Goal: Information Seeking & Learning: Learn about a topic

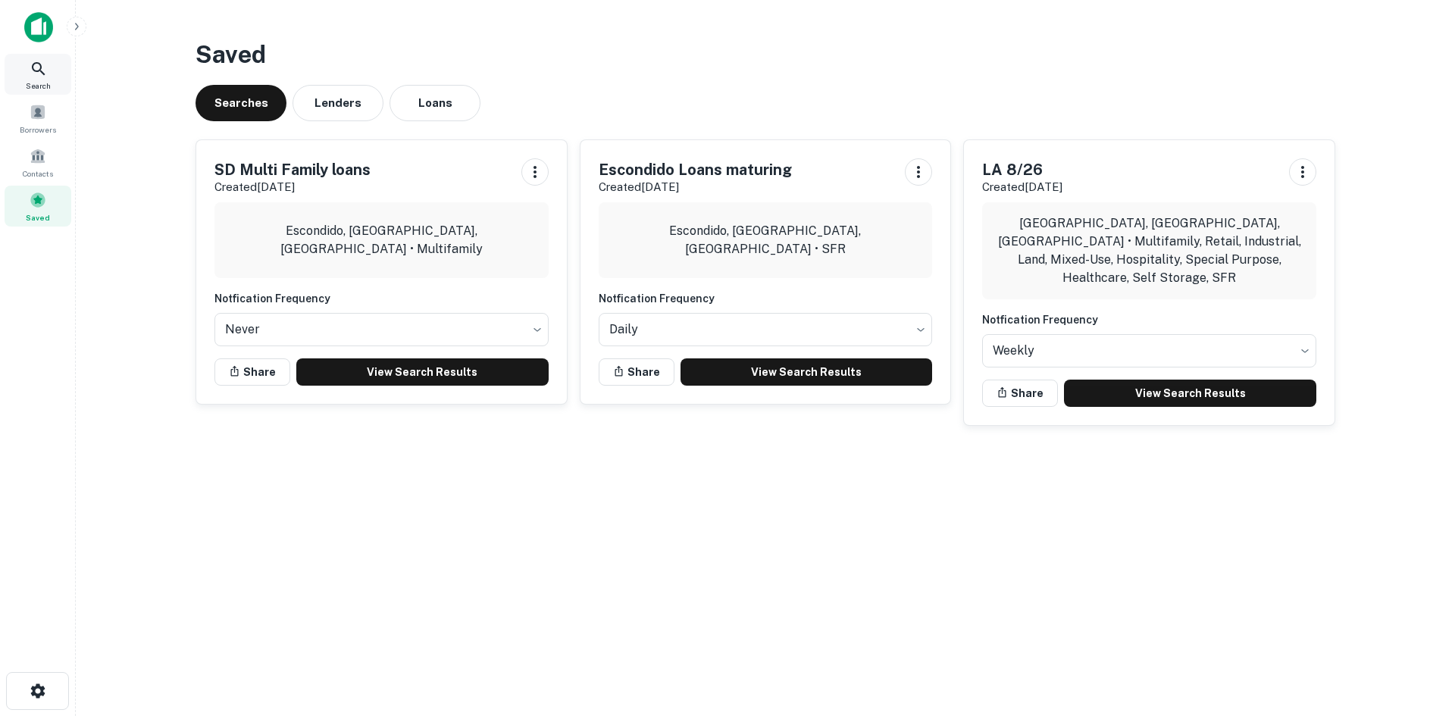
click at [48, 89] on span "Search" at bounding box center [38, 86] width 25 height 12
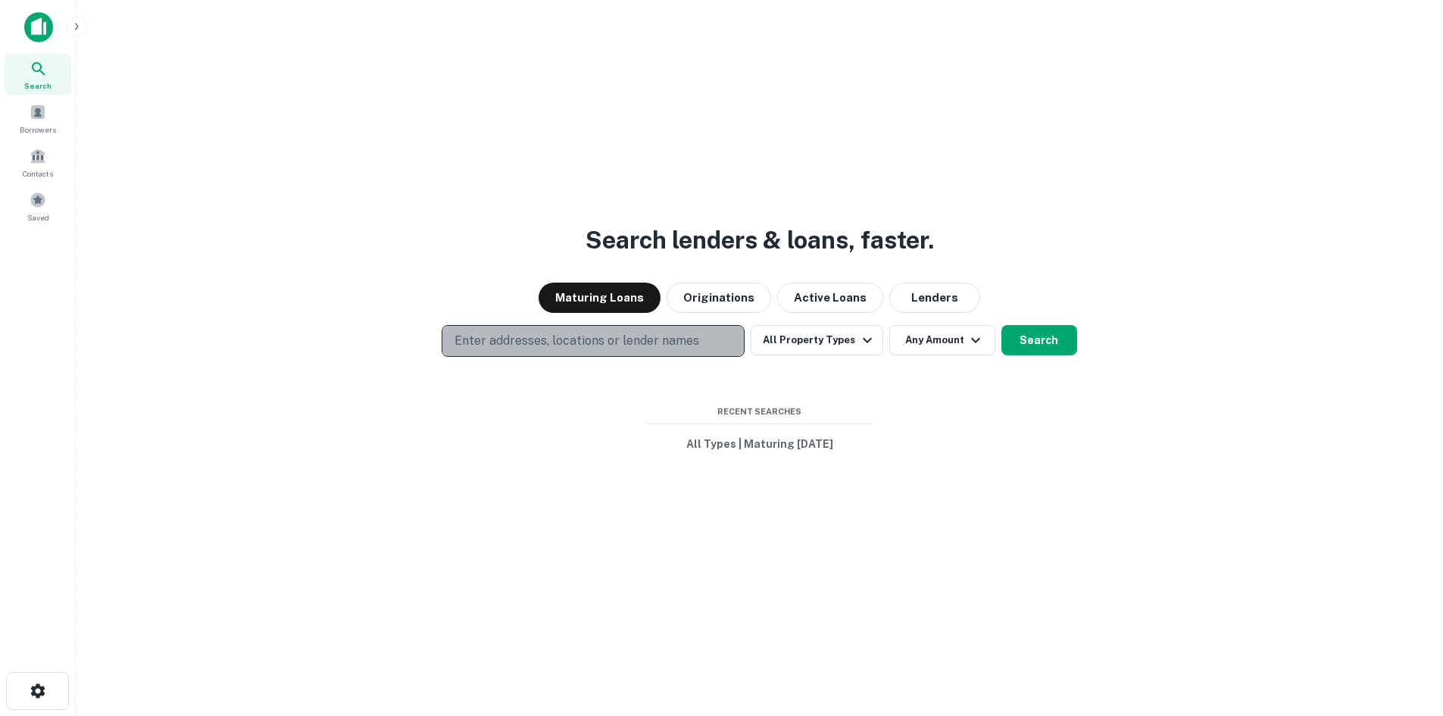
click at [599, 341] on p "Enter addresses, locations or lender names" at bounding box center [577, 341] width 245 height 18
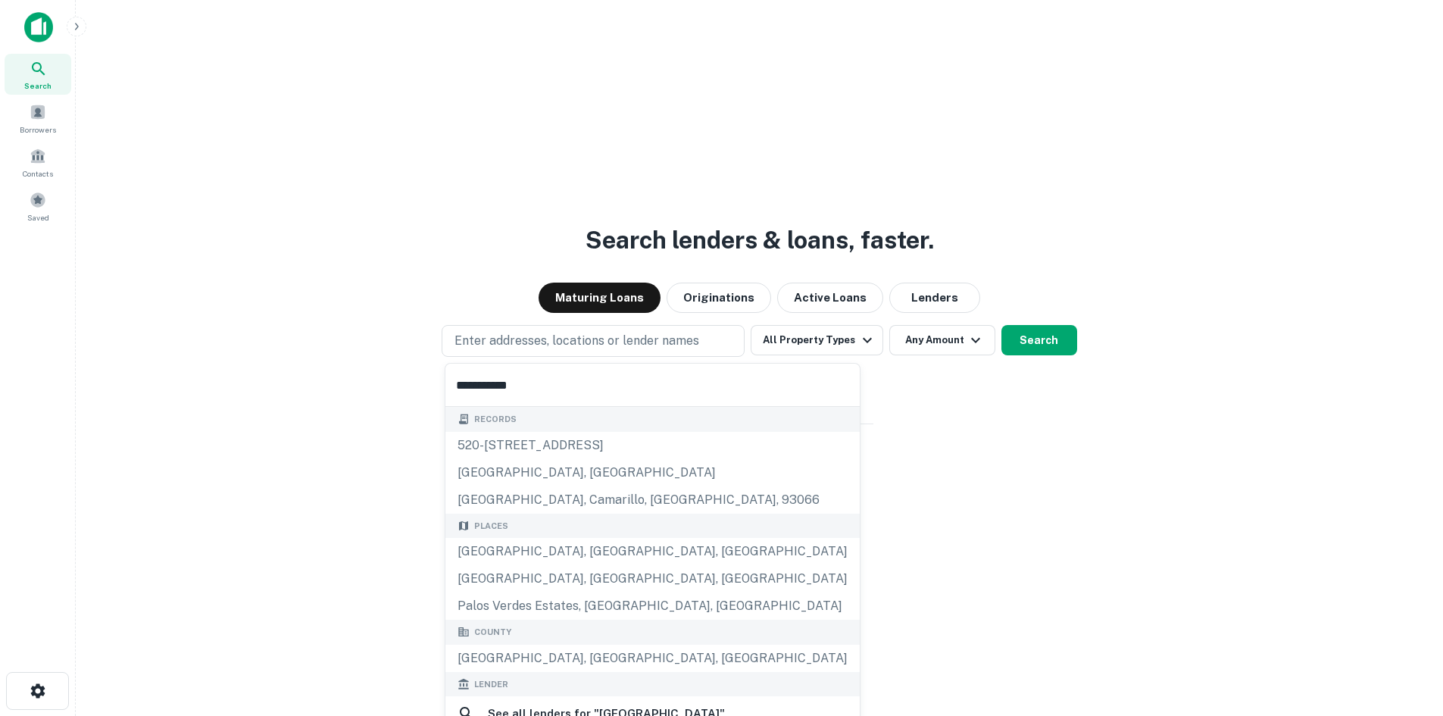
type input "**********"
click at [862, 384] on div "Search lenders & loans, faster. Maturing Loans Originations Active Loans Lender…" at bounding box center [759, 394] width 1343 height 716
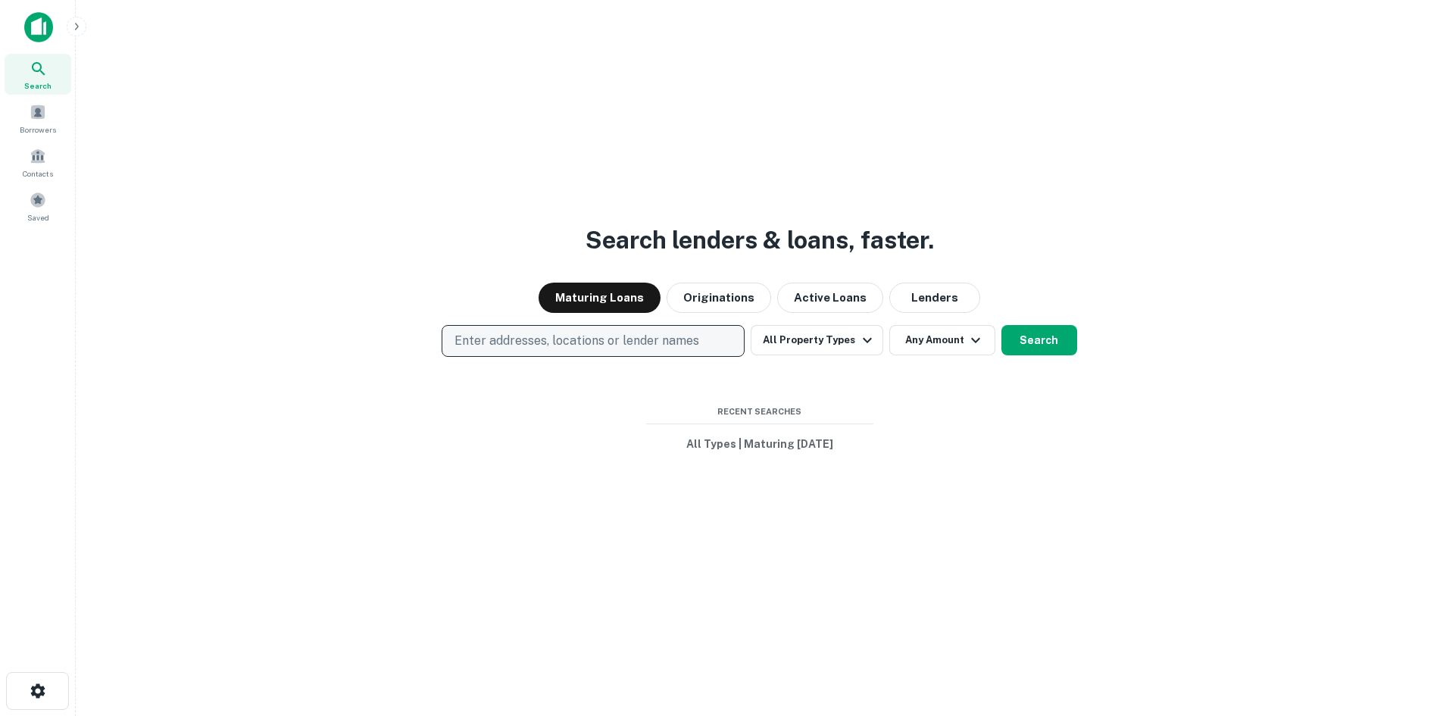
click at [674, 347] on p "Enter addresses, locations or lender names" at bounding box center [577, 341] width 245 height 18
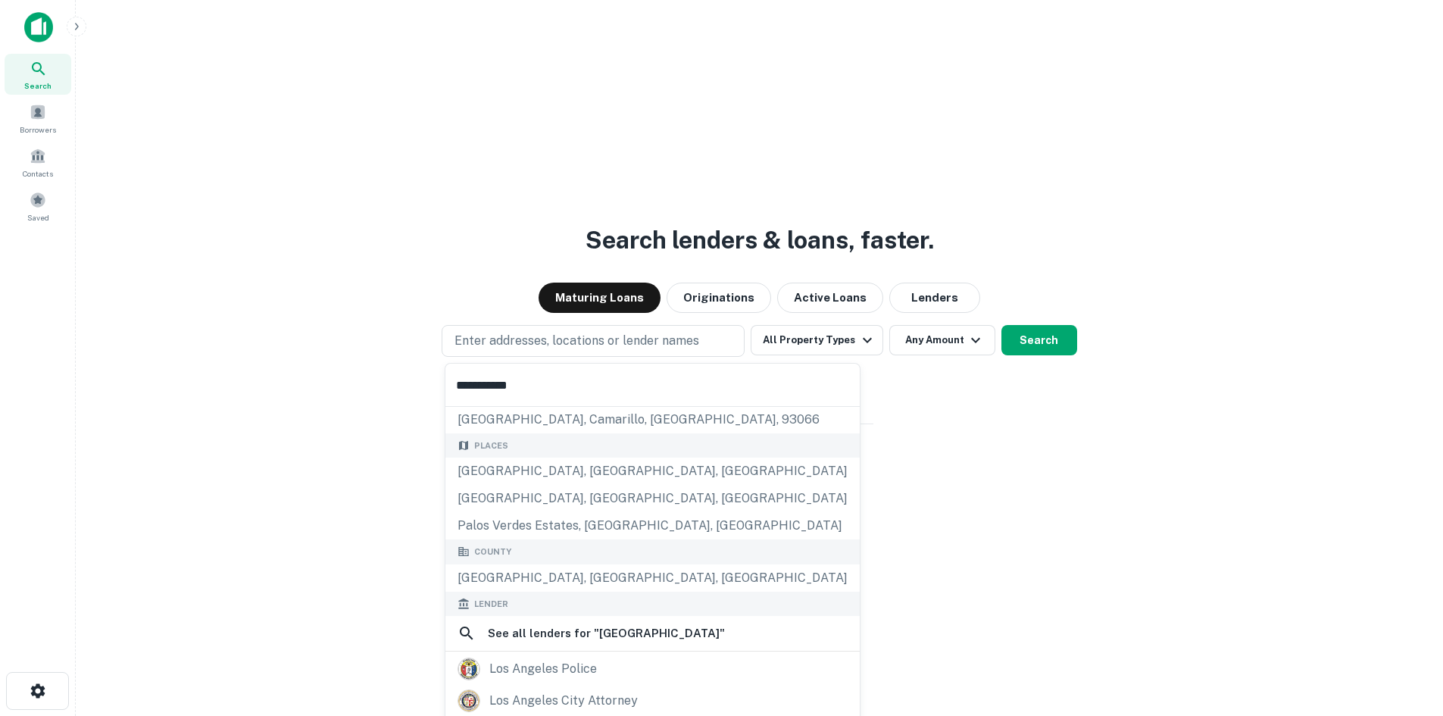
scroll to position [81, 0]
click at [641, 575] on div "[GEOGRAPHIC_DATA], [GEOGRAPHIC_DATA], [GEOGRAPHIC_DATA]" at bounding box center [653, 577] width 414 height 27
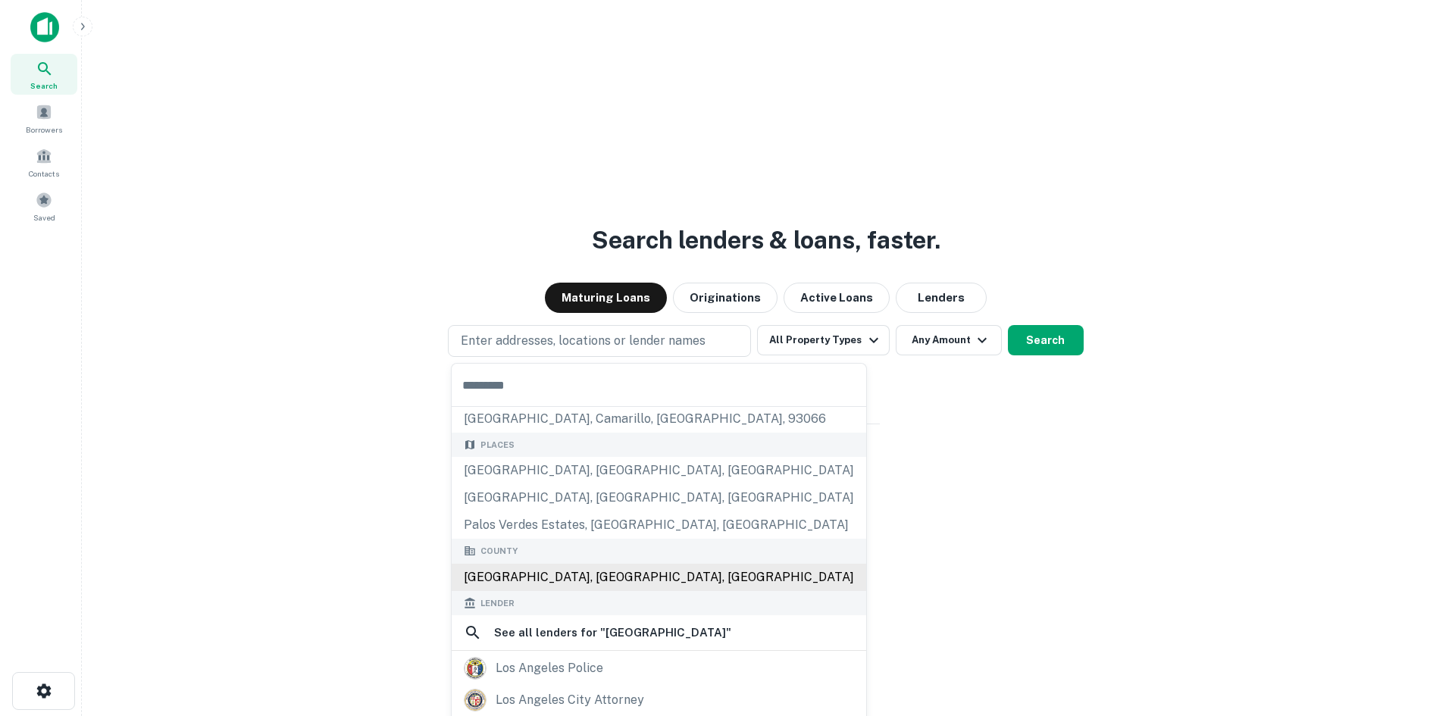
scroll to position [0, 0]
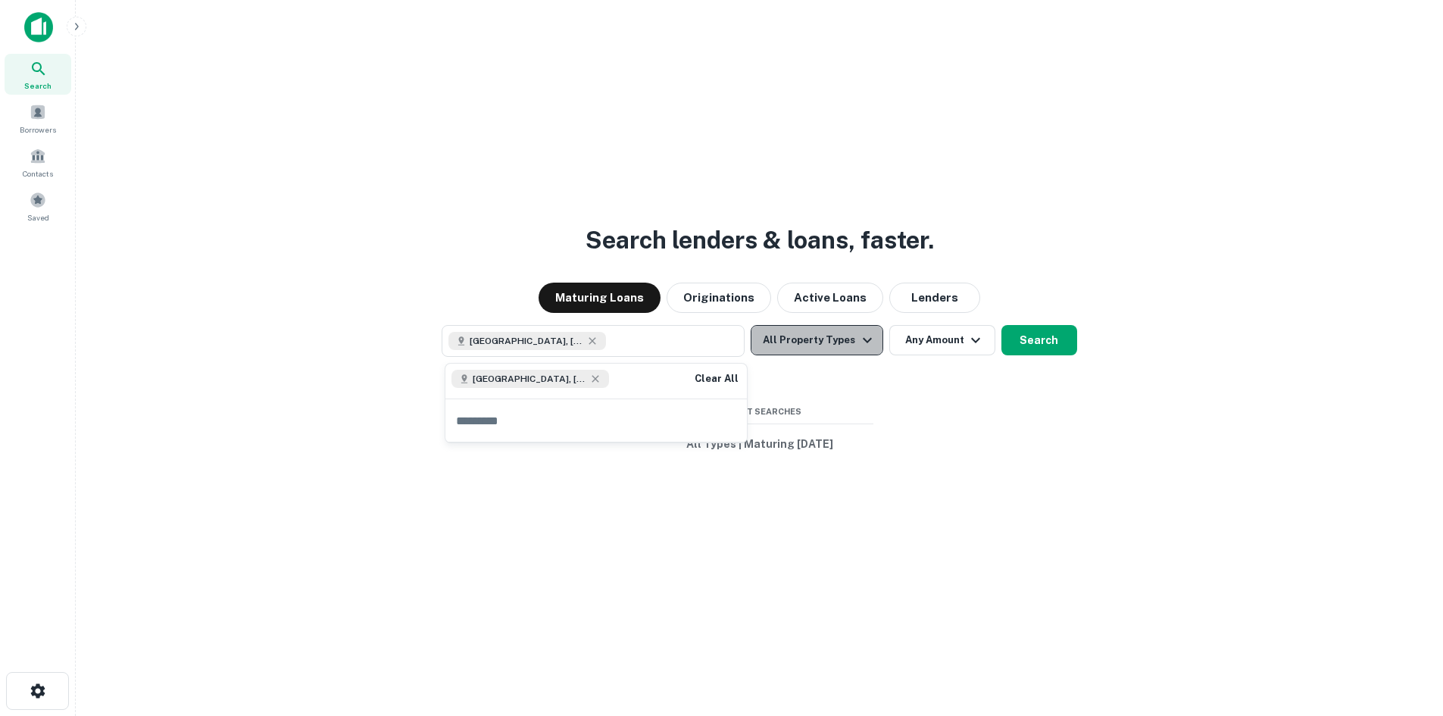
click at [836, 349] on button "All Property Types" at bounding box center [817, 340] width 132 height 30
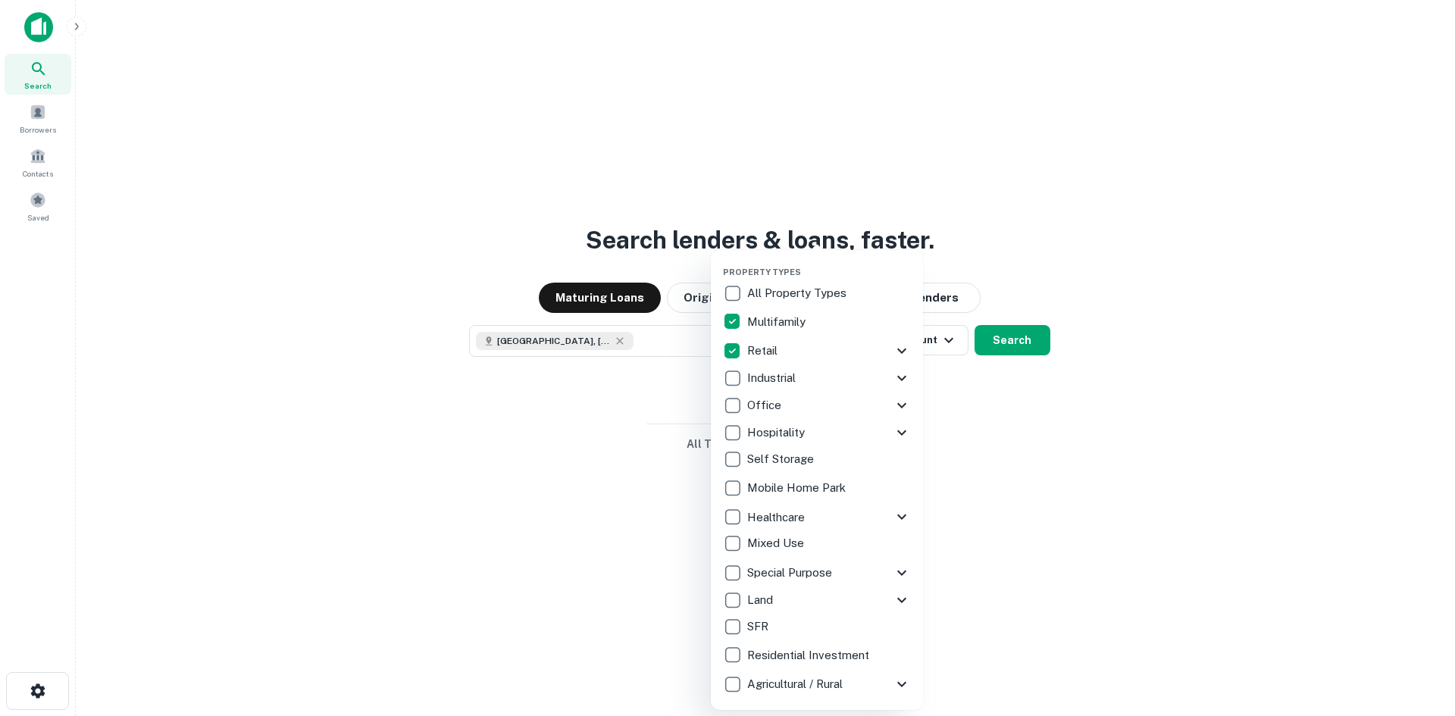
click at [905, 349] on icon at bounding box center [901, 351] width 9 height 5
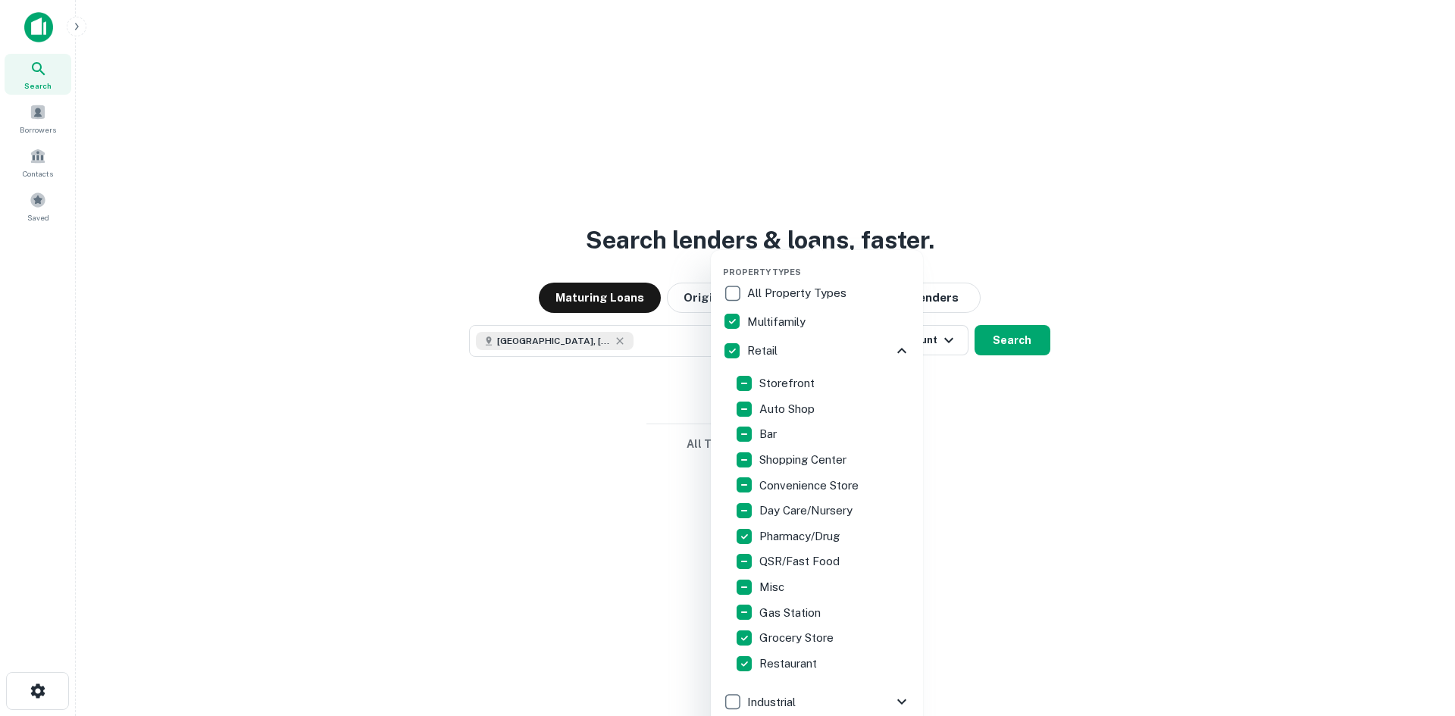
click at [897, 352] on icon at bounding box center [901, 350] width 9 height 5
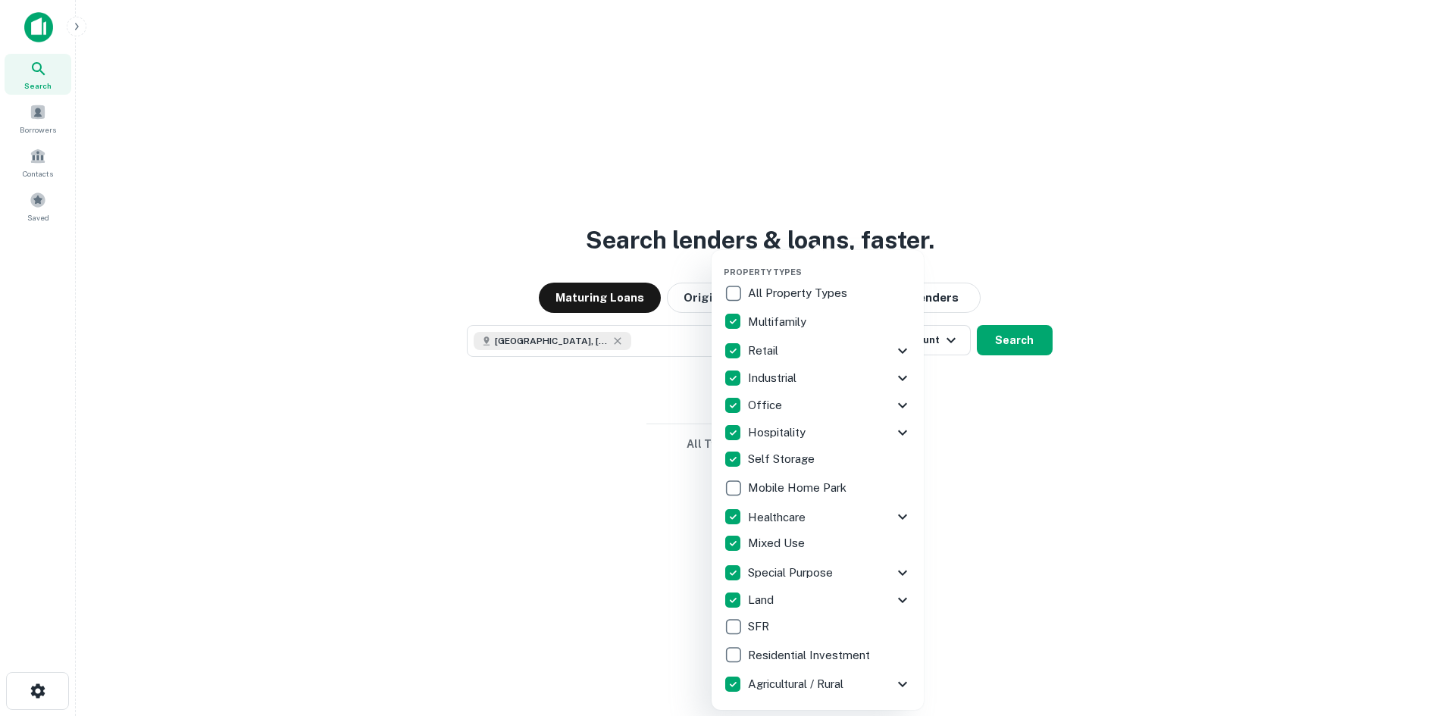
click at [904, 688] on icon at bounding box center [902, 684] width 18 height 18
click at [986, 413] on div at bounding box center [727, 358] width 1455 height 716
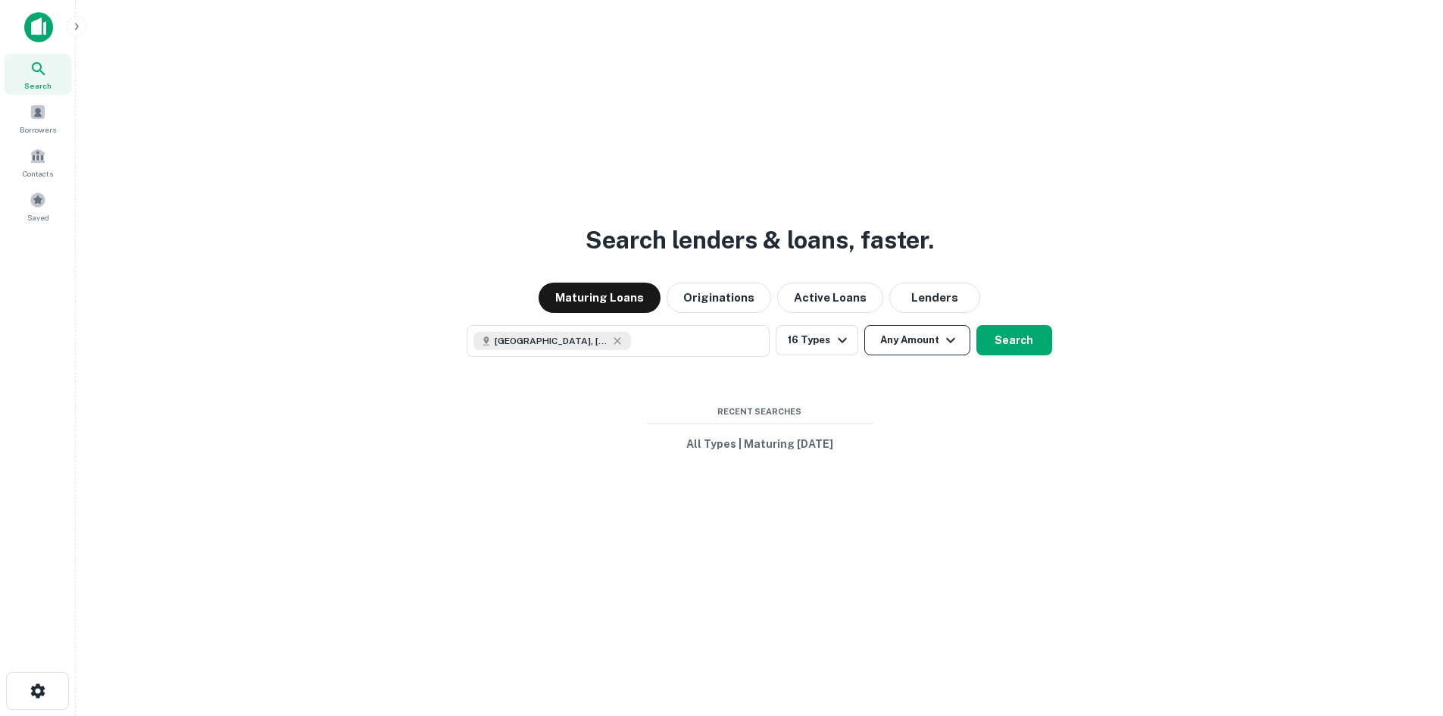
click at [935, 344] on button "Any Amount" at bounding box center [918, 340] width 106 height 30
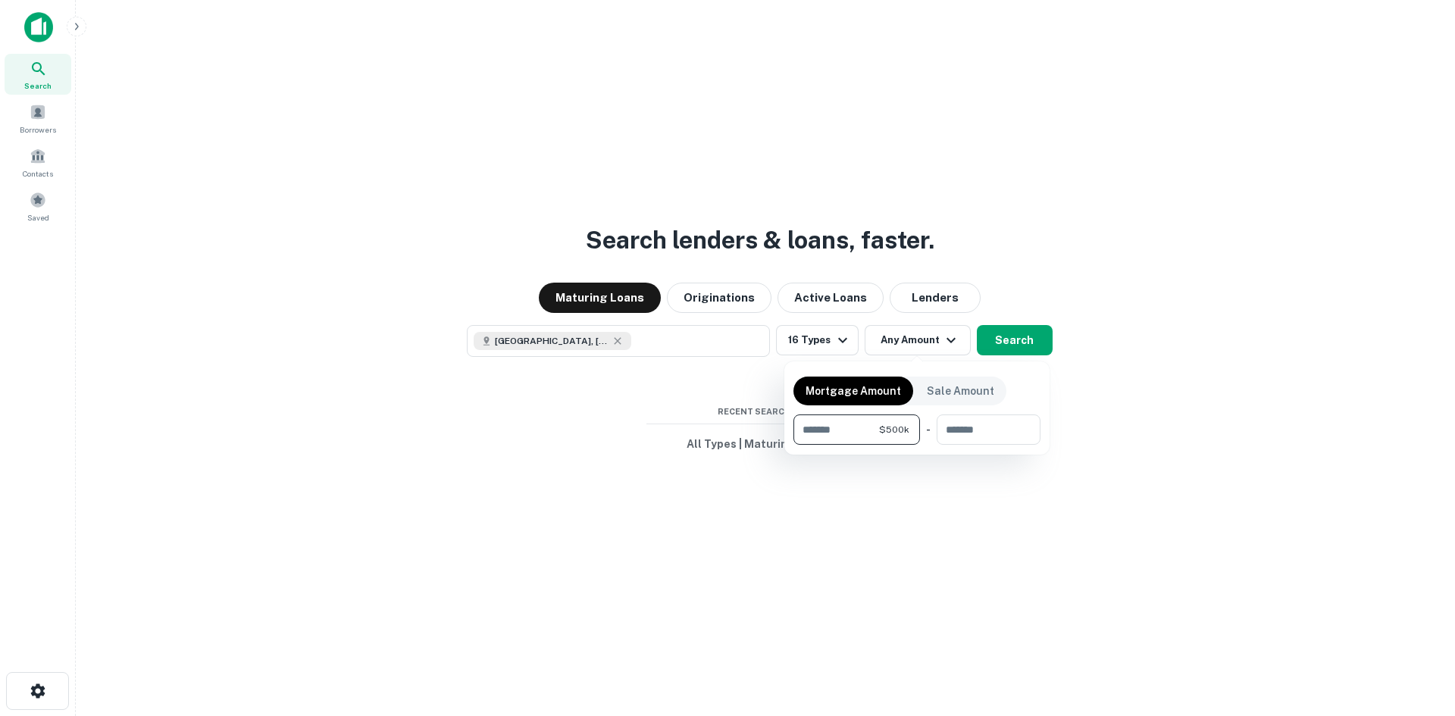
type input "******"
click at [1016, 341] on div at bounding box center [727, 358] width 1455 height 716
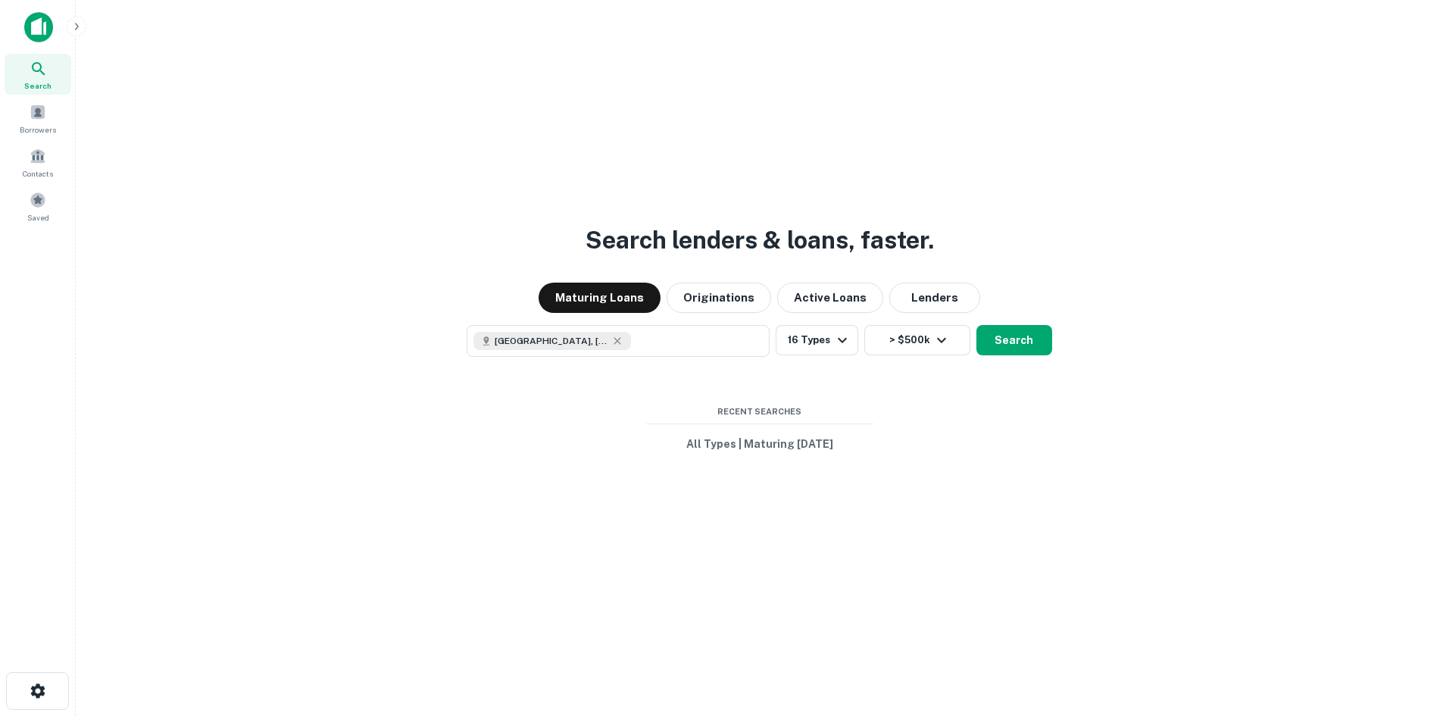
click at [1016, 341] on button "Search" at bounding box center [1015, 340] width 76 height 30
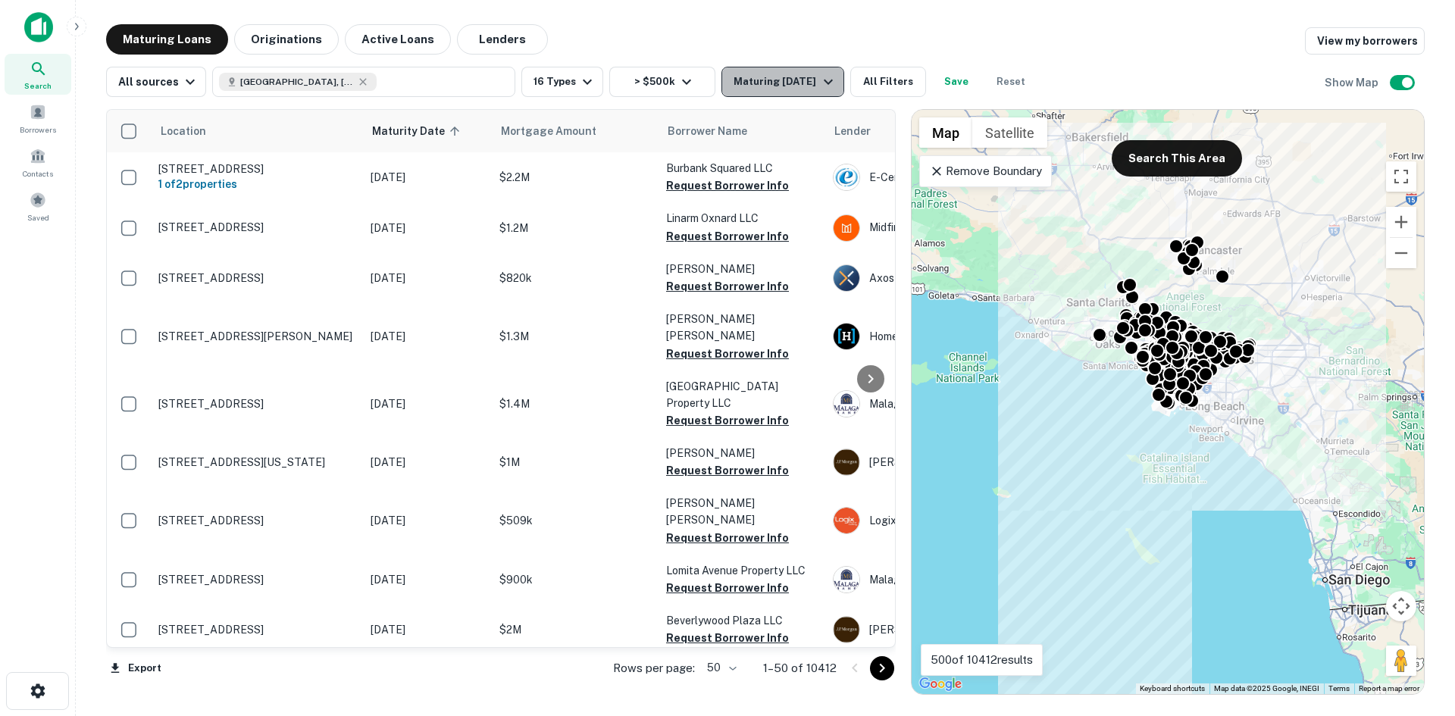
click at [819, 79] on icon "button" at bounding box center [828, 82] width 18 height 18
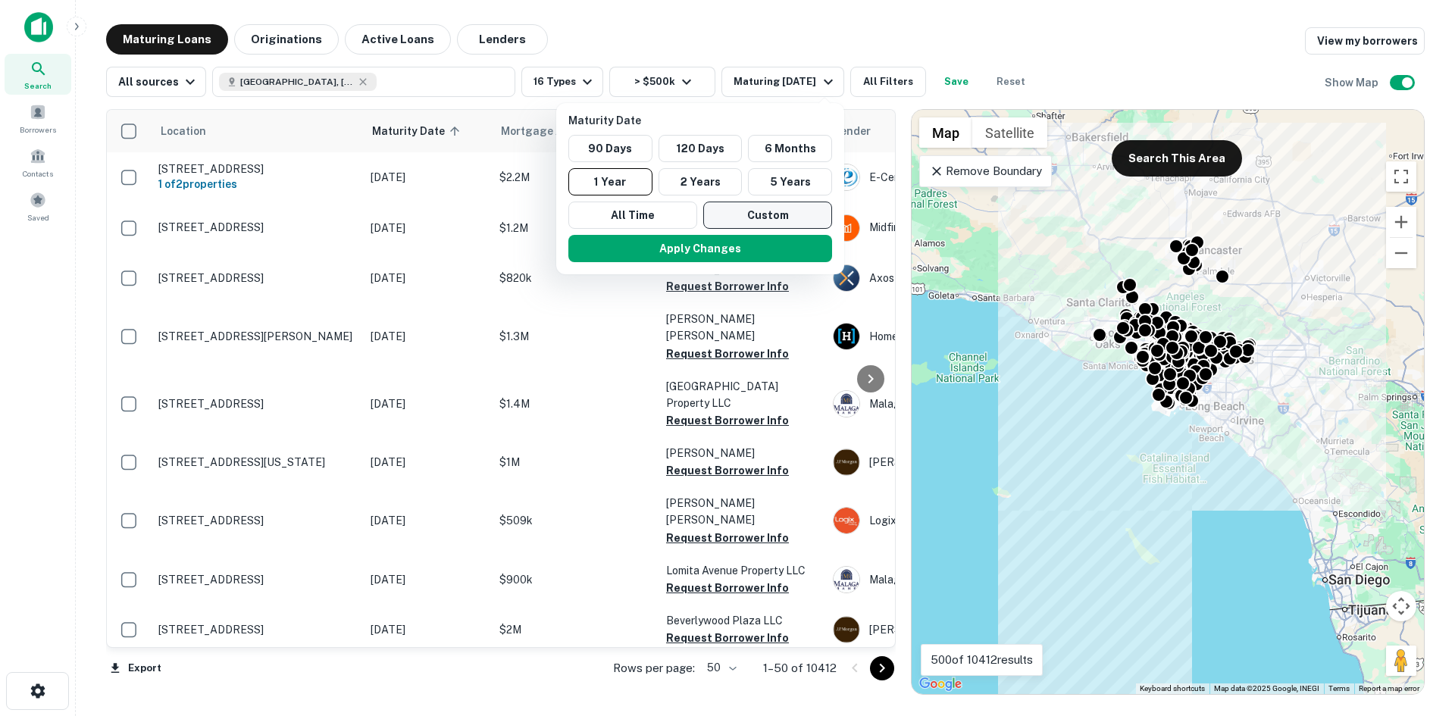
click at [761, 214] on button "Custom" at bounding box center [767, 215] width 129 height 27
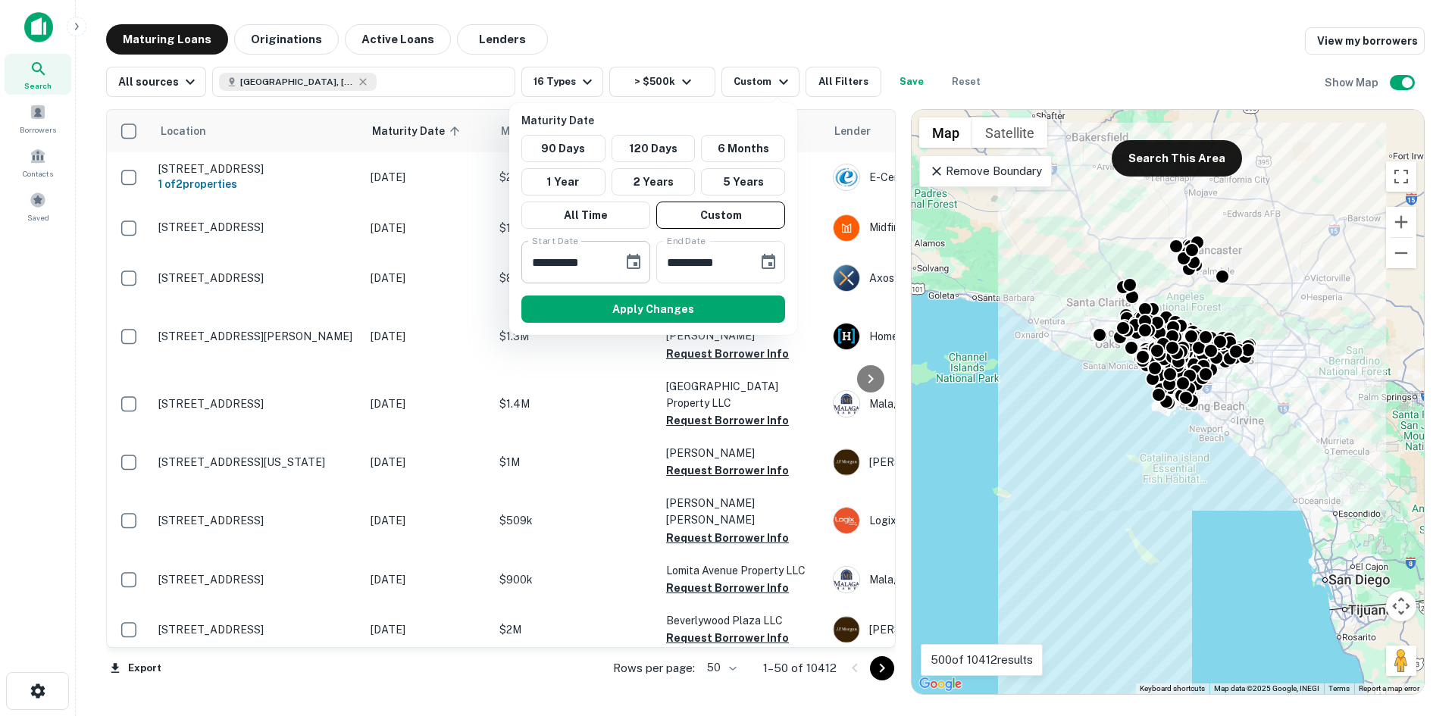
click at [633, 264] on icon "Choose date, selected date is Sep 29, 2025" at bounding box center [633, 262] width 18 height 18
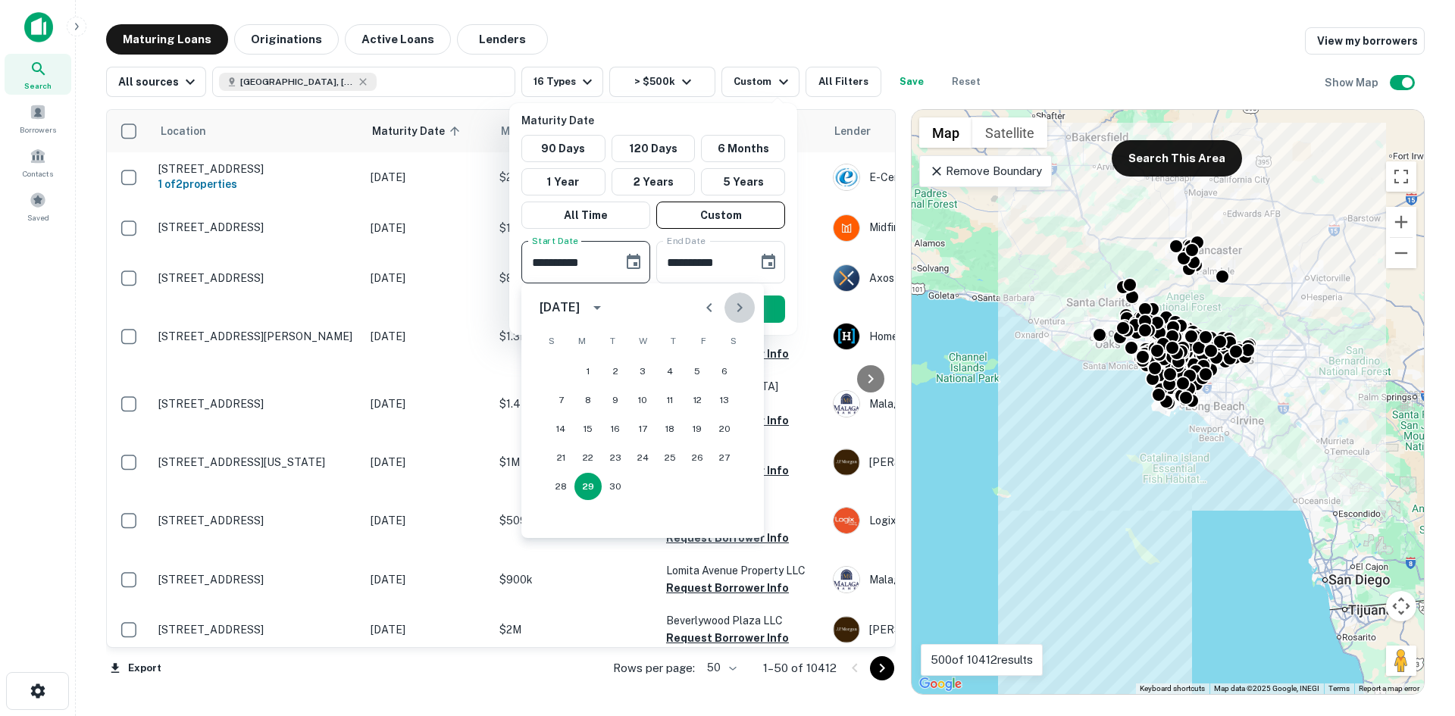
click at [743, 302] on icon "Next month" at bounding box center [739, 308] width 18 height 18
click at [671, 460] on button "20" at bounding box center [669, 457] width 27 height 27
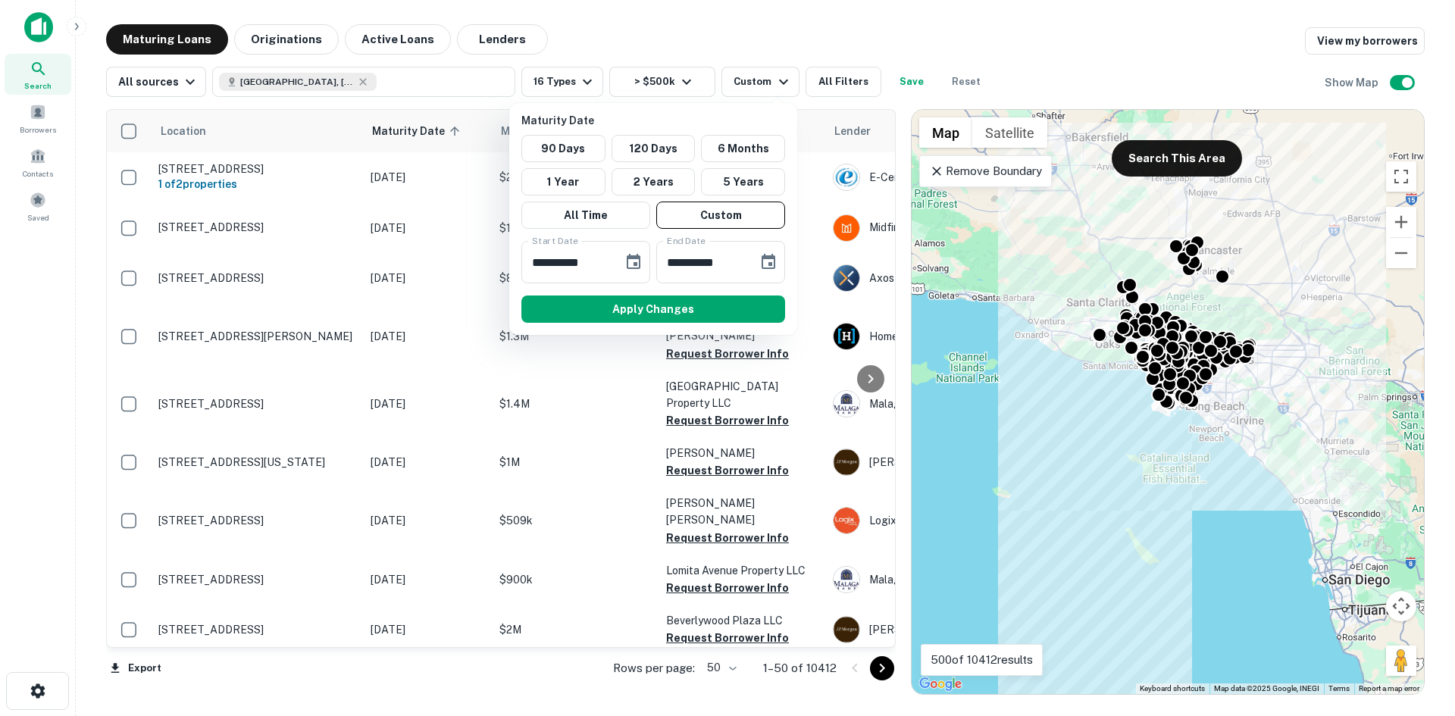
type input "**********"
click at [766, 264] on icon "Choose date, selected date is Mar 28, 2026" at bounding box center [768, 262] width 18 height 18
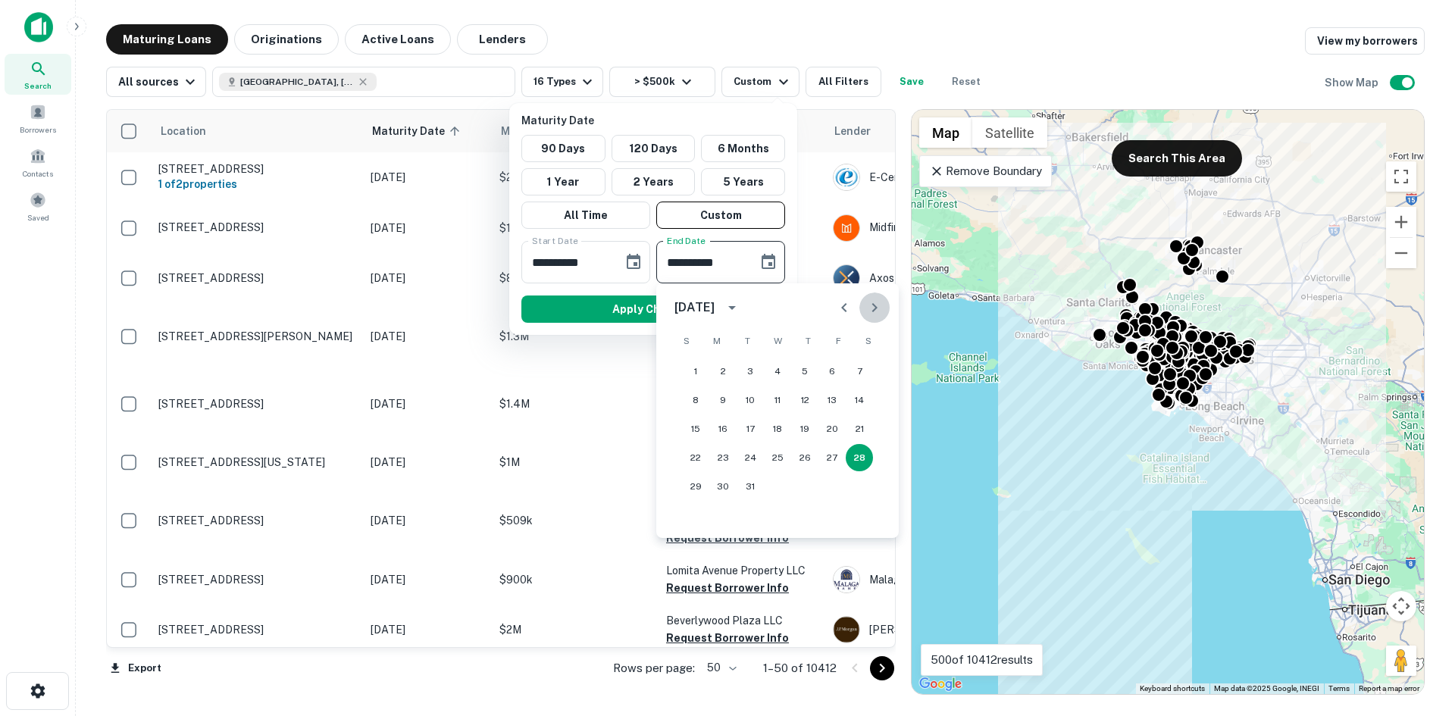
click at [871, 312] on icon "Next month" at bounding box center [874, 308] width 18 height 18
click at [724, 456] on button "20" at bounding box center [722, 457] width 27 height 27
type input "**********"
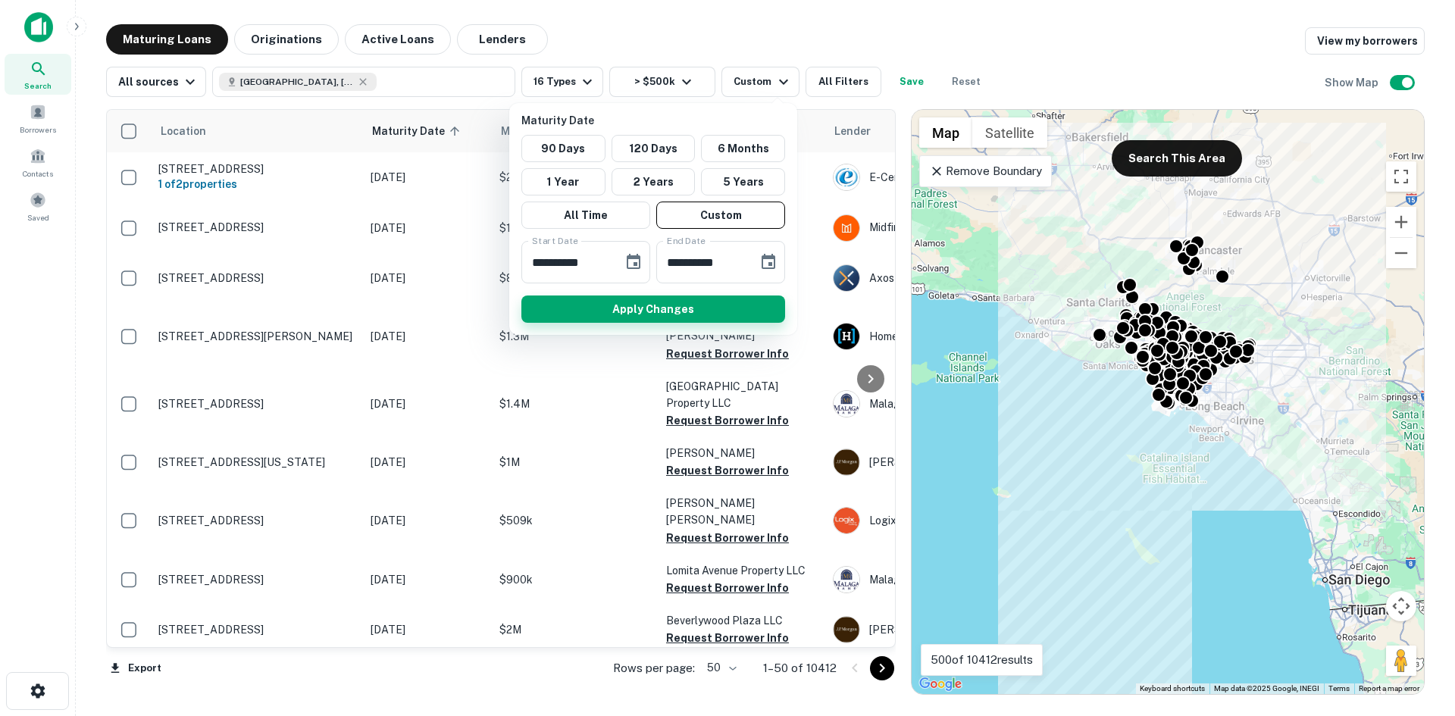
click at [690, 313] on button "Apply Changes" at bounding box center [653, 309] width 264 height 27
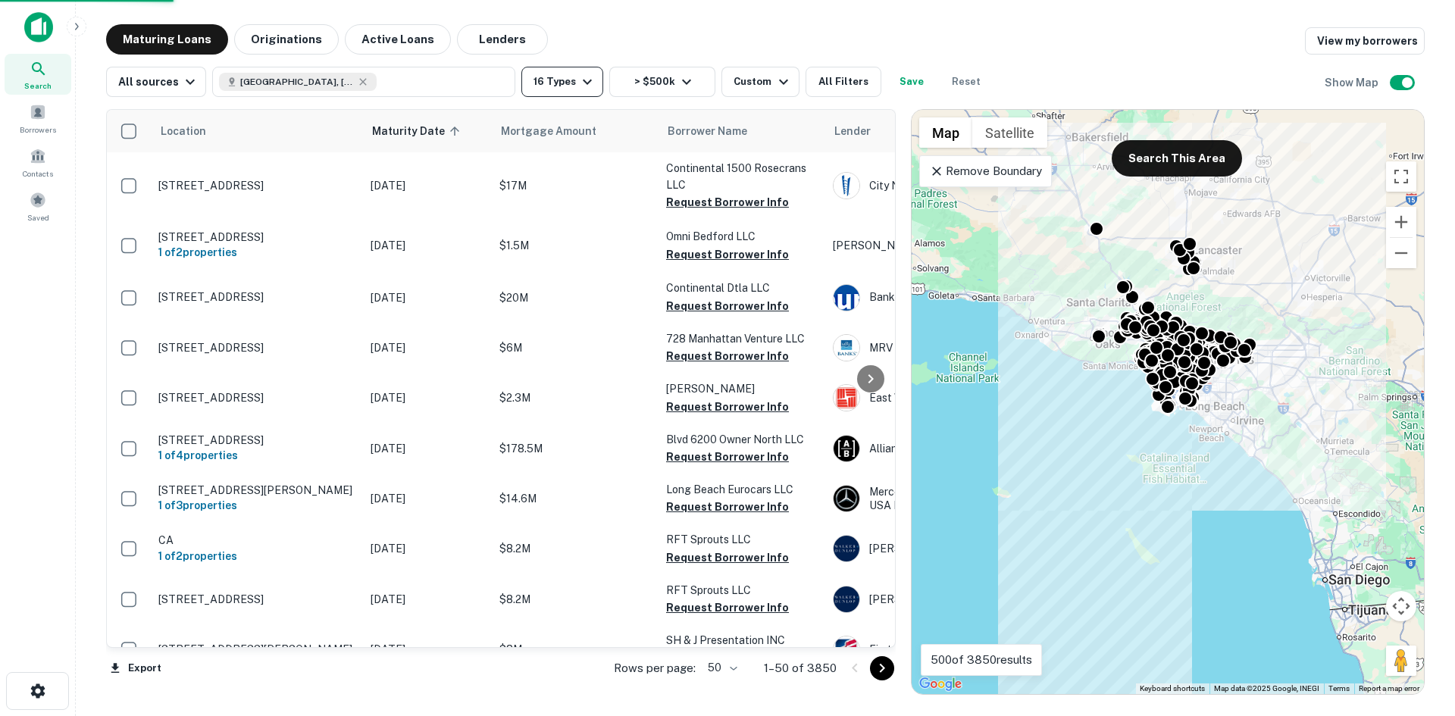
click at [581, 87] on icon "button" at bounding box center [587, 82] width 18 height 18
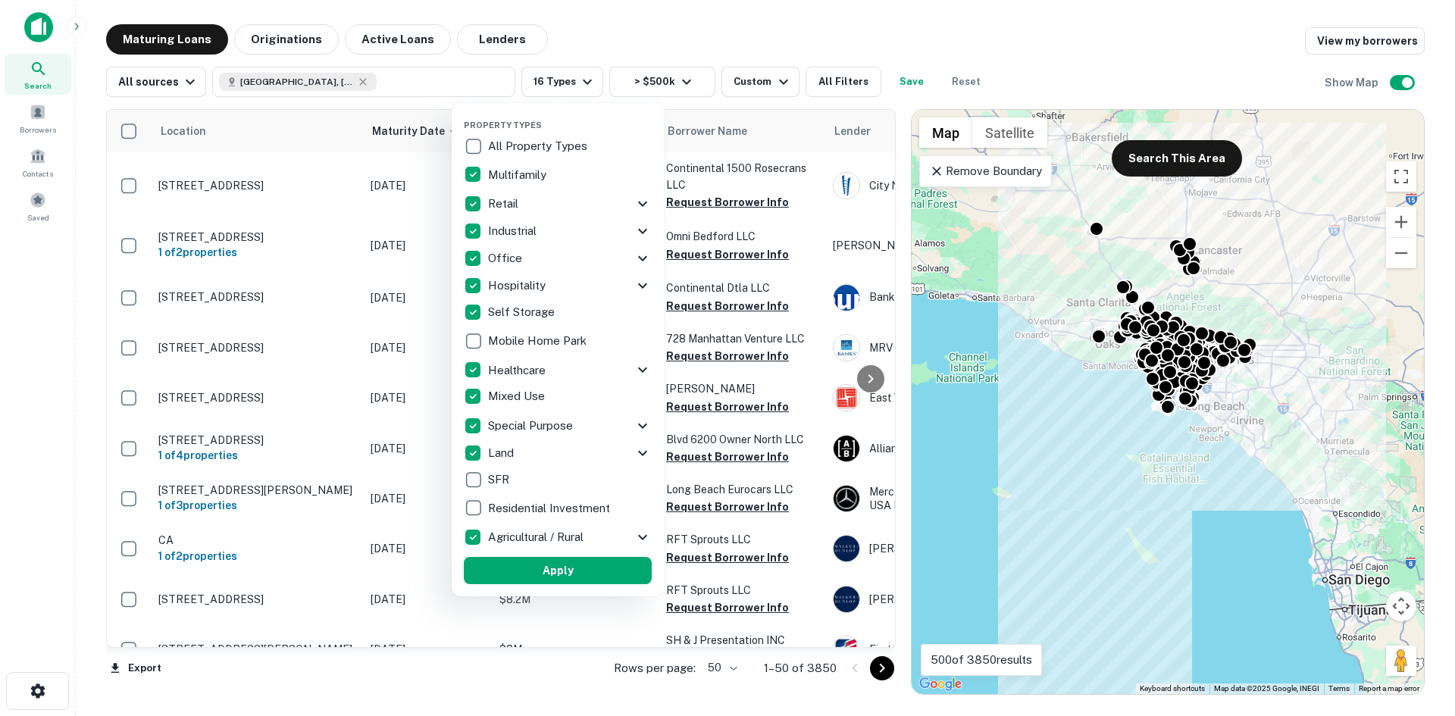
click at [582, 83] on div at bounding box center [727, 358] width 1455 height 716
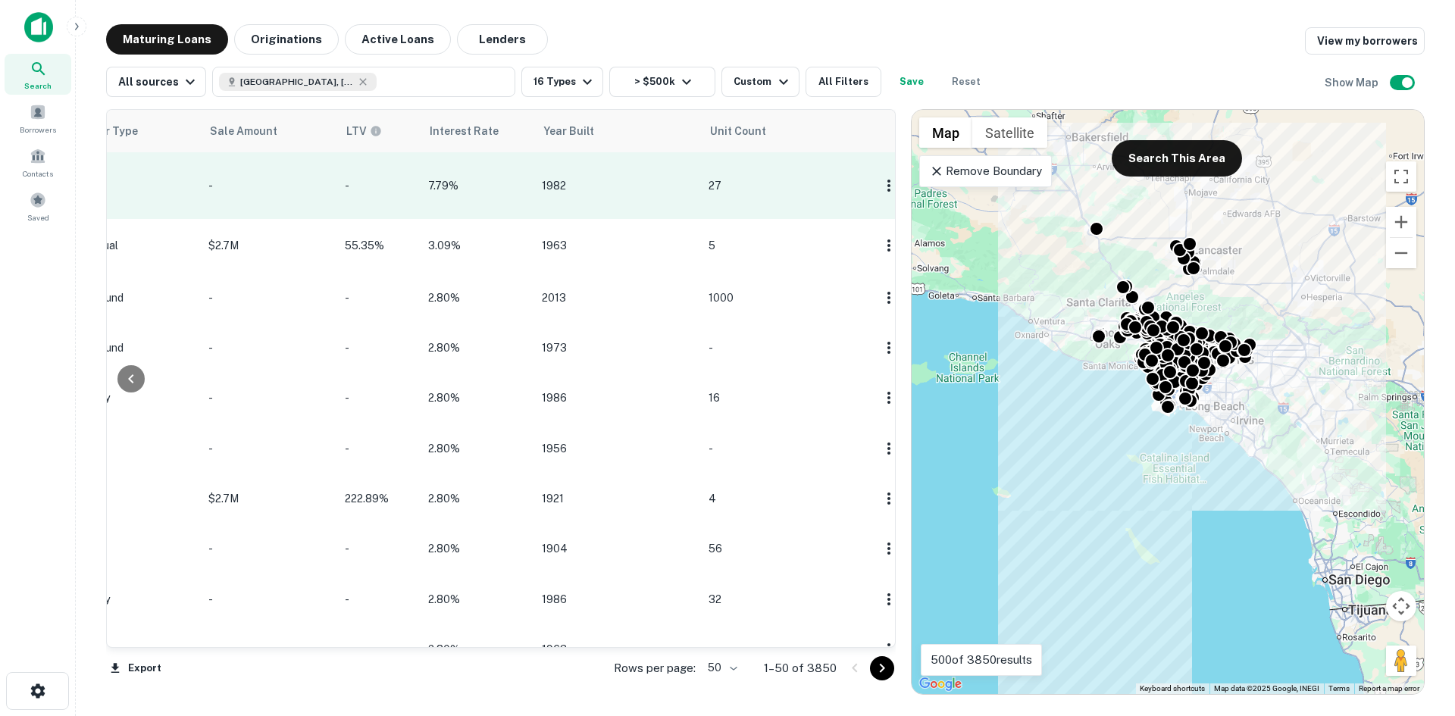
scroll to position [0, 1347]
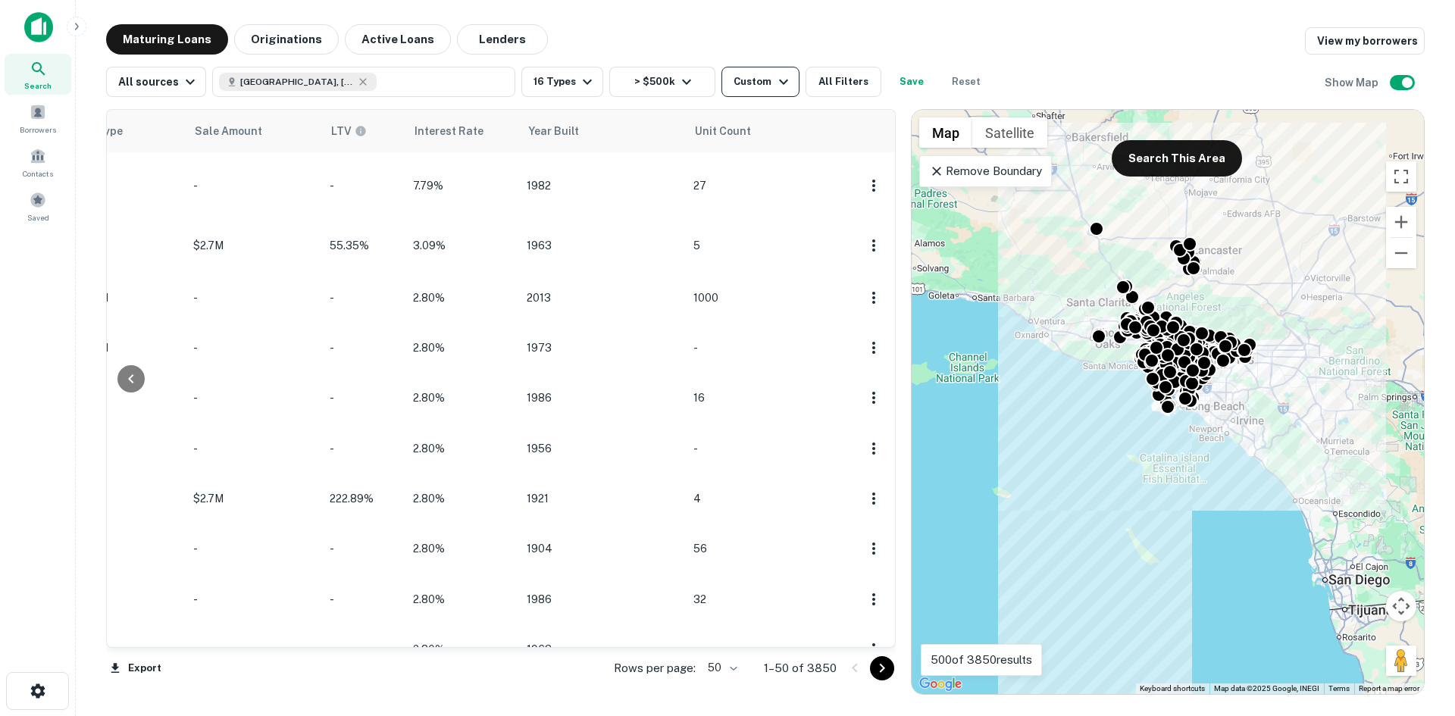
click at [762, 88] on div "Custom" at bounding box center [762, 82] width 58 height 18
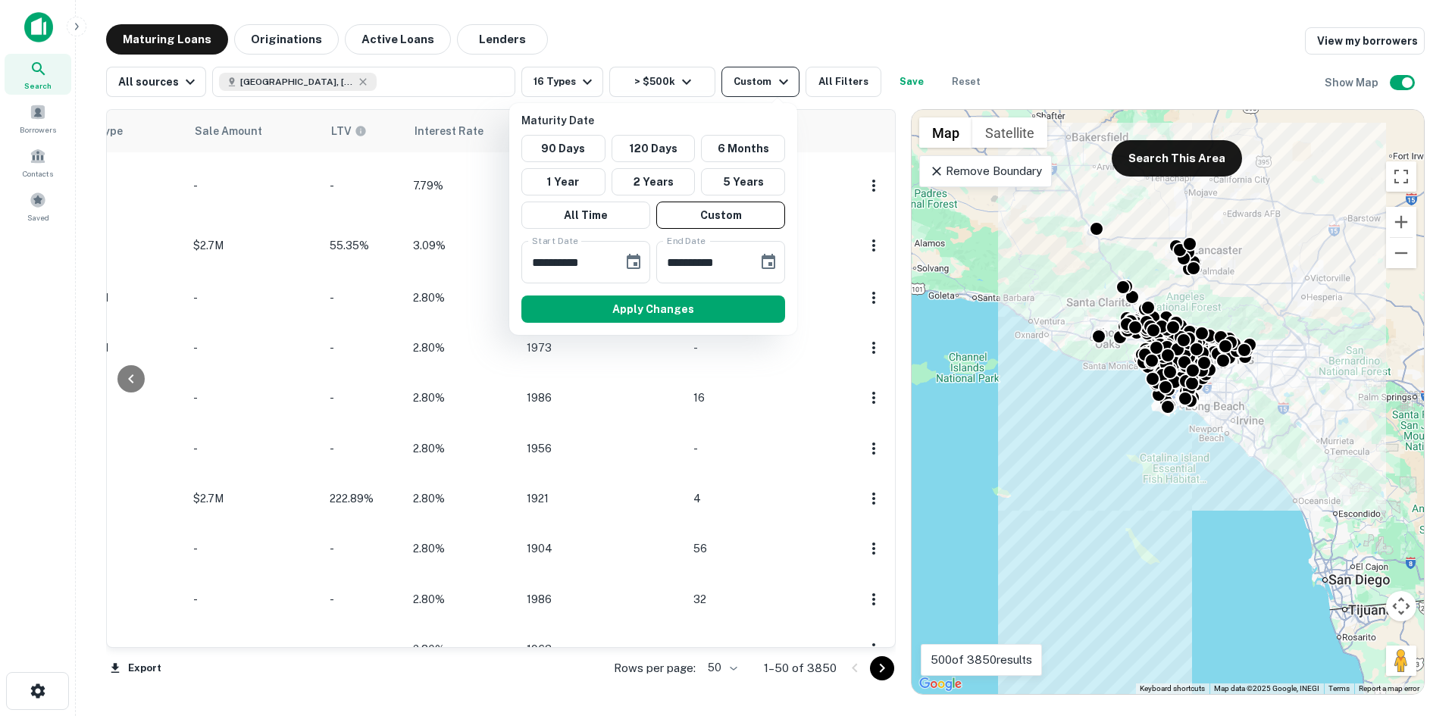
click at [762, 88] on div at bounding box center [727, 358] width 1455 height 716
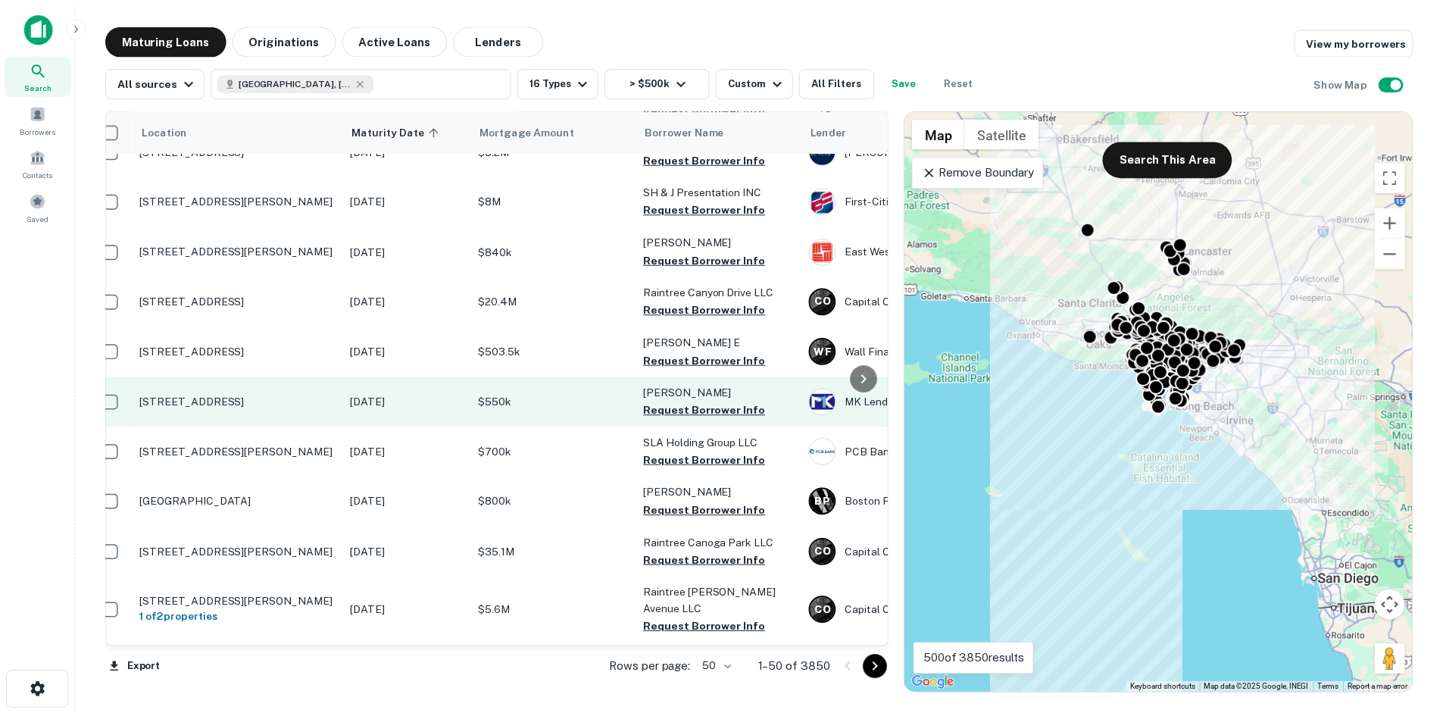
scroll to position [449, 0]
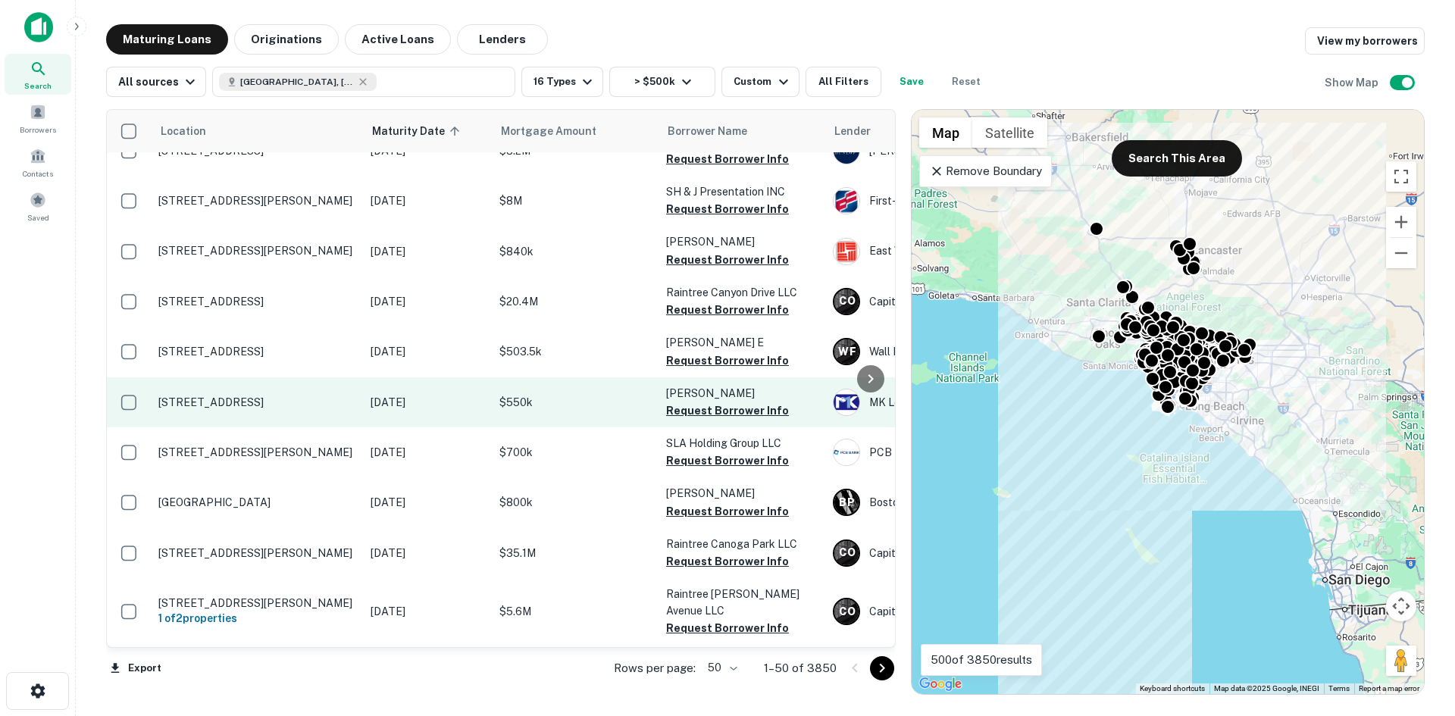
click at [546, 427] on td "$550k" at bounding box center [575, 402] width 167 height 50
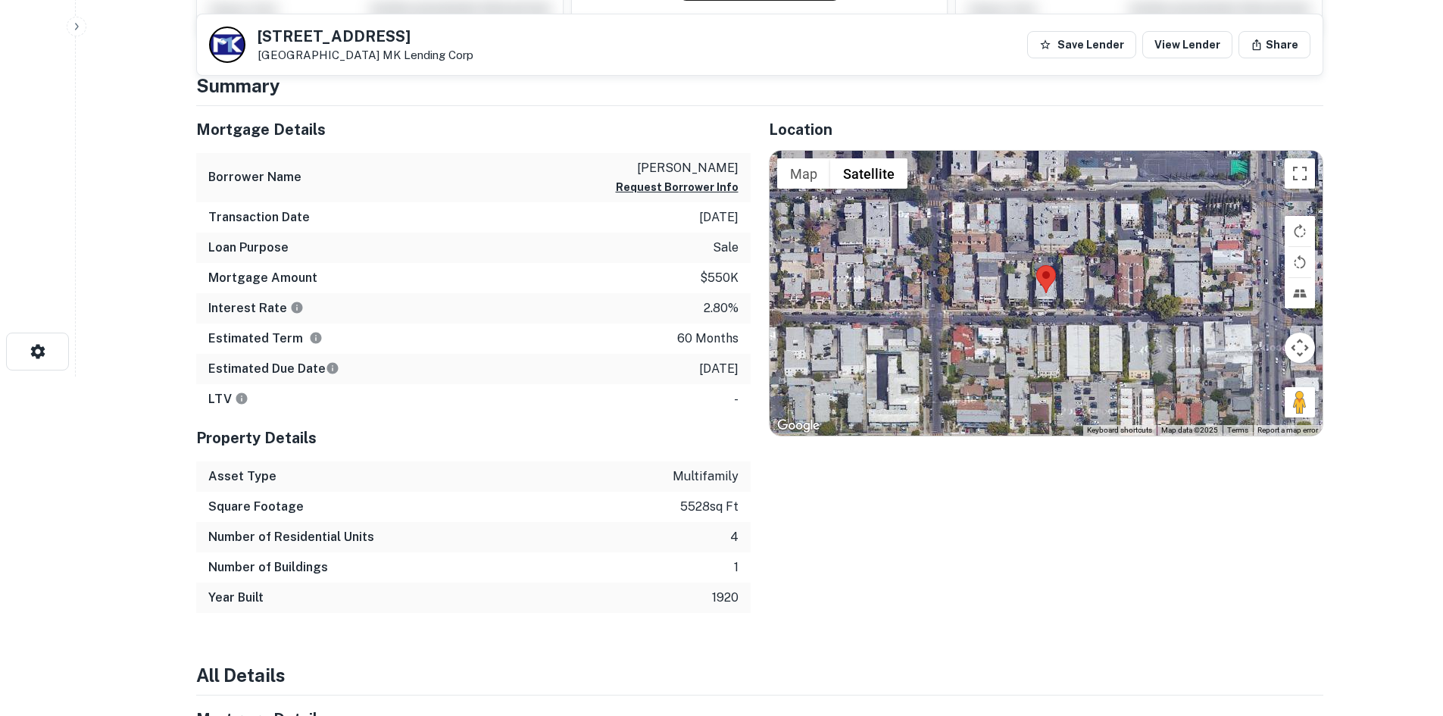
scroll to position [338, 0]
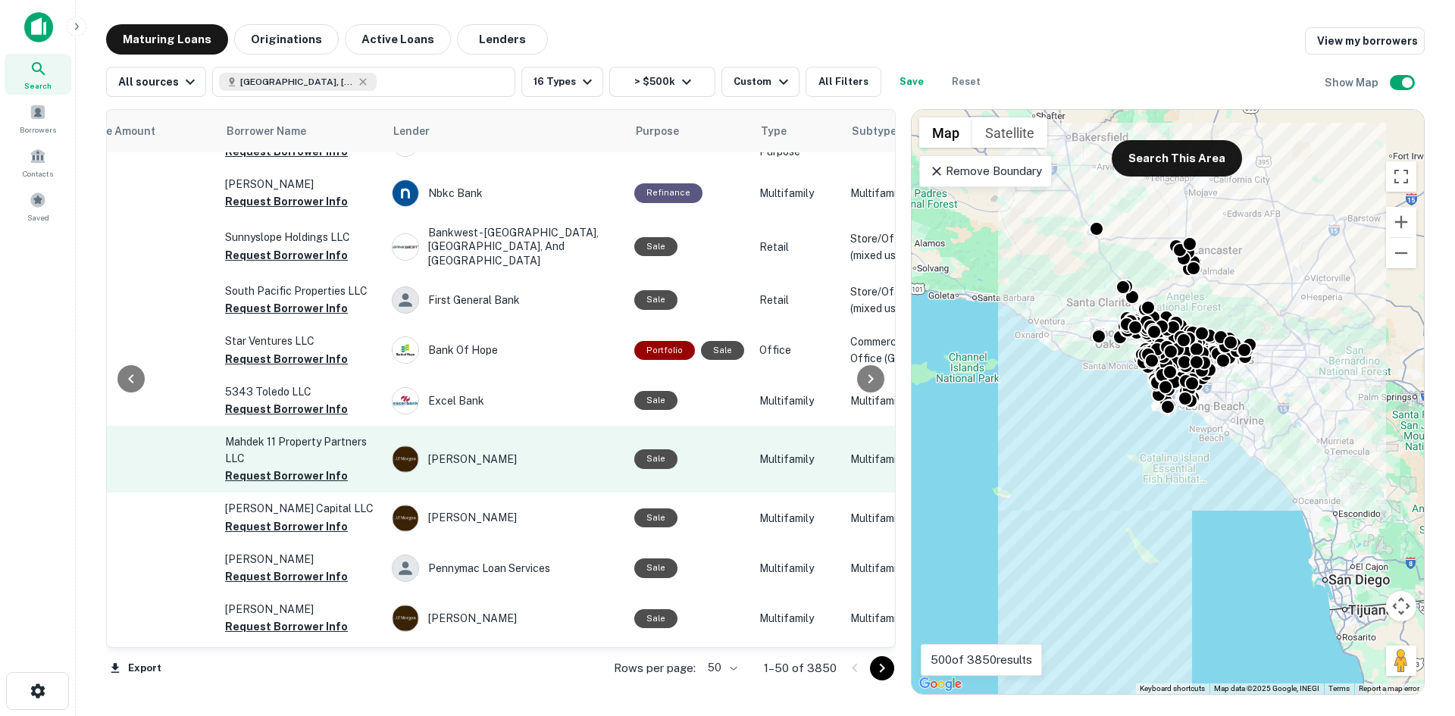
scroll to position [1981, 439]
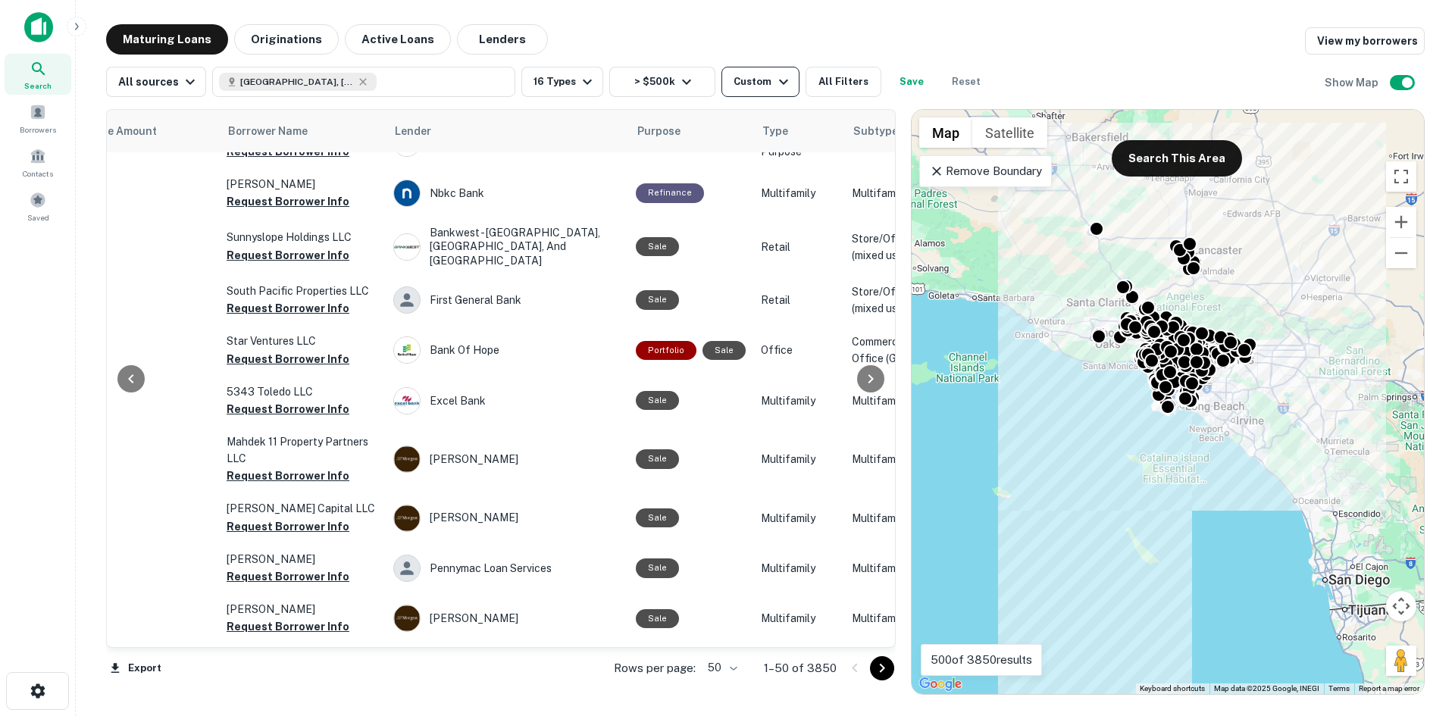
click at [764, 81] on div "Custom" at bounding box center [762, 82] width 58 height 18
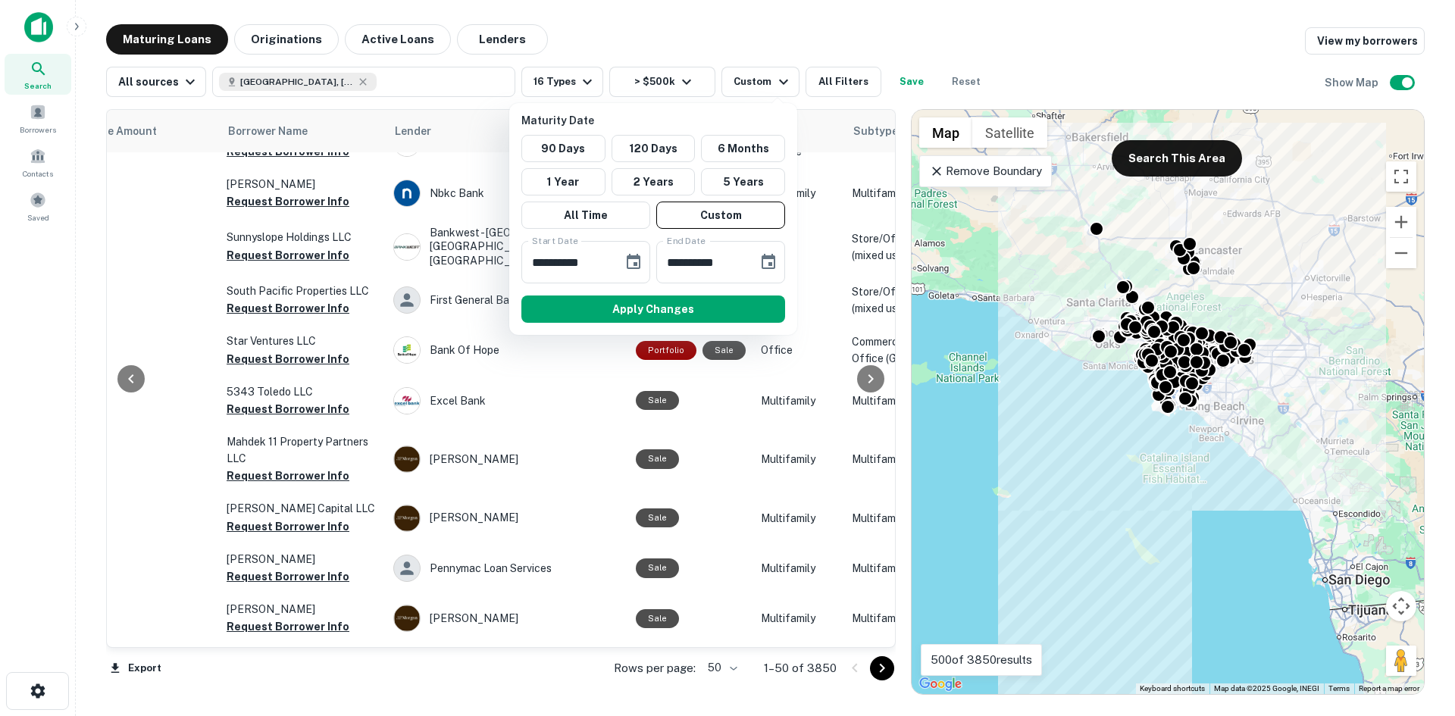
click at [764, 81] on div at bounding box center [727, 358] width 1455 height 716
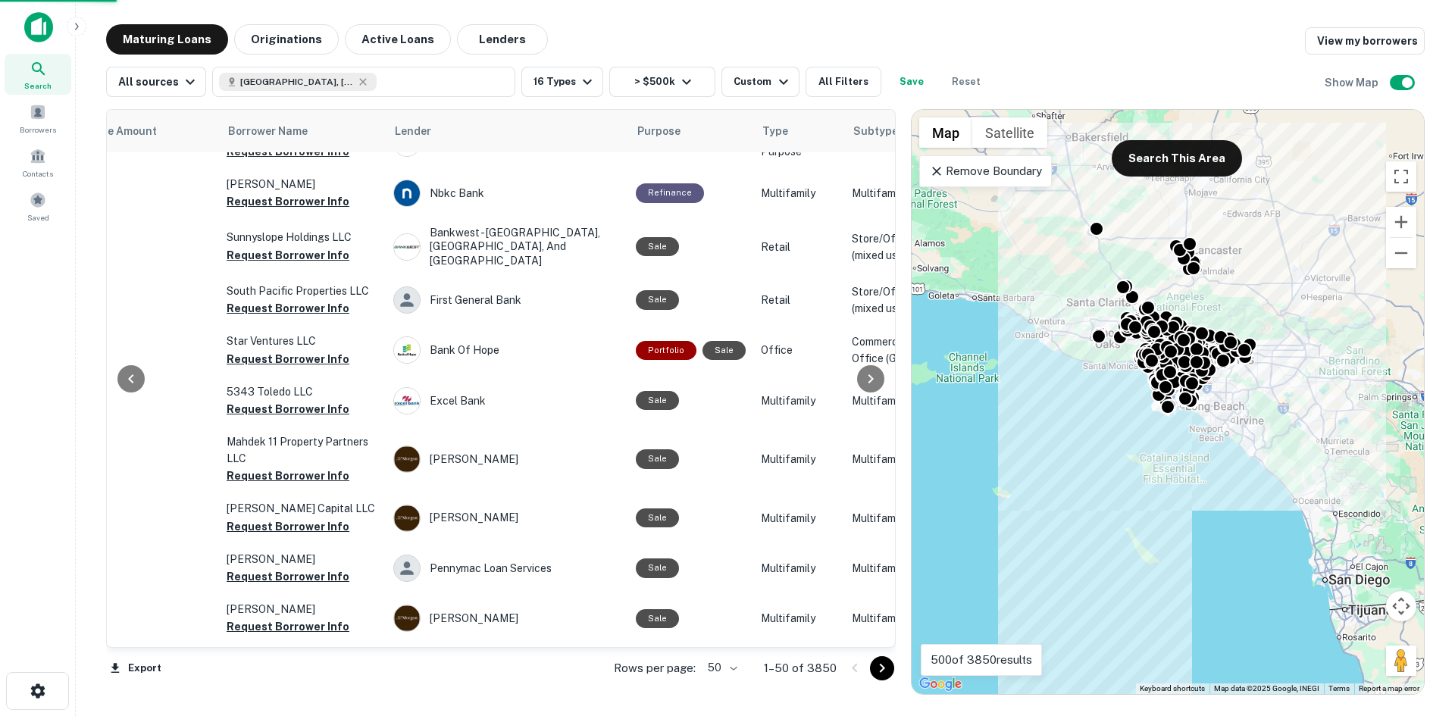
click at [843, 80] on div at bounding box center [727, 358] width 1455 height 716
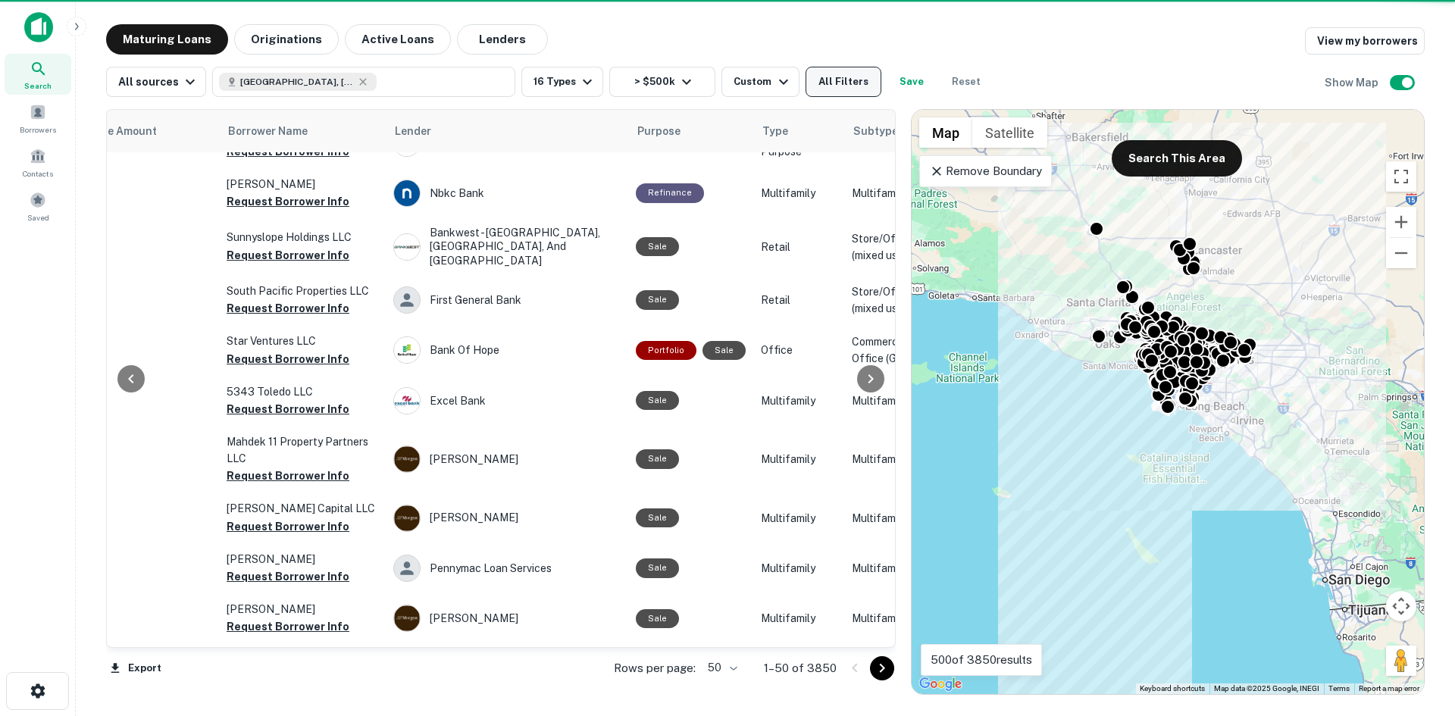
click at [818, 84] on button "All Filters" at bounding box center [843, 82] width 76 height 30
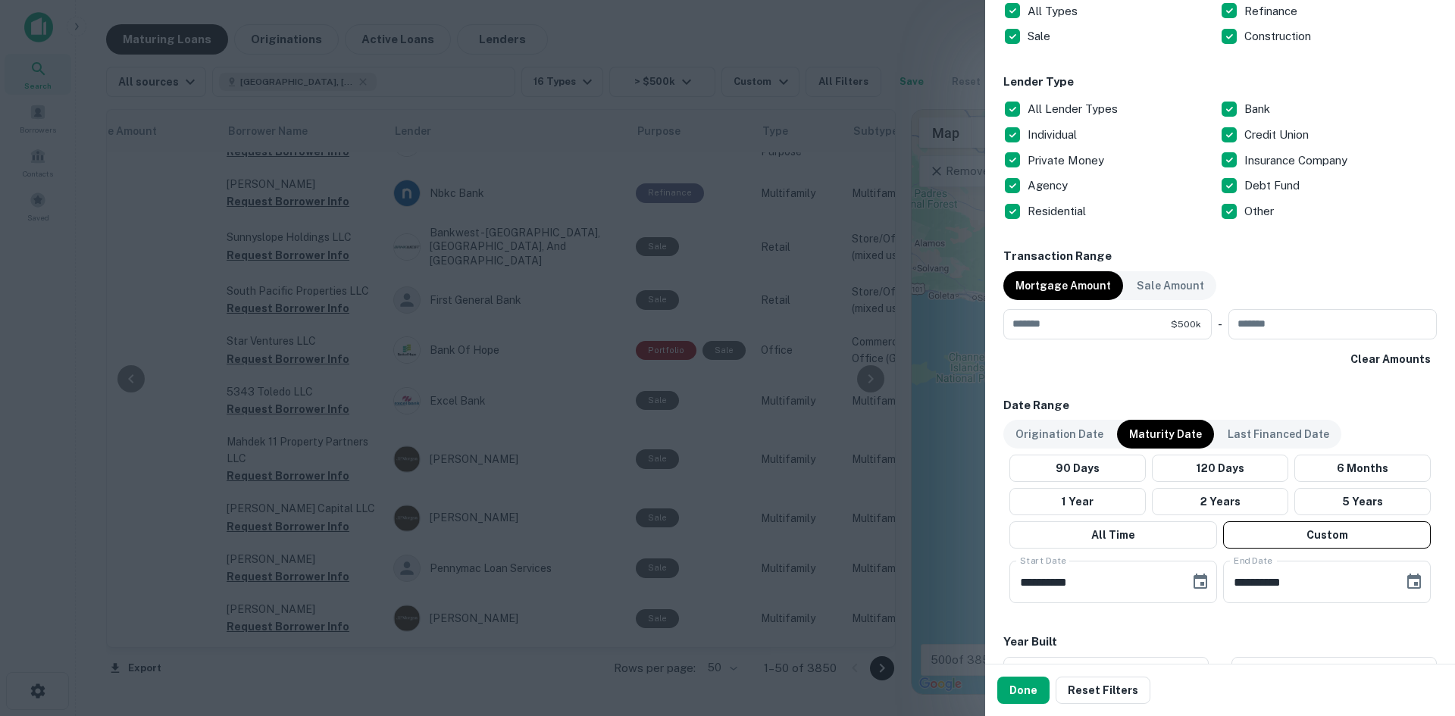
scroll to position [890, 0]
click at [1018, 690] on button "Done" at bounding box center [1023, 690] width 52 height 27
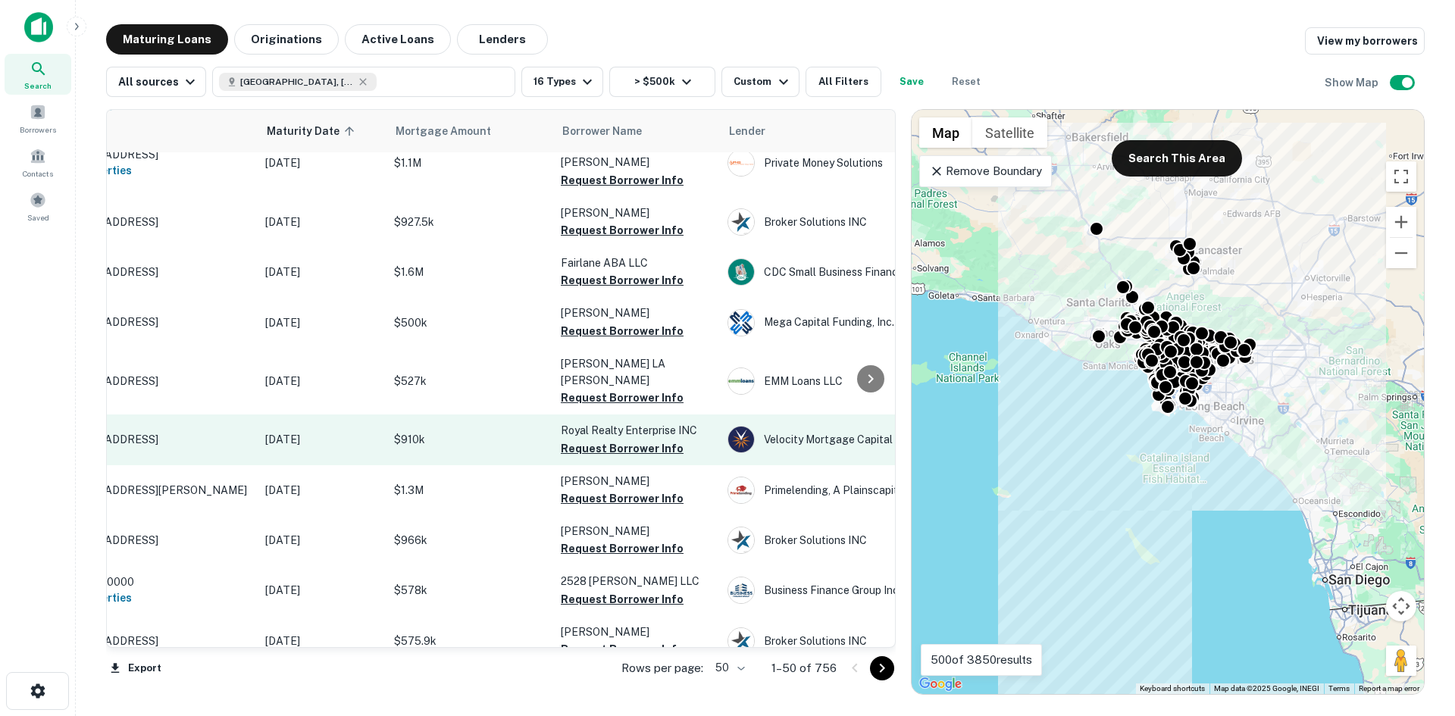
scroll to position [846, 0]
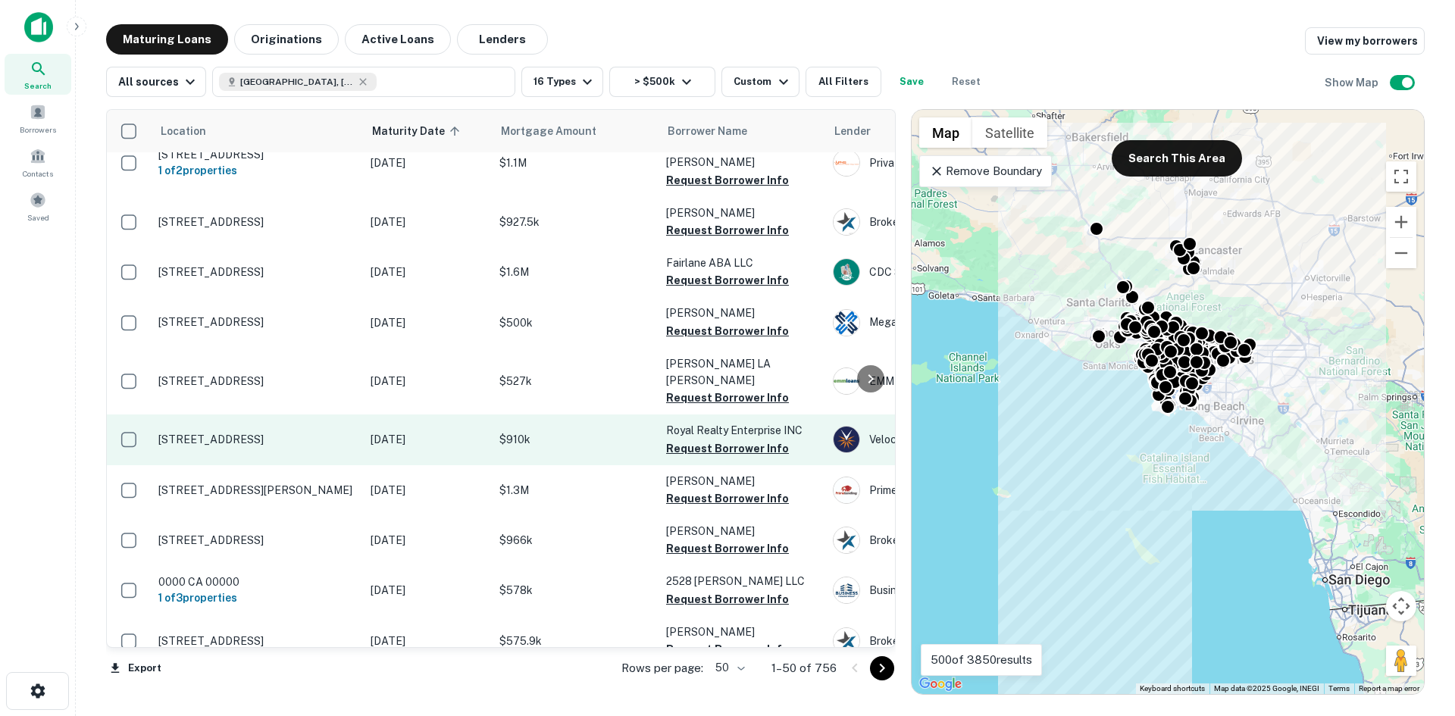
click at [461, 431] on p "Nov 29, 2025" at bounding box center [428, 439] width 114 height 17
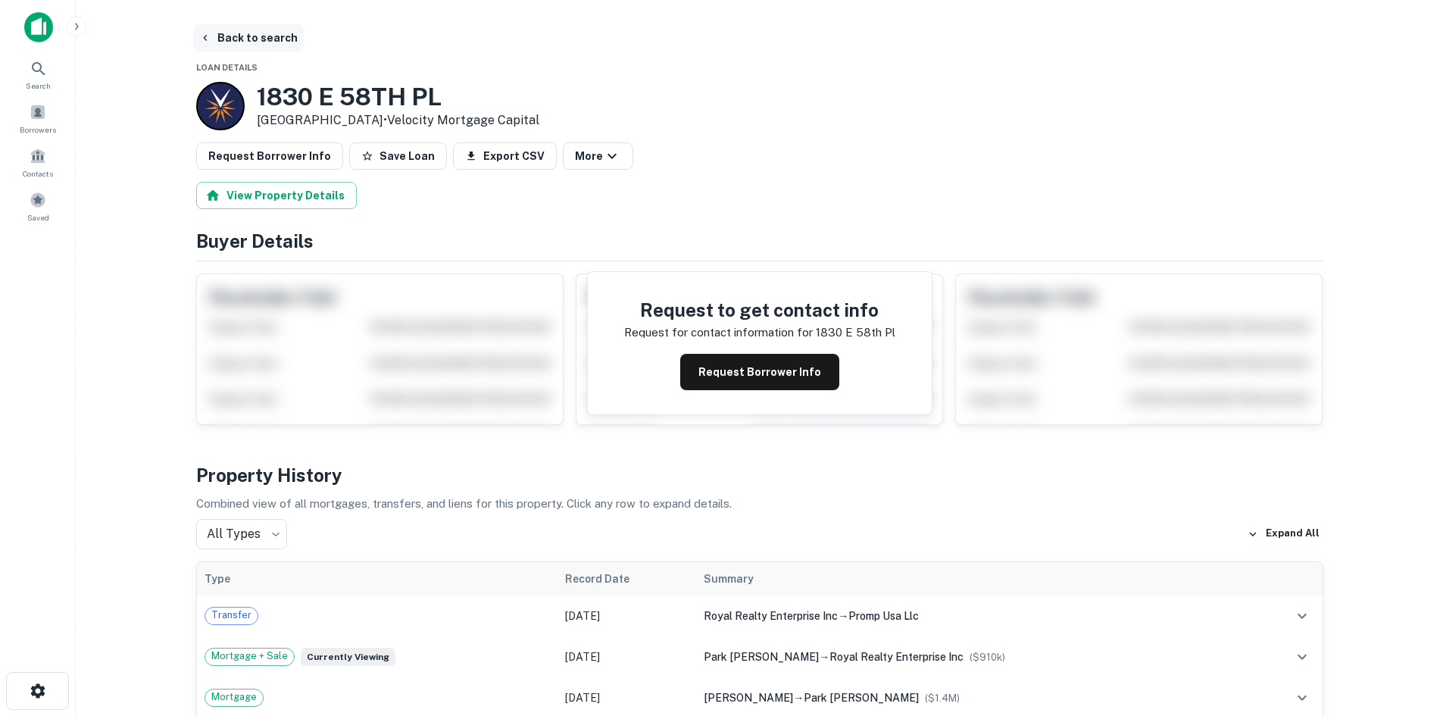
click at [204, 42] on icon "button" at bounding box center [205, 38] width 12 height 12
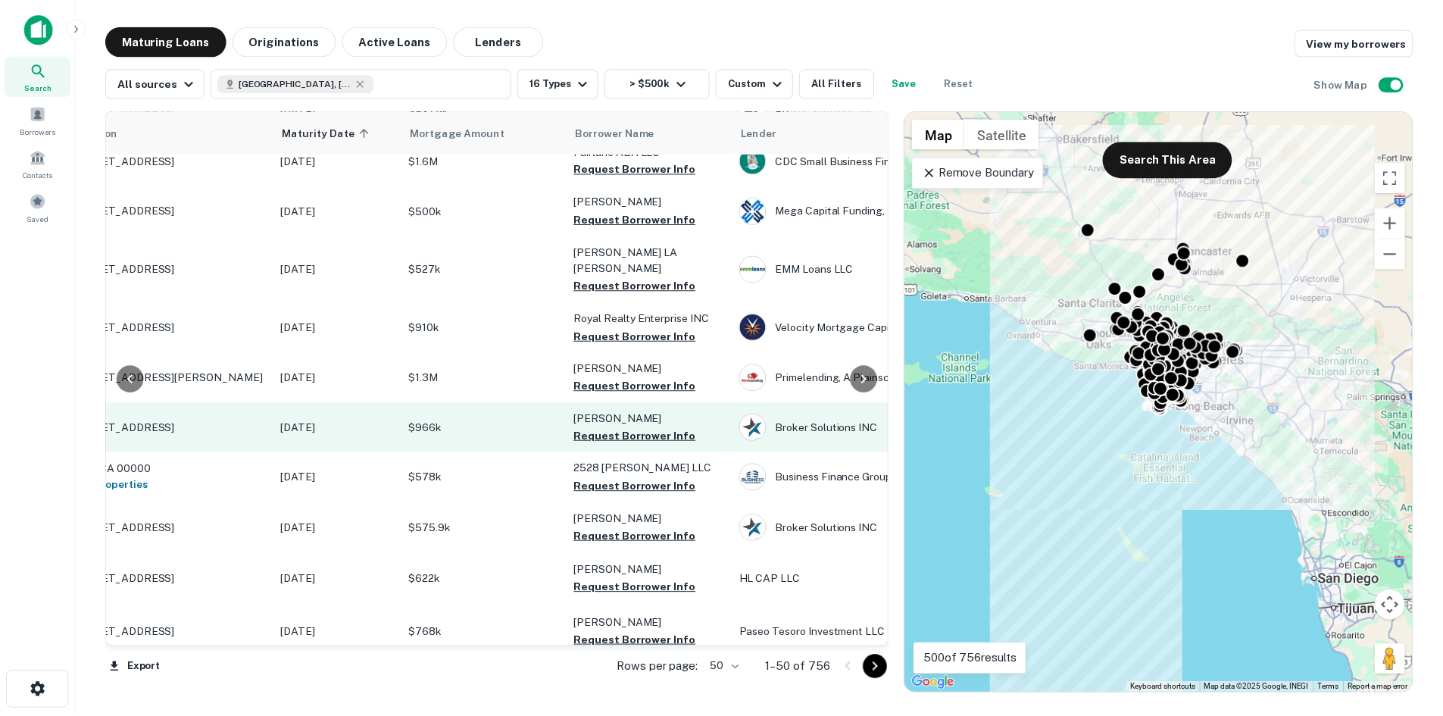
scroll to position [959, 0]
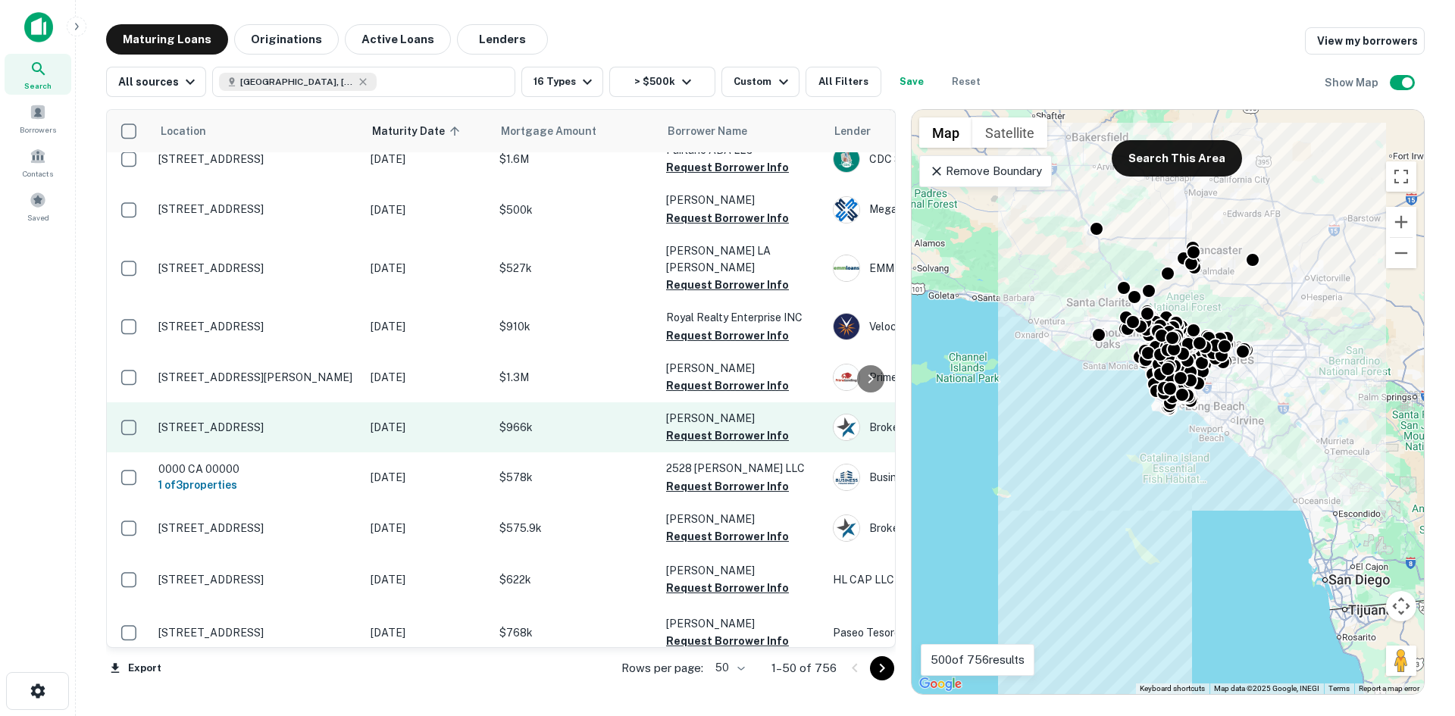
click at [299, 421] on p "2919 11th Ave Los Angeles, CA 90018" at bounding box center [256, 428] width 197 height 14
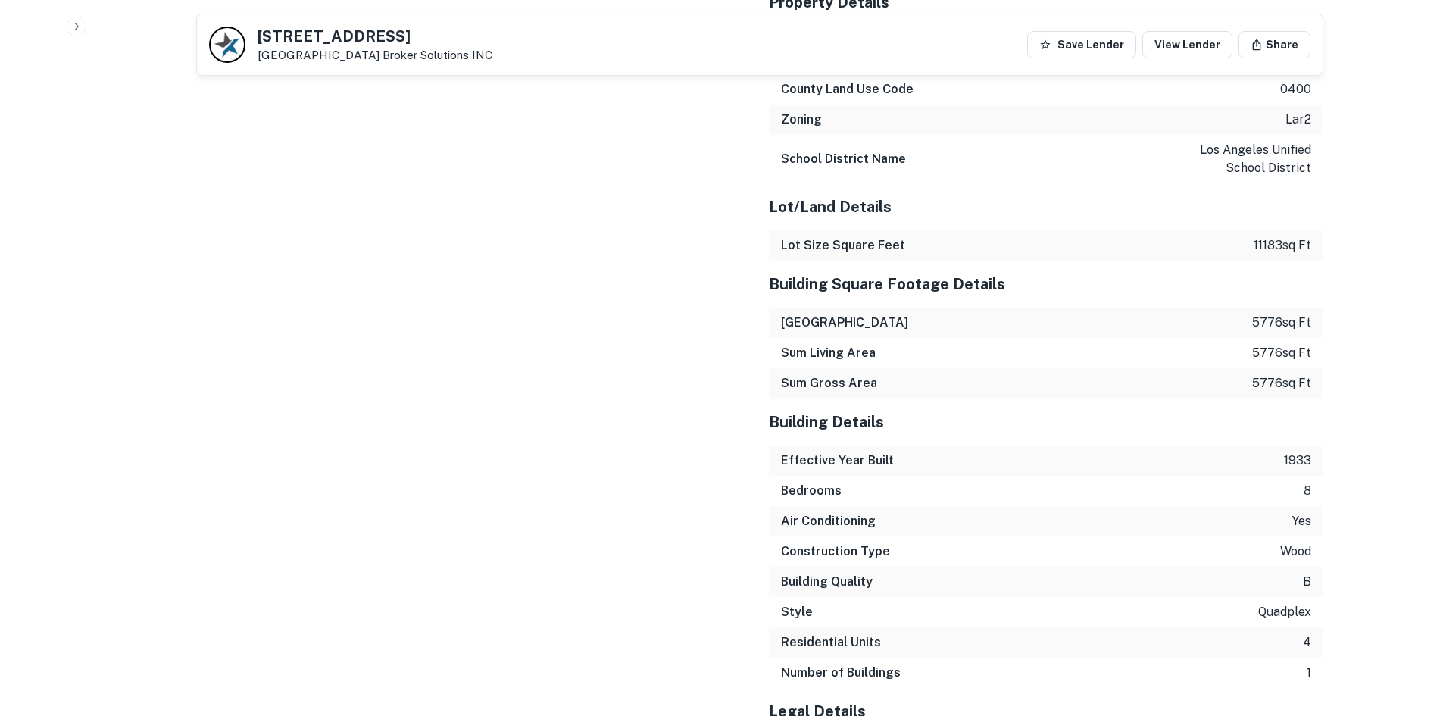
scroll to position [2071, 0]
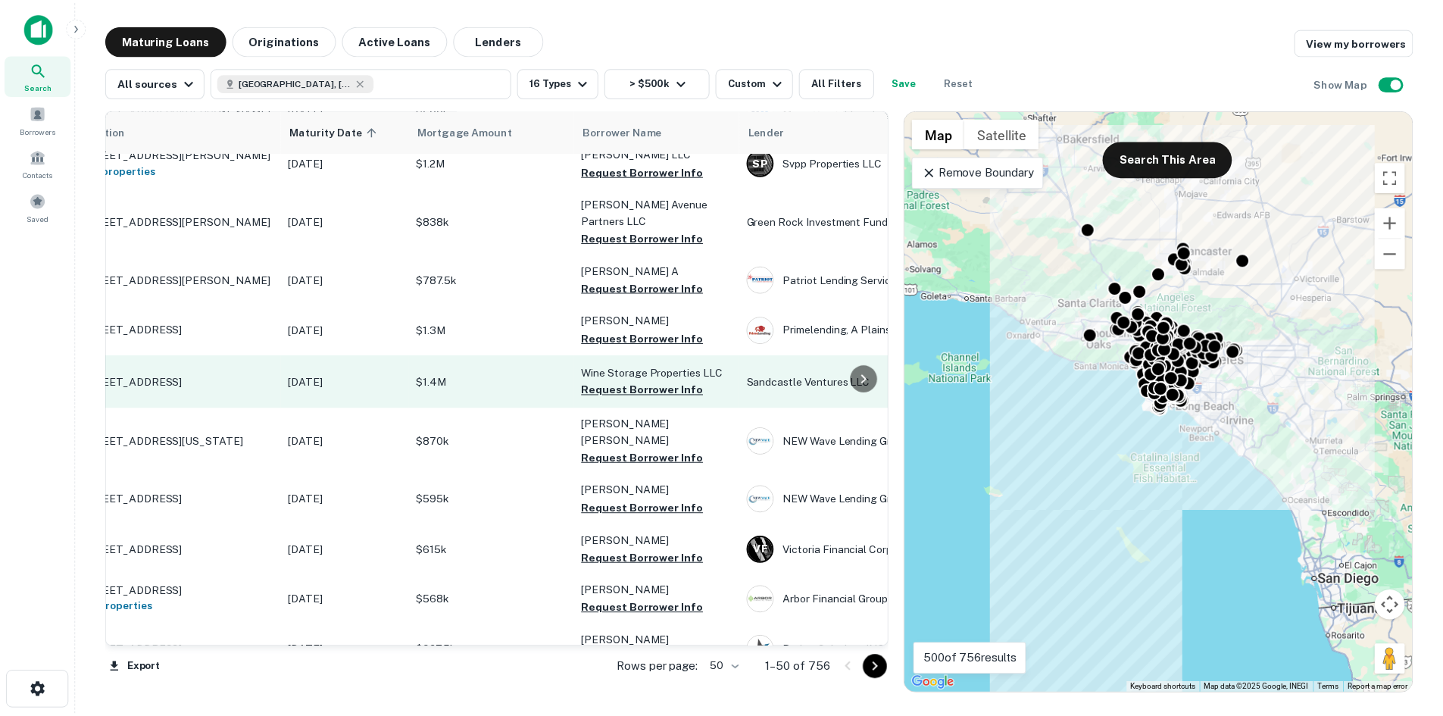
scroll to position [350, 0]
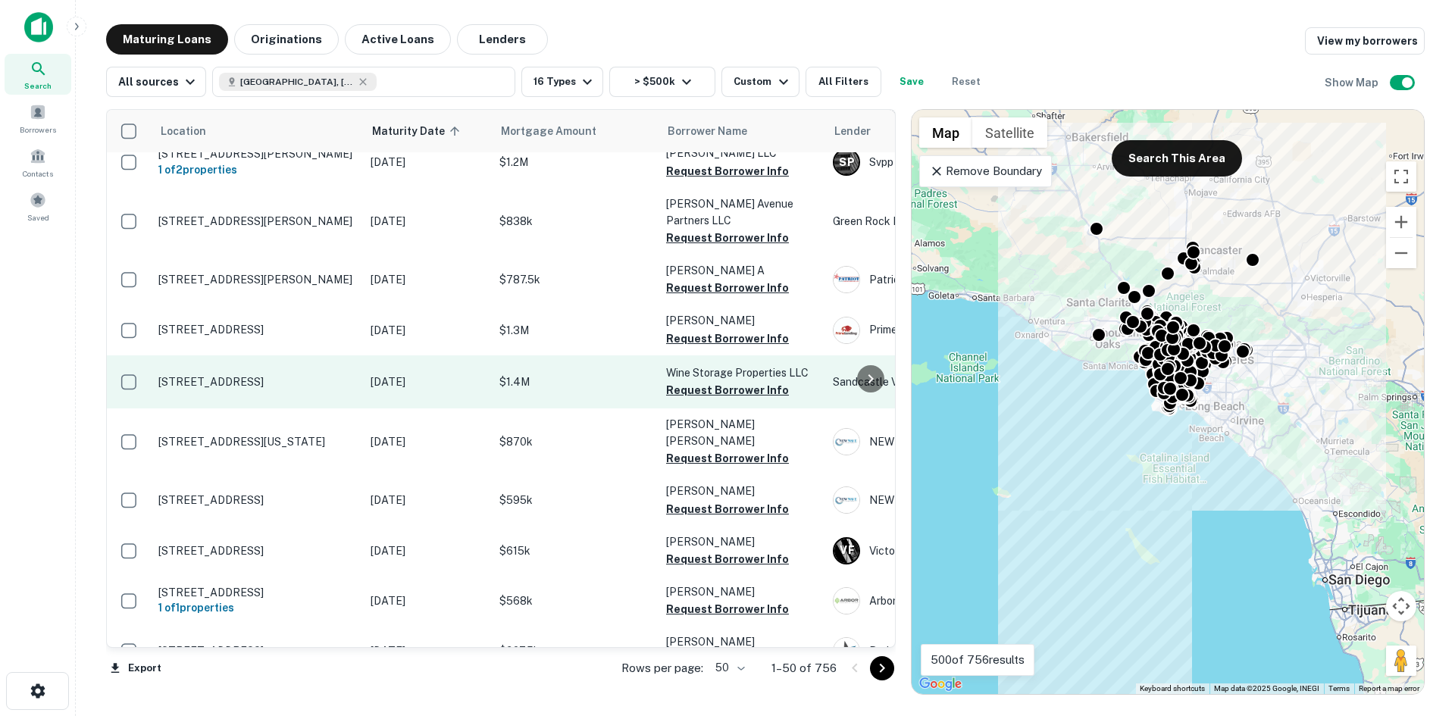
click at [298, 375] on p "805 E El Segundo Blvd El Segundo, CA 90245" at bounding box center [256, 382] width 197 height 14
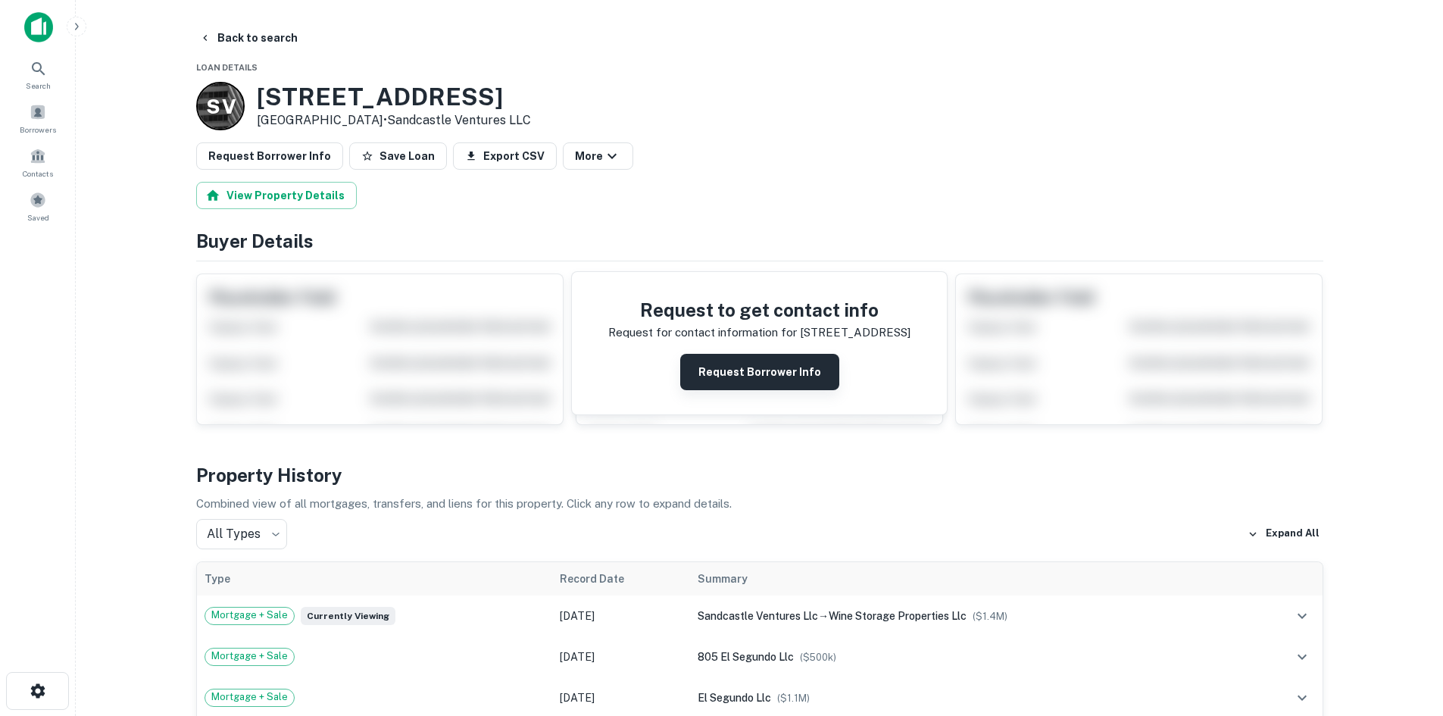
click at [759, 364] on button "Request Borrower Info" at bounding box center [759, 372] width 159 height 36
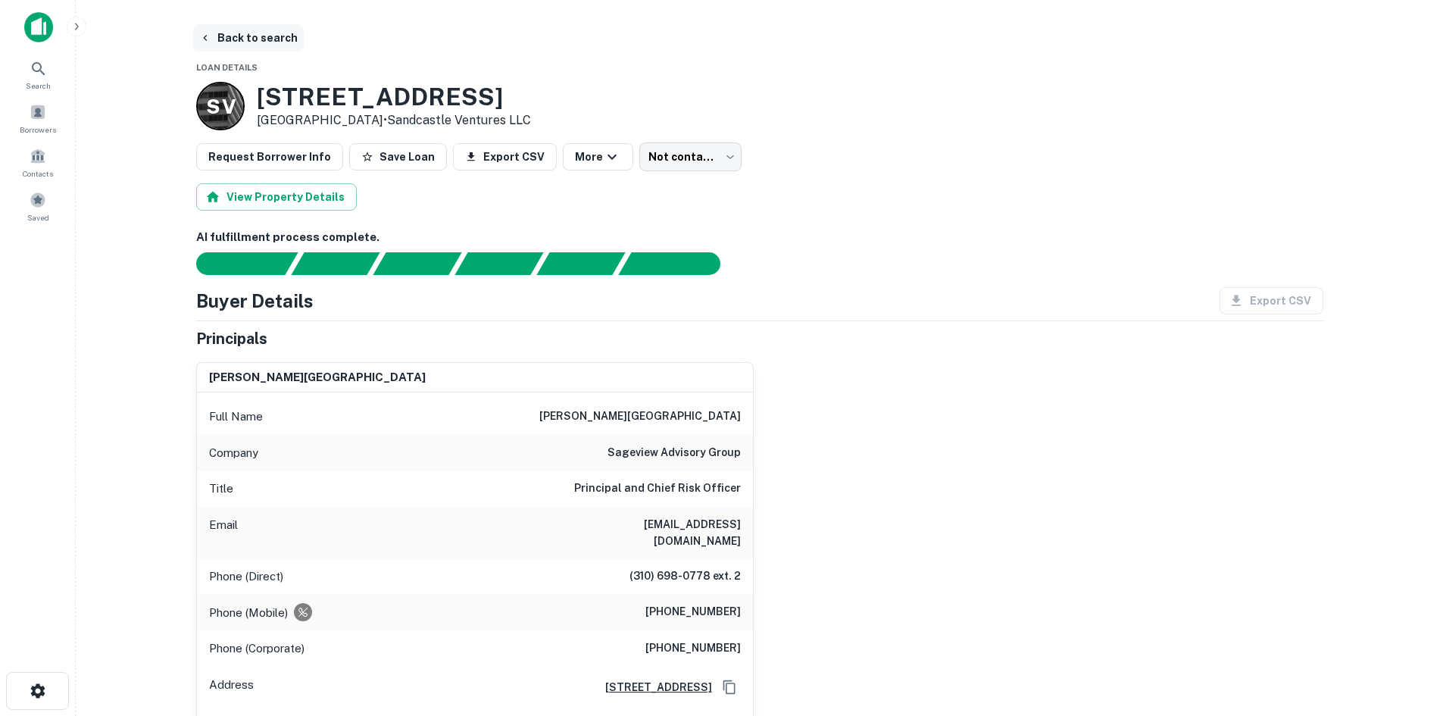
click at [207, 39] on icon "button" at bounding box center [205, 38] width 12 height 12
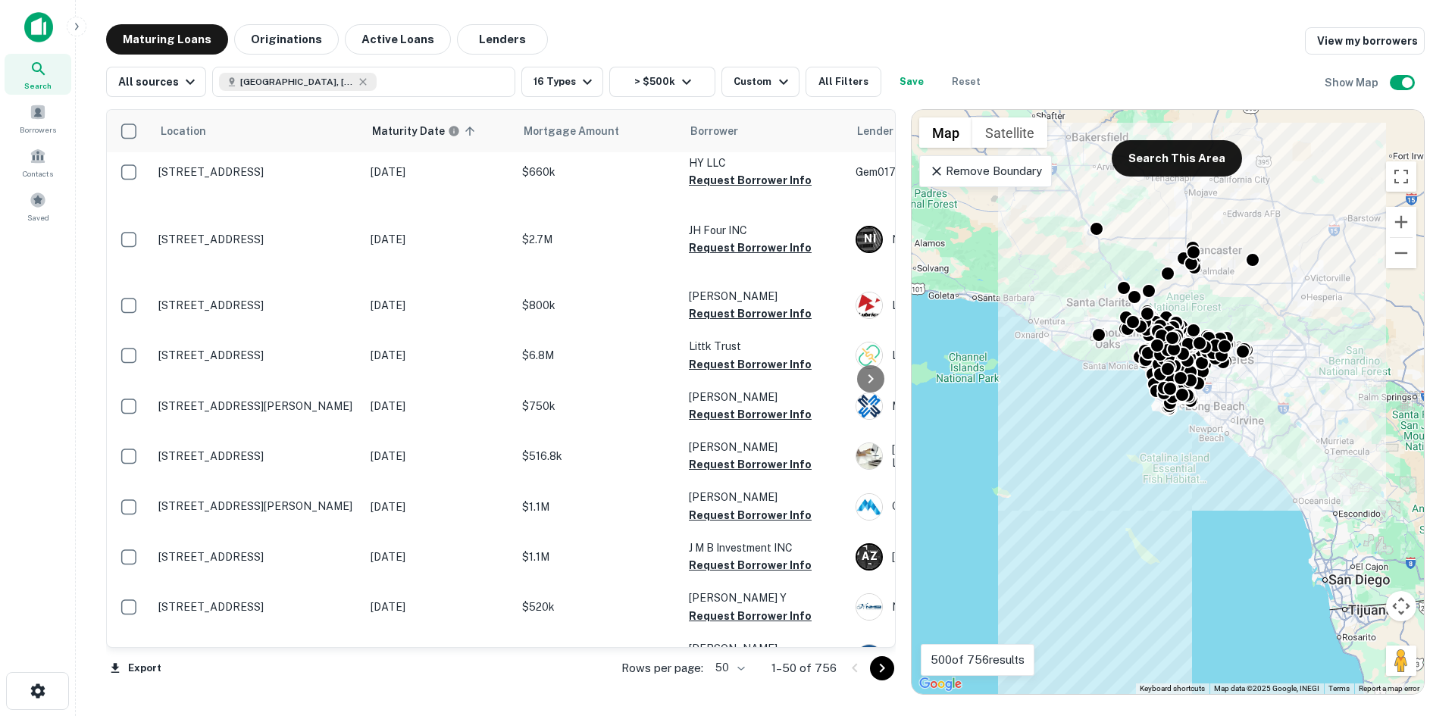
scroll to position [2121, 0]
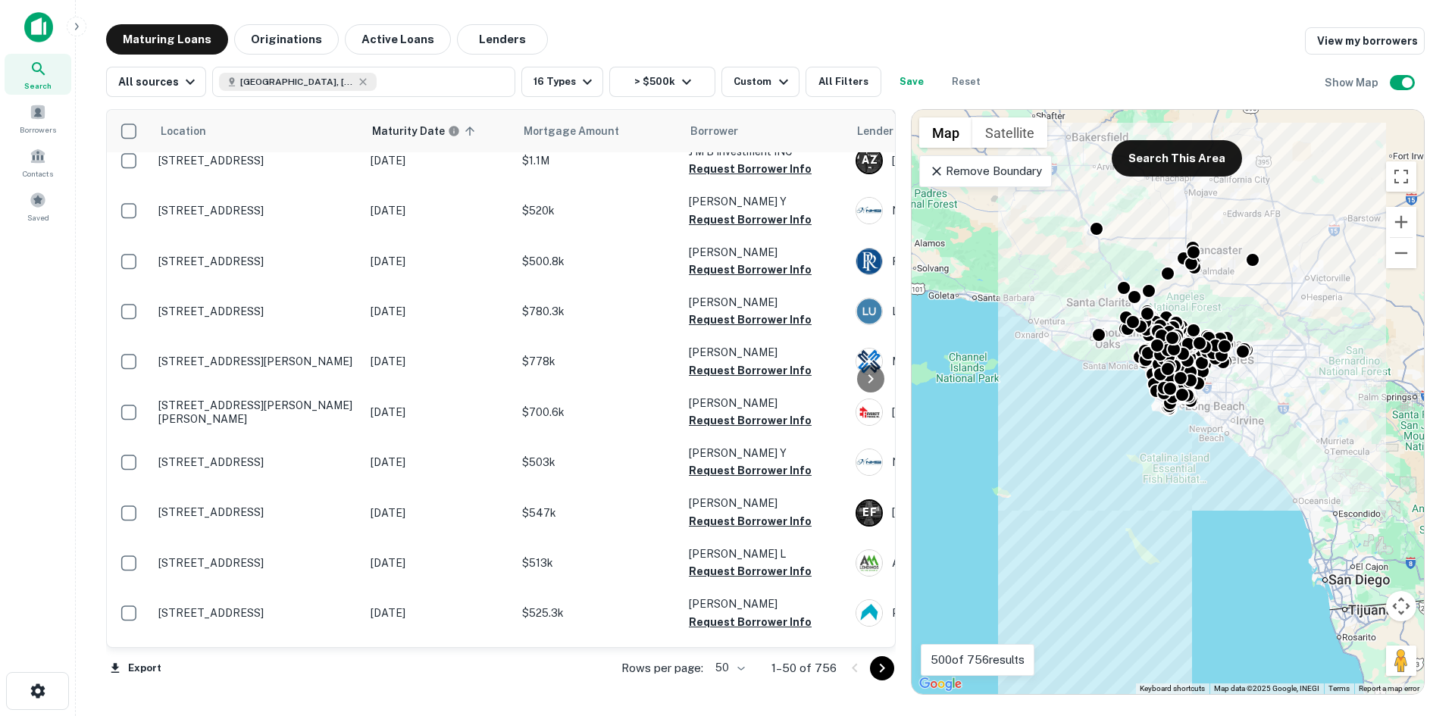
click at [881, 663] on icon "Go to next page" at bounding box center [882, 668] width 18 height 18
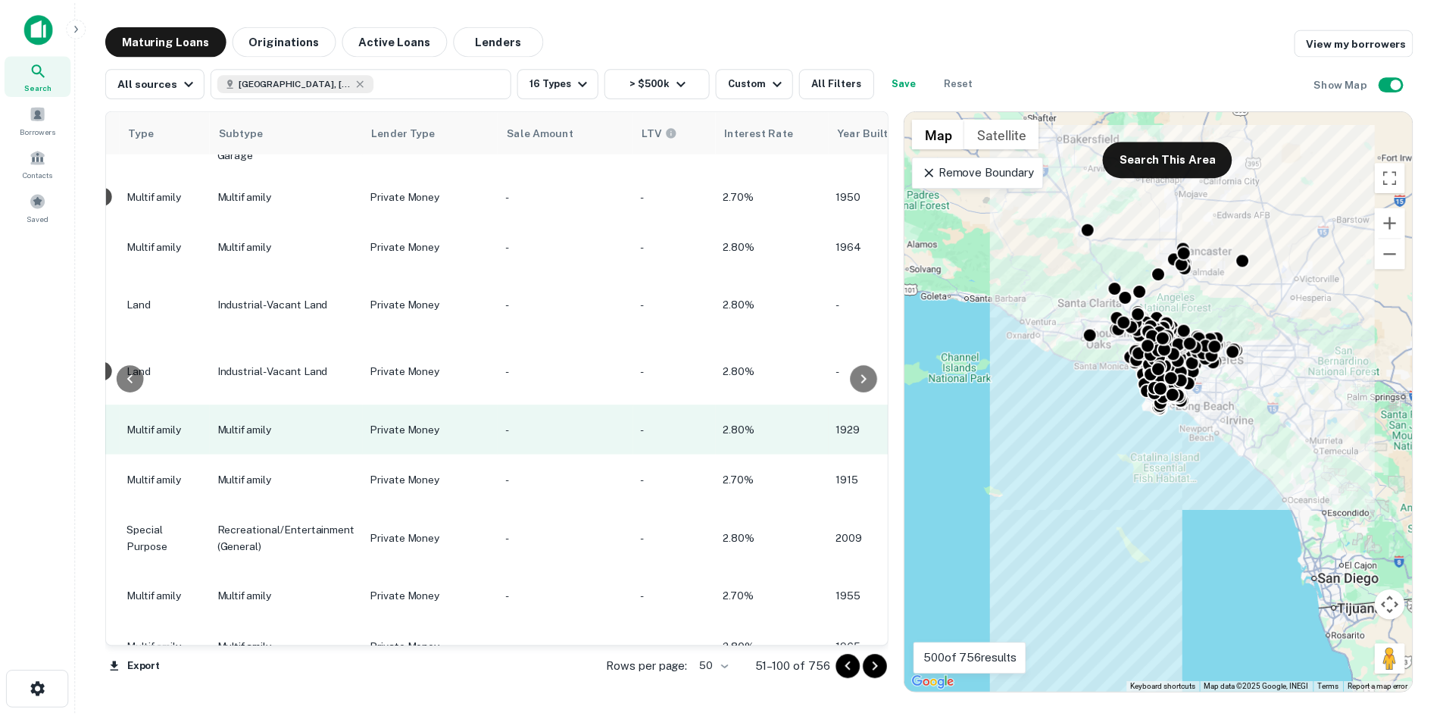
scroll to position [2019, 1094]
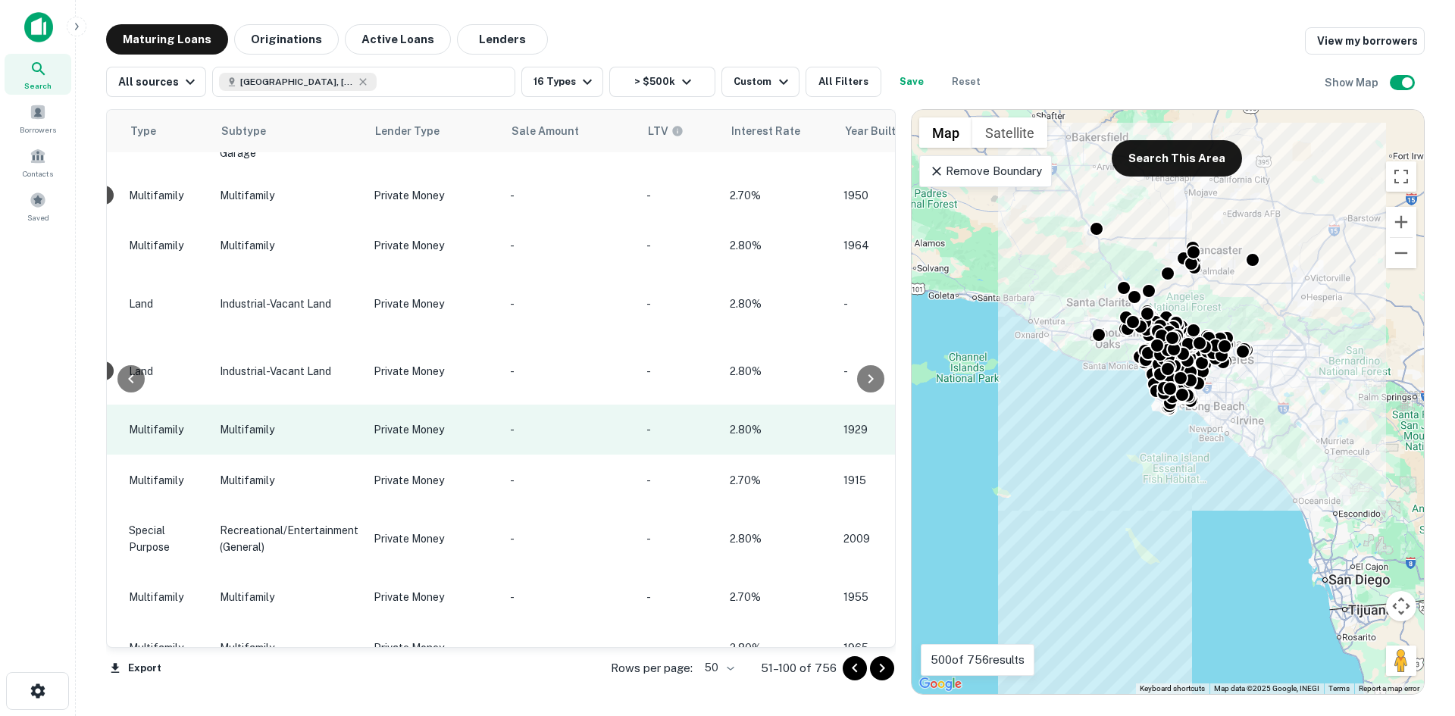
click at [608, 405] on td "-" at bounding box center [570, 430] width 136 height 50
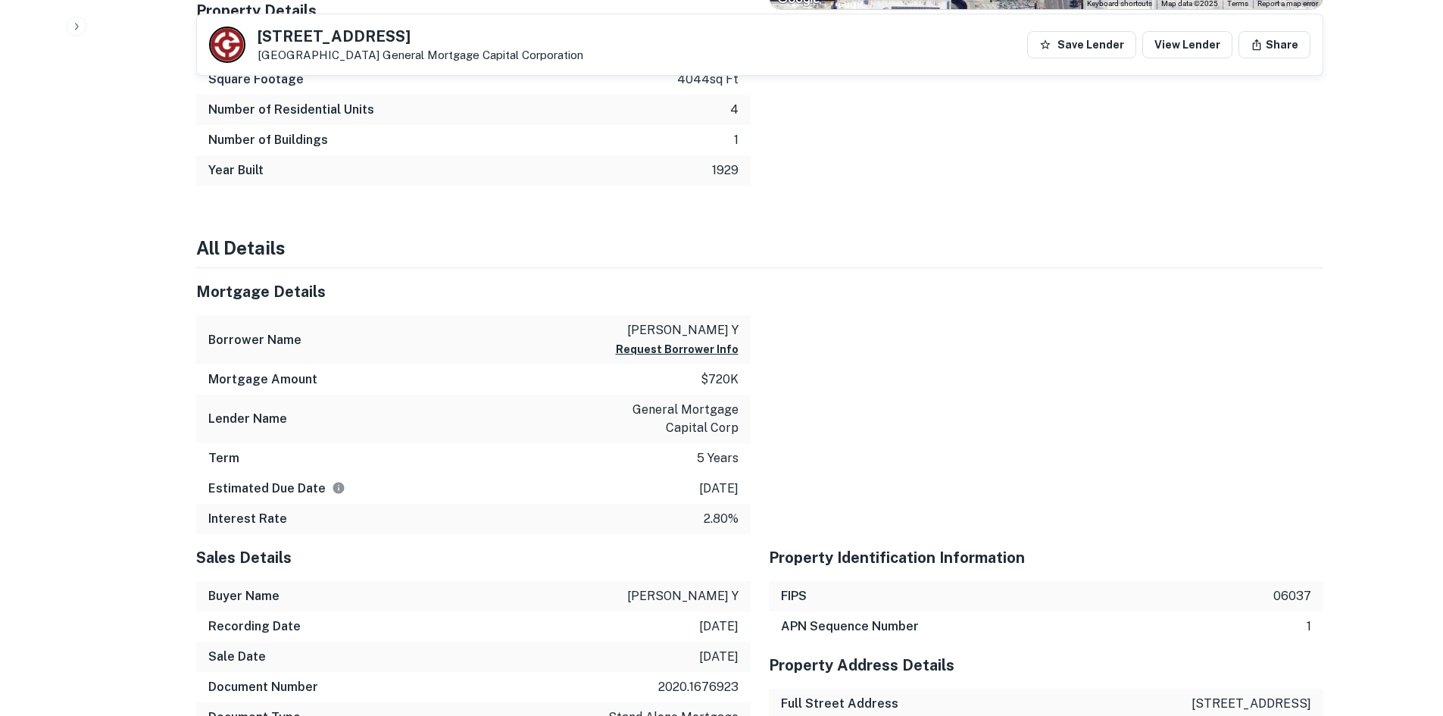
scroll to position [1087, 0]
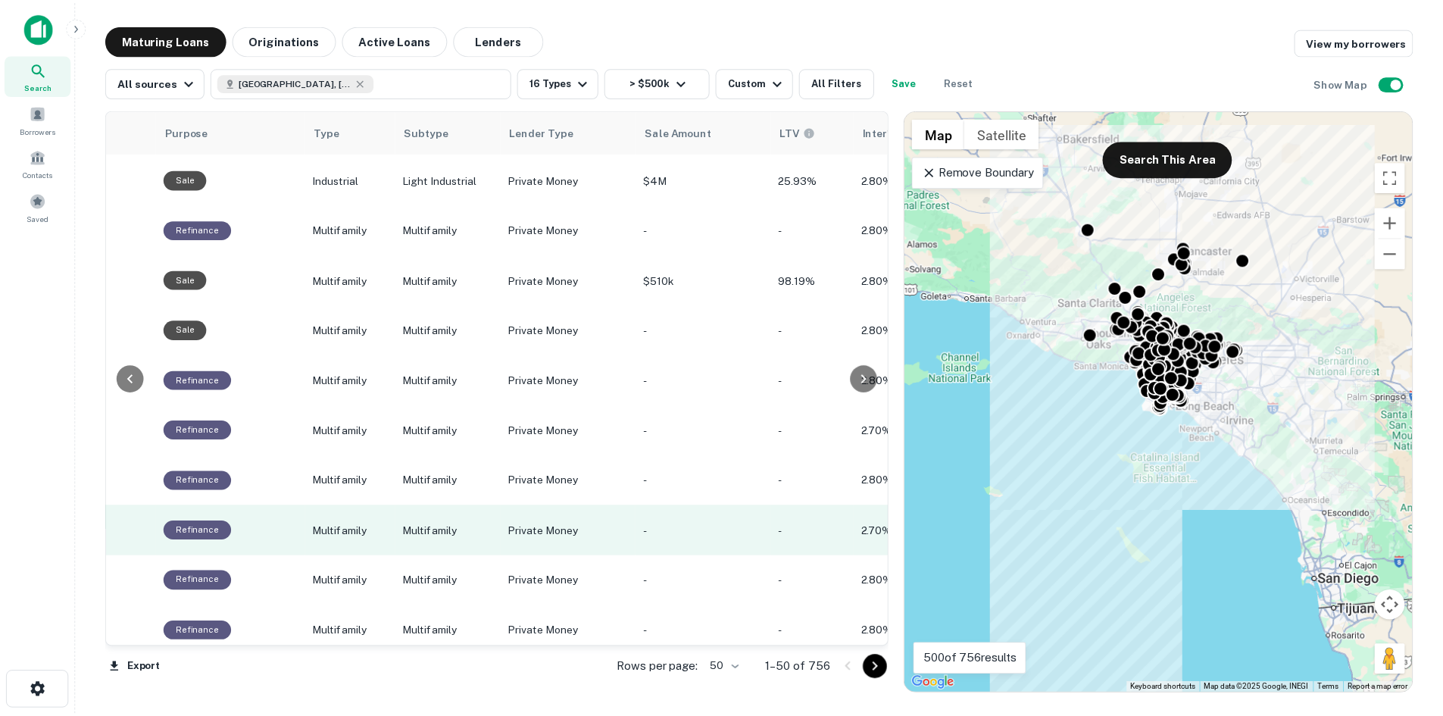
scroll to position [2103, 934]
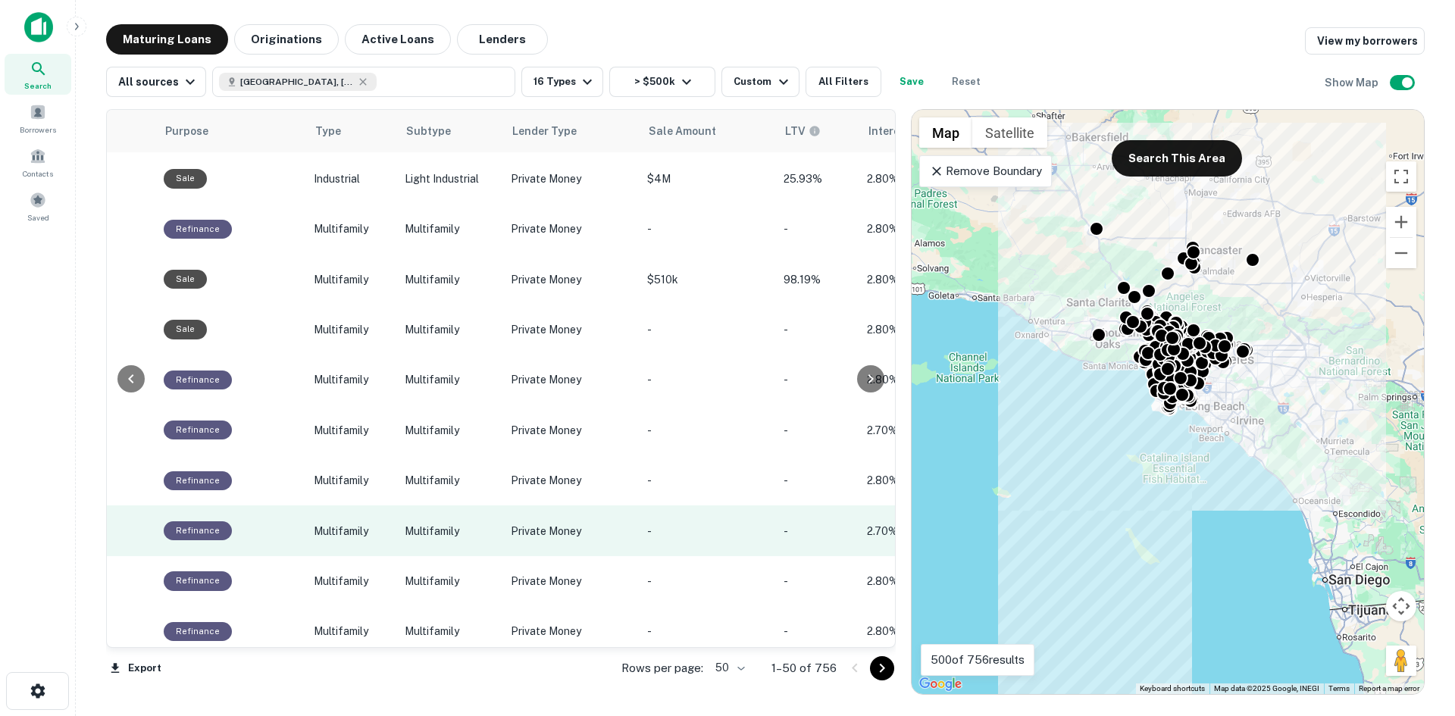
click at [424, 505] on td "Multifamily" at bounding box center [450, 530] width 106 height 50
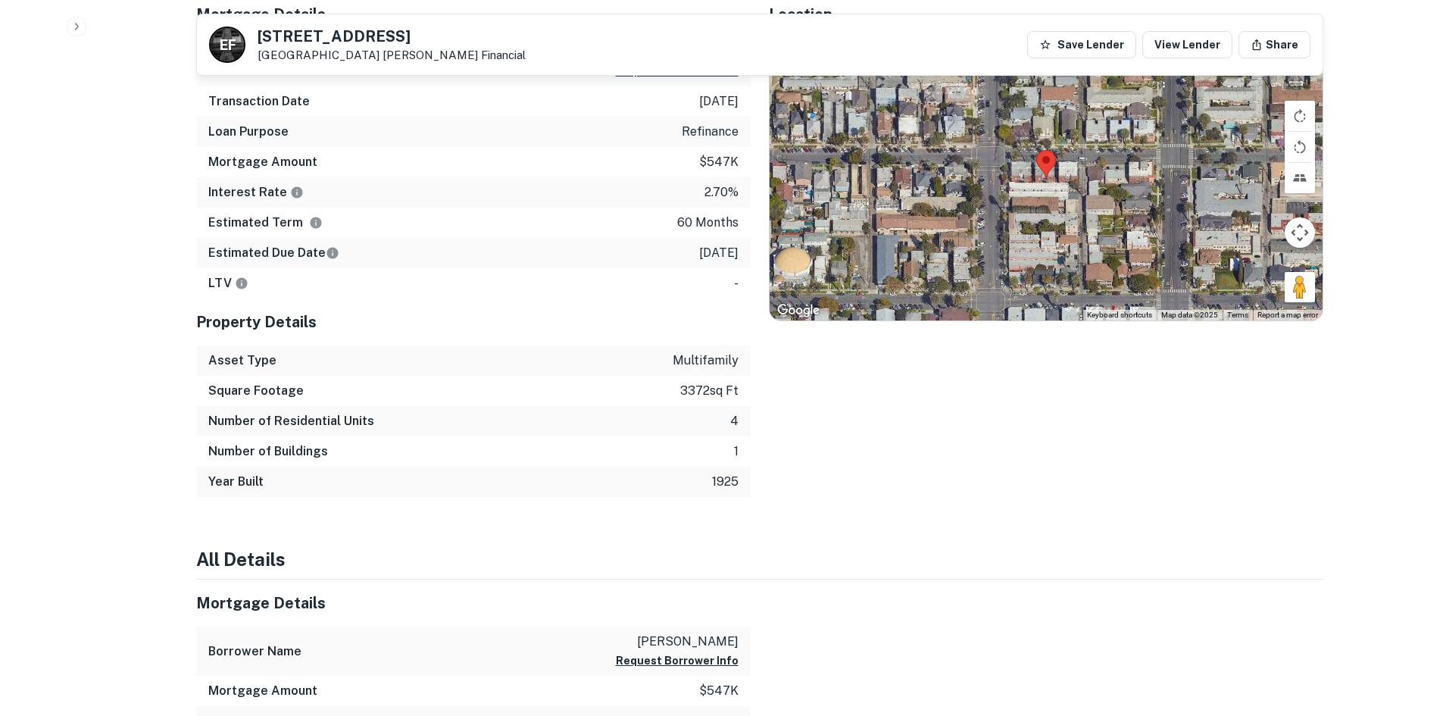
scroll to position [818, 0]
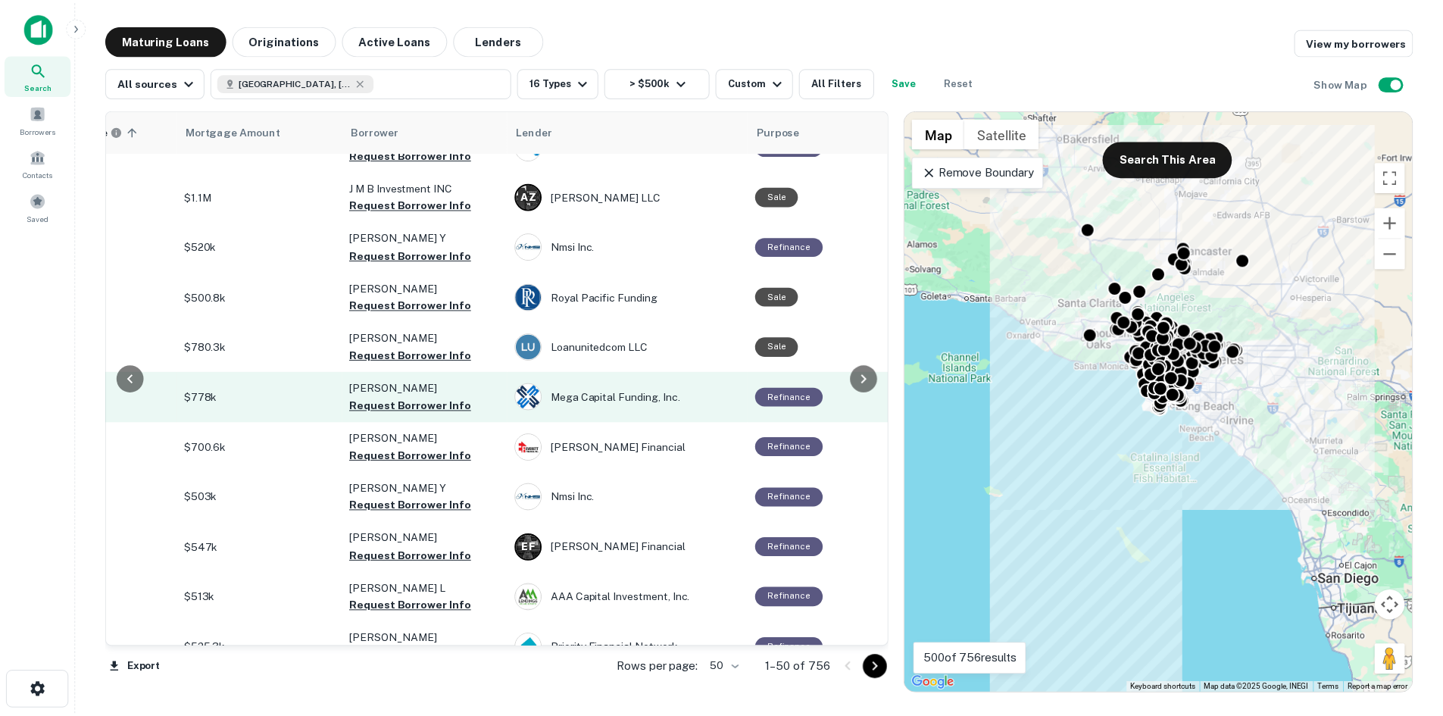
scroll to position [2085, 336]
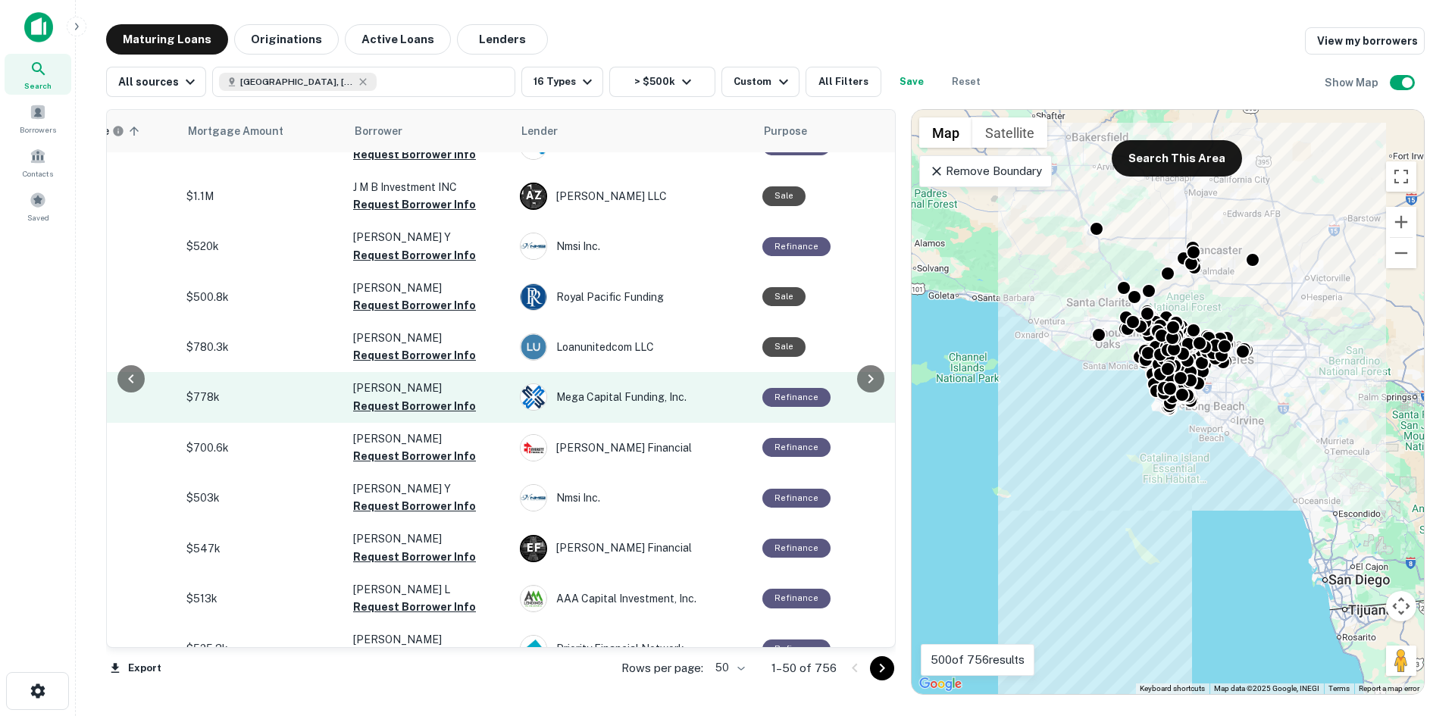
click at [208, 389] on p "$778k" at bounding box center [262, 397] width 152 height 17
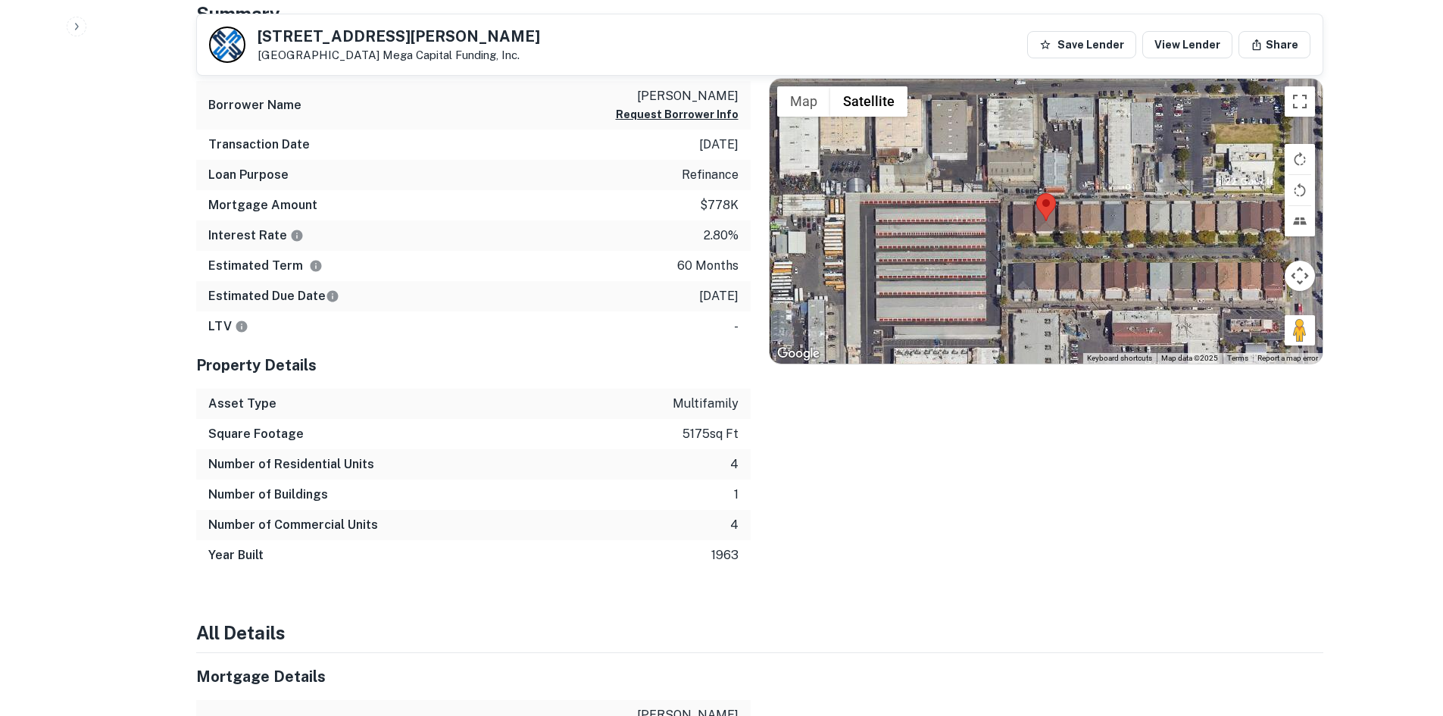
scroll to position [859, 0]
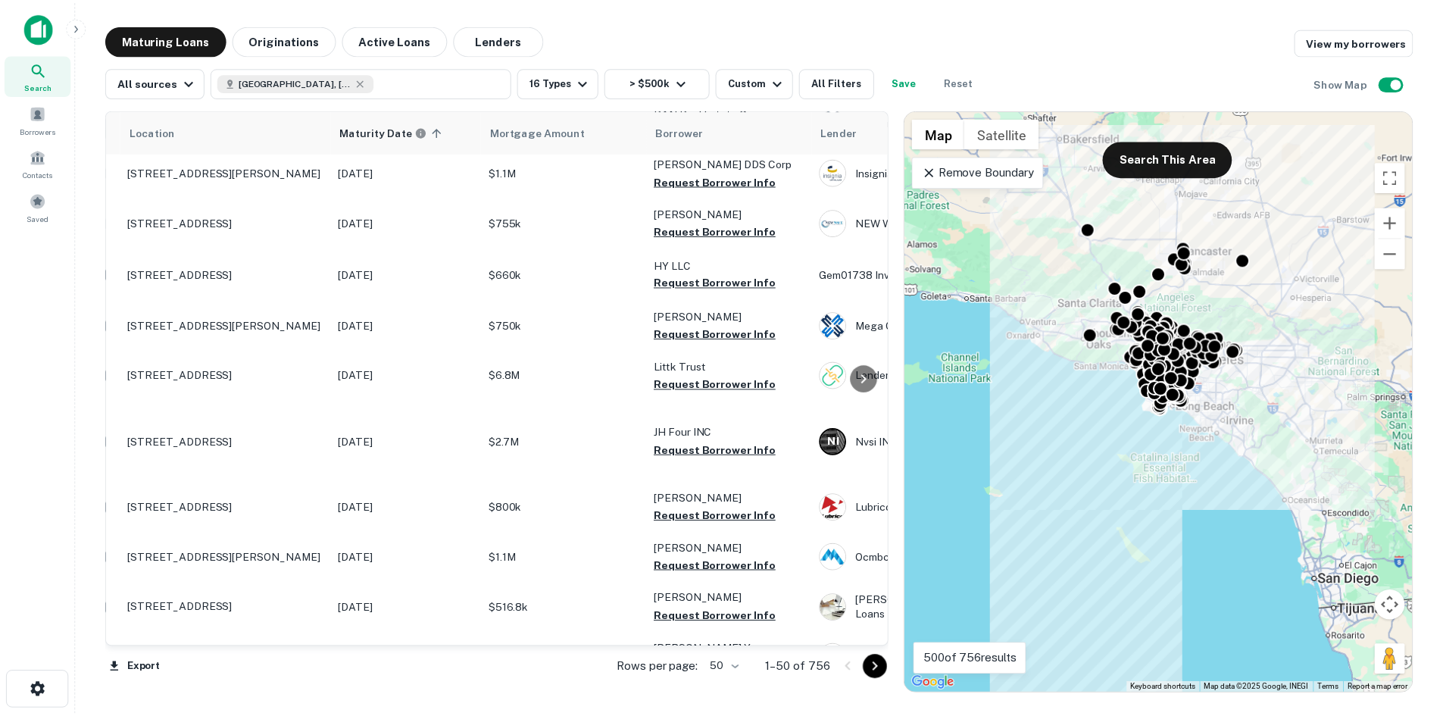
scroll to position [1623, 0]
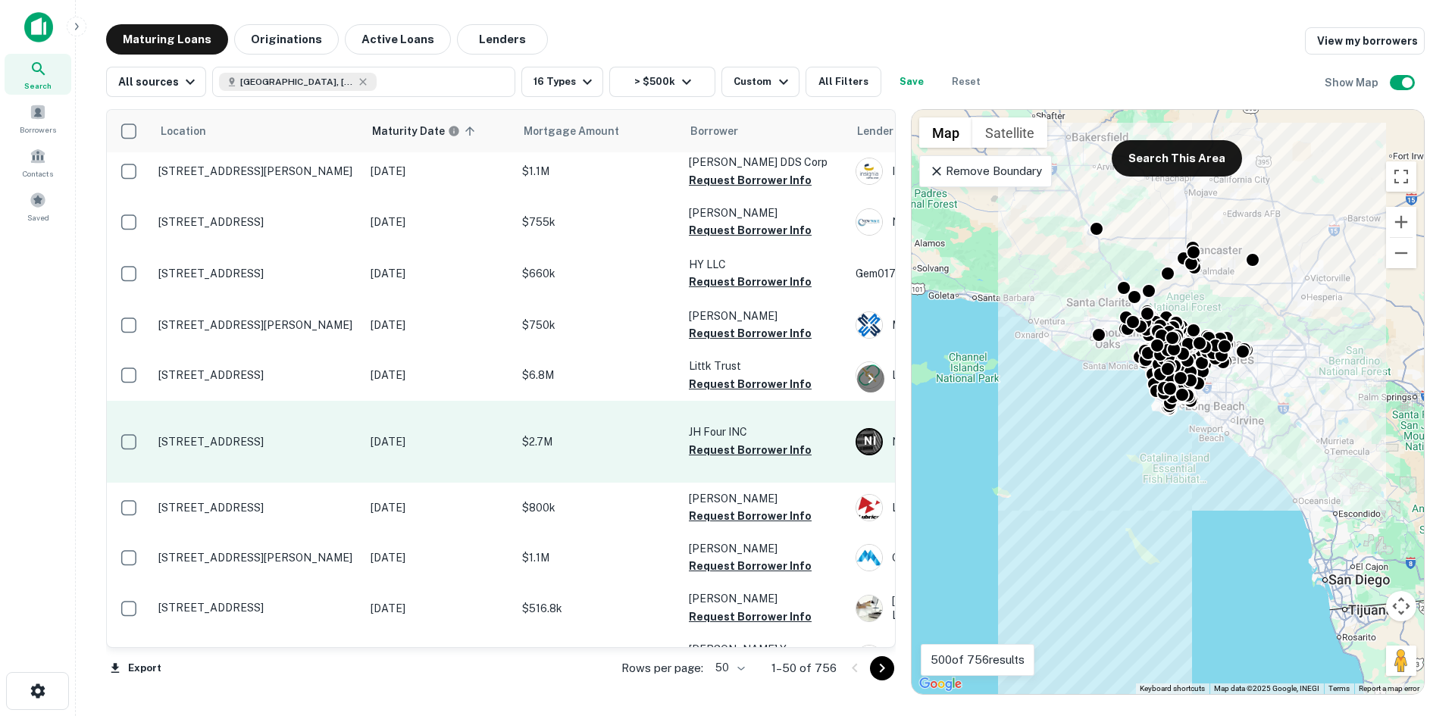
click at [449, 433] on p "Nov 30, 2025" at bounding box center [439, 441] width 136 height 17
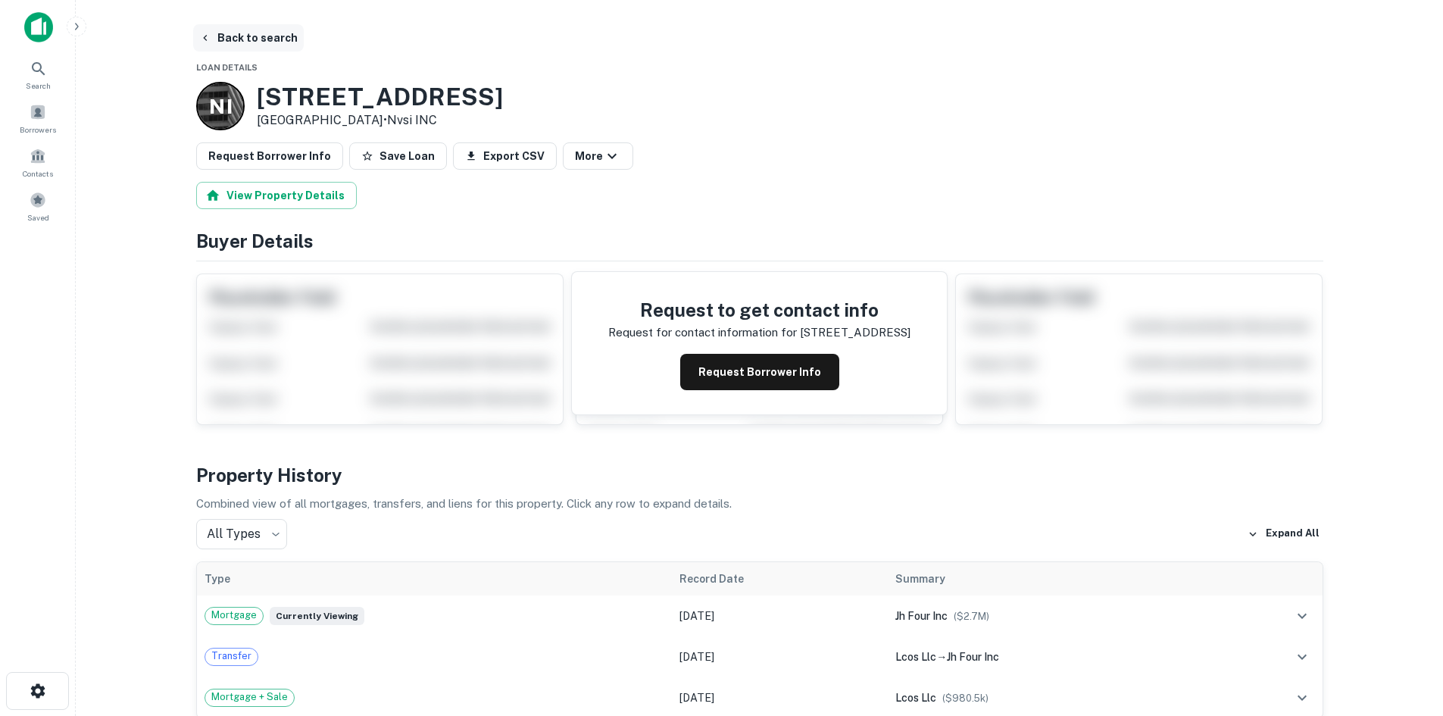
click at [203, 41] on icon "button" at bounding box center [205, 38] width 12 height 12
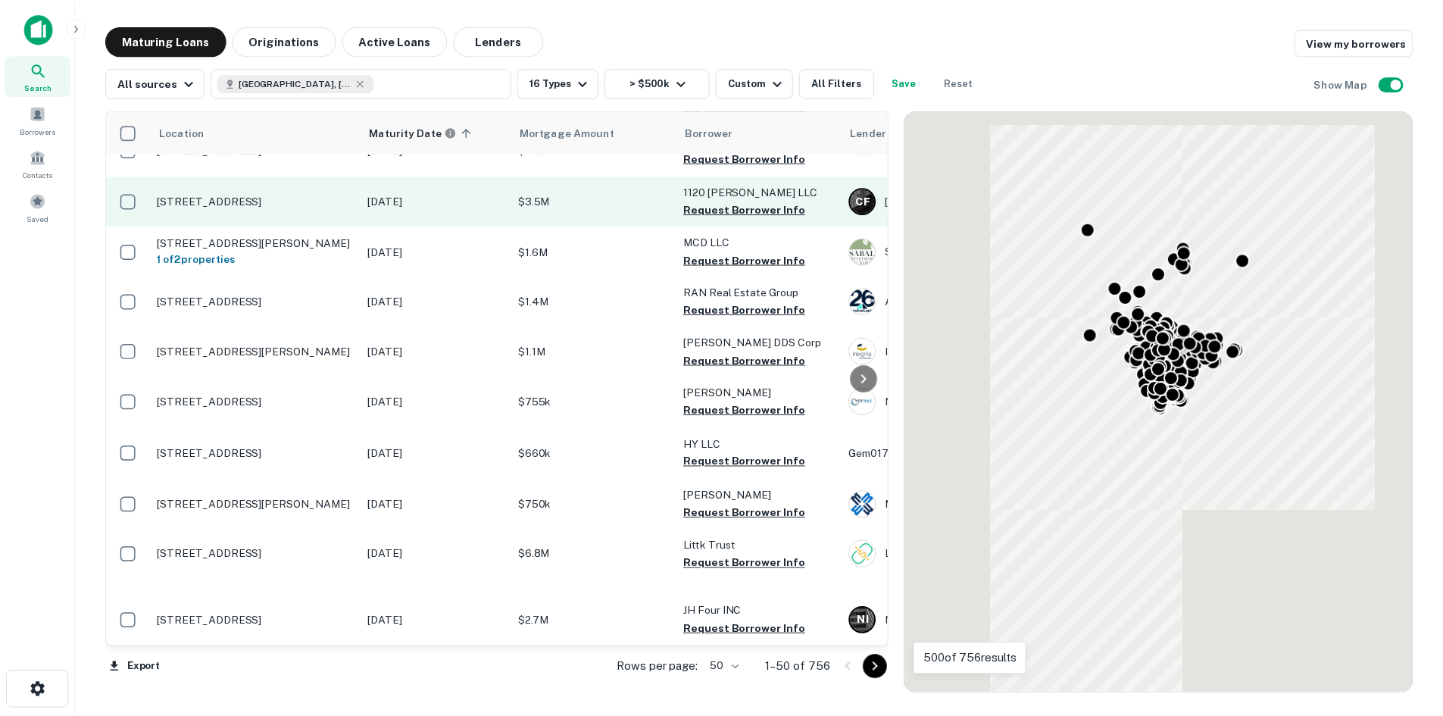
scroll to position [1623, 0]
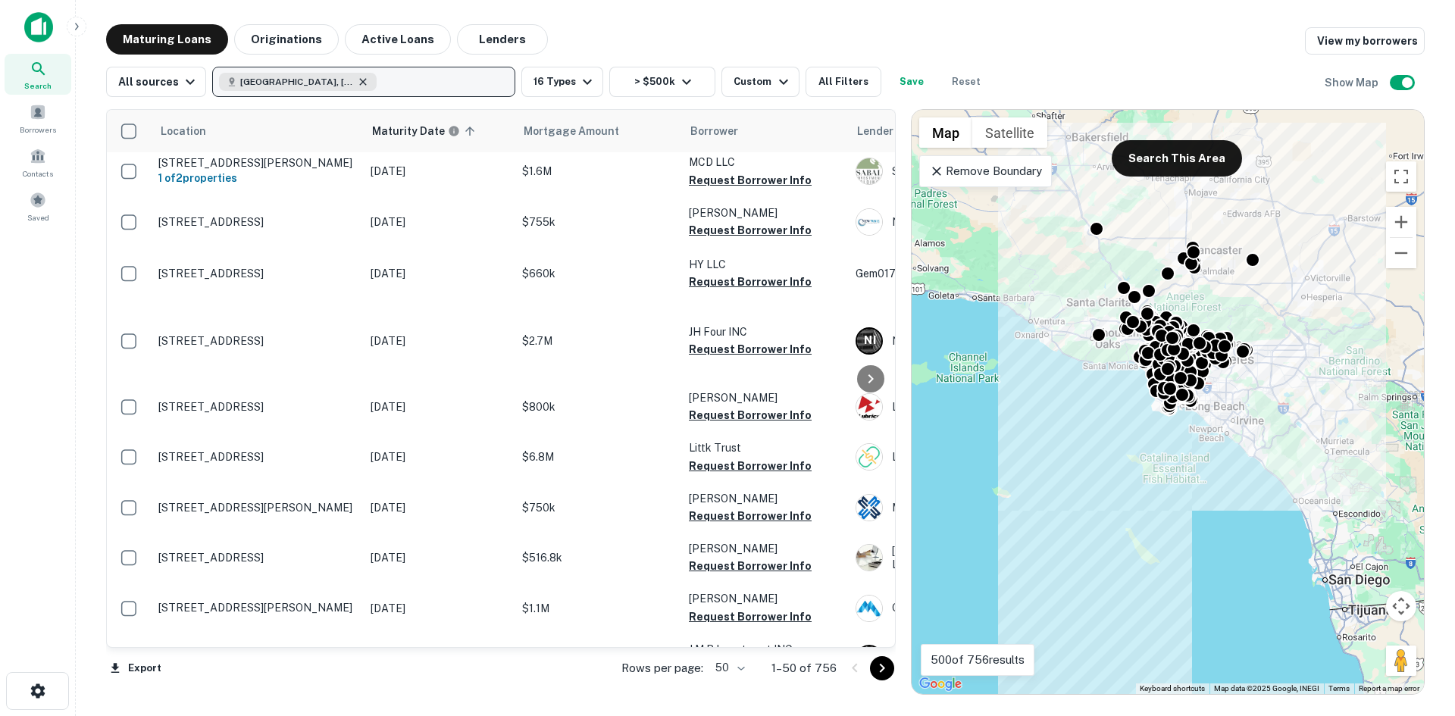
click at [358, 82] on icon "button" at bounding box center [363, 82] width 12 height 12
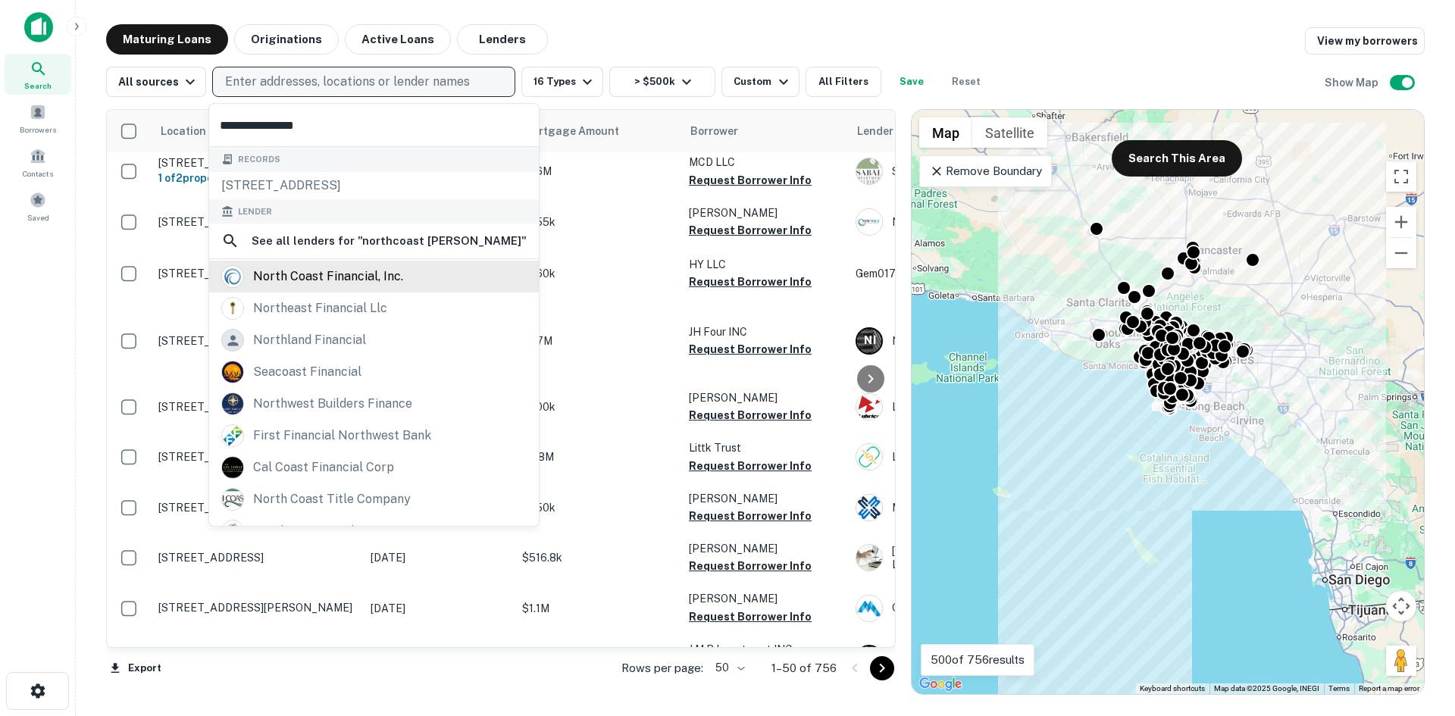
type input "**********"
click at [397, 274] on div "north coast financial, inc." at bounding box center [328, 276] width 150 height 23
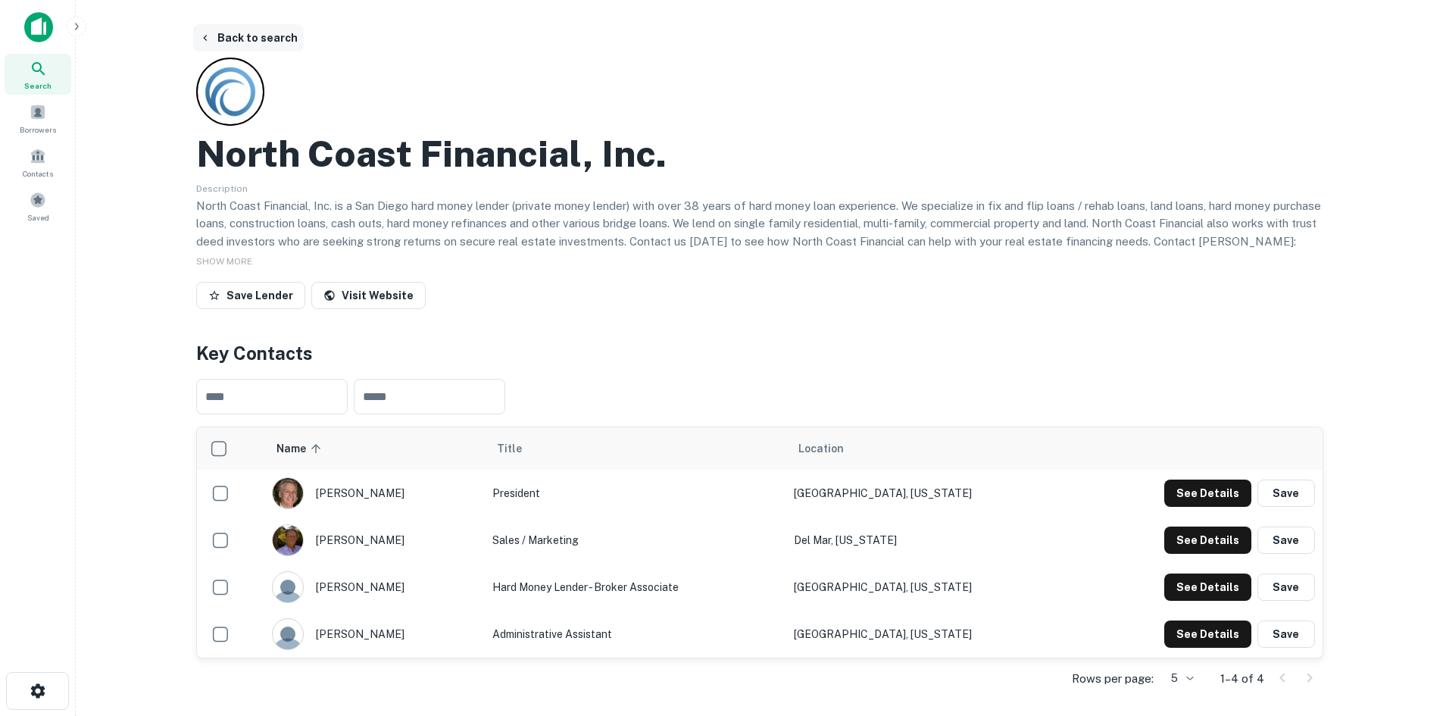
click at [206, 38] on icon "button" at bounding box center [205, 38] width 12 height 12
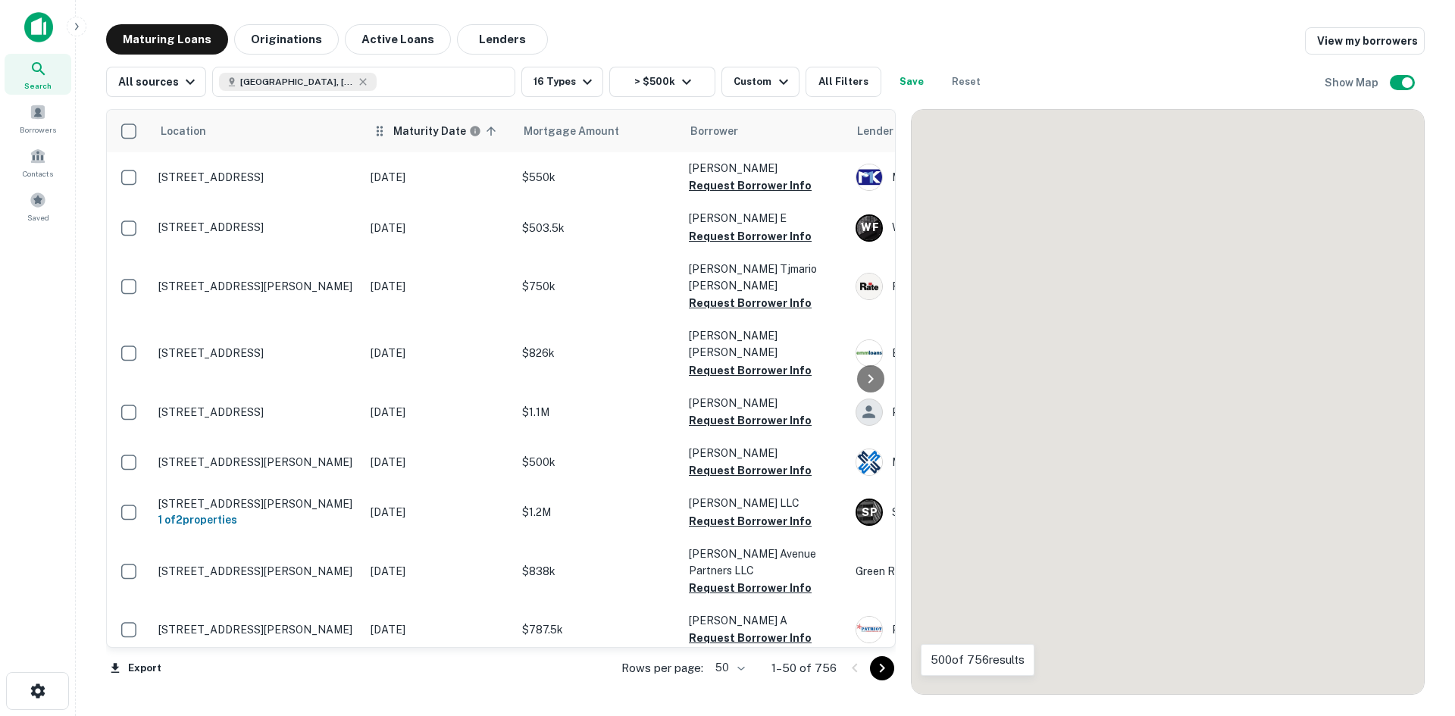
scroll to position [1526, 0]
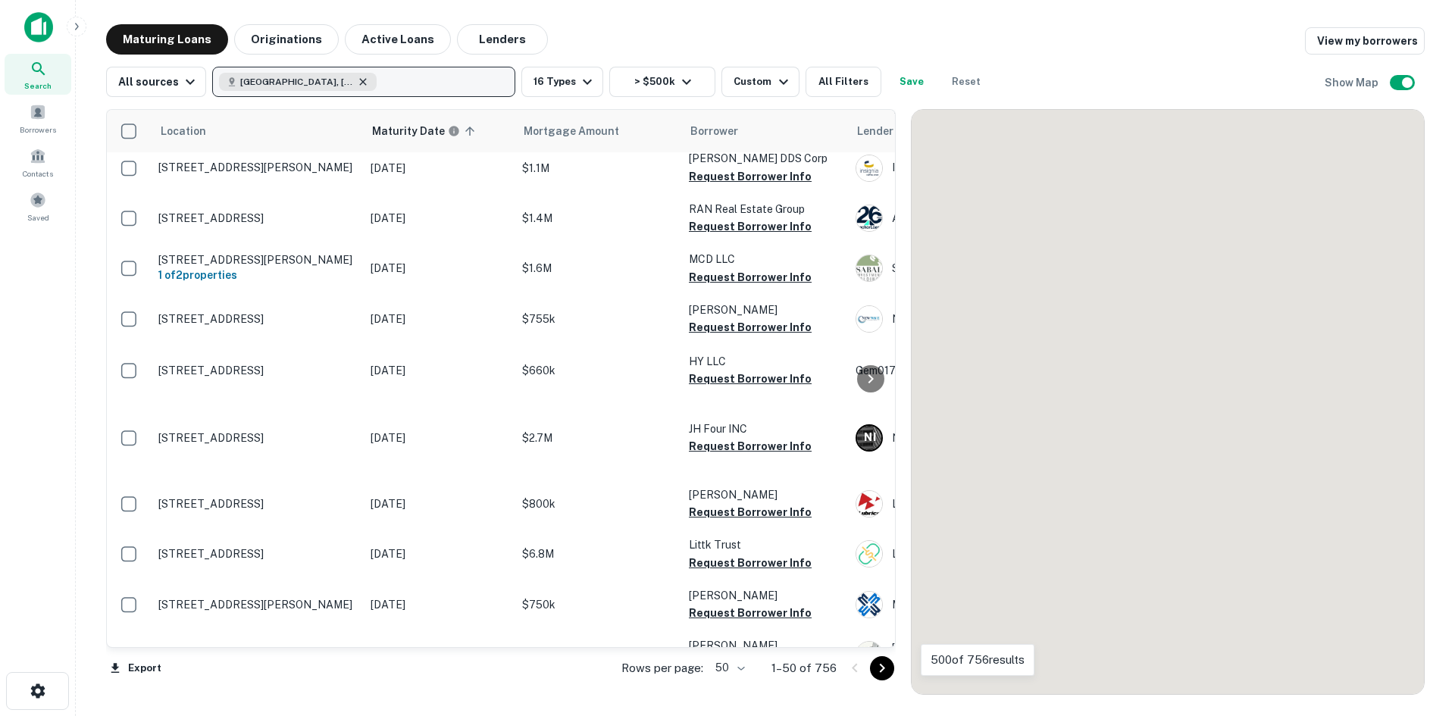
click at [357, 78] on icon "button" at bounding box center [363, 82] width 12 height 12
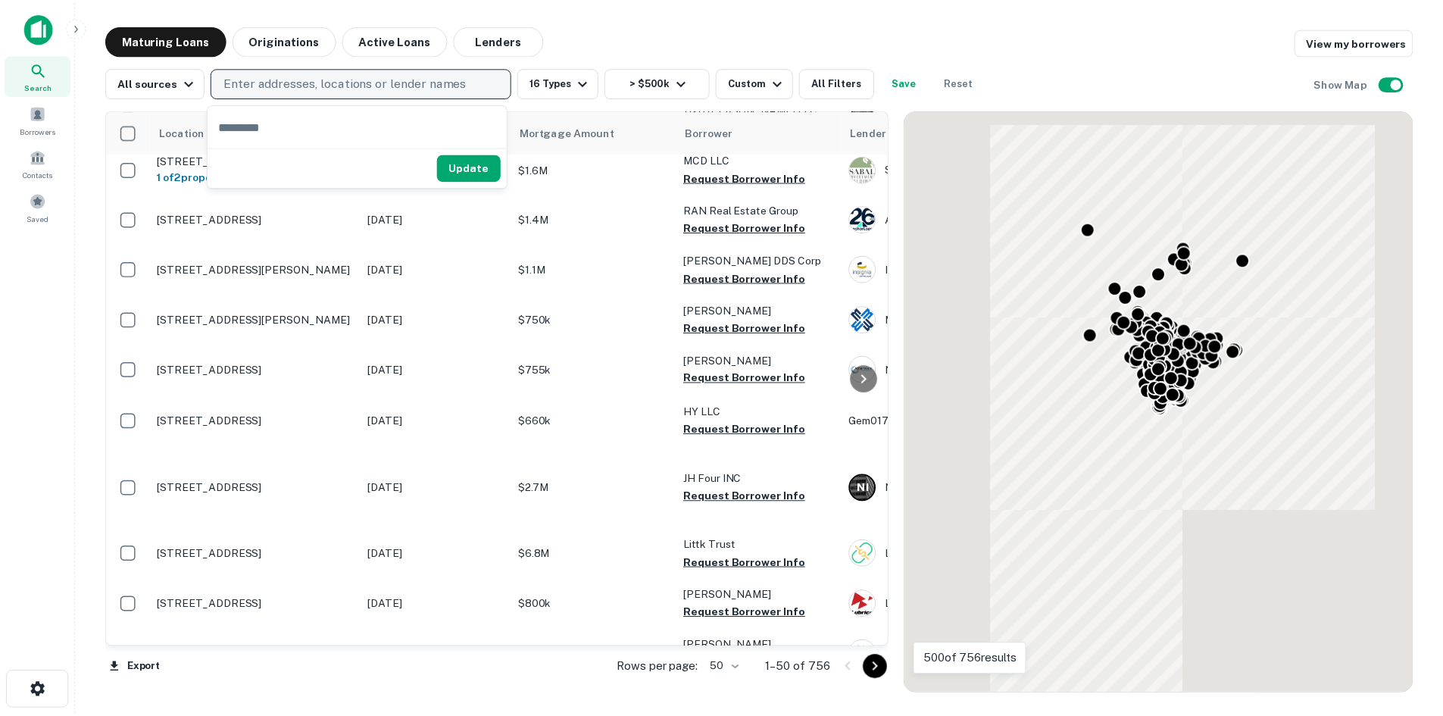
scroll to position [1623, 0]
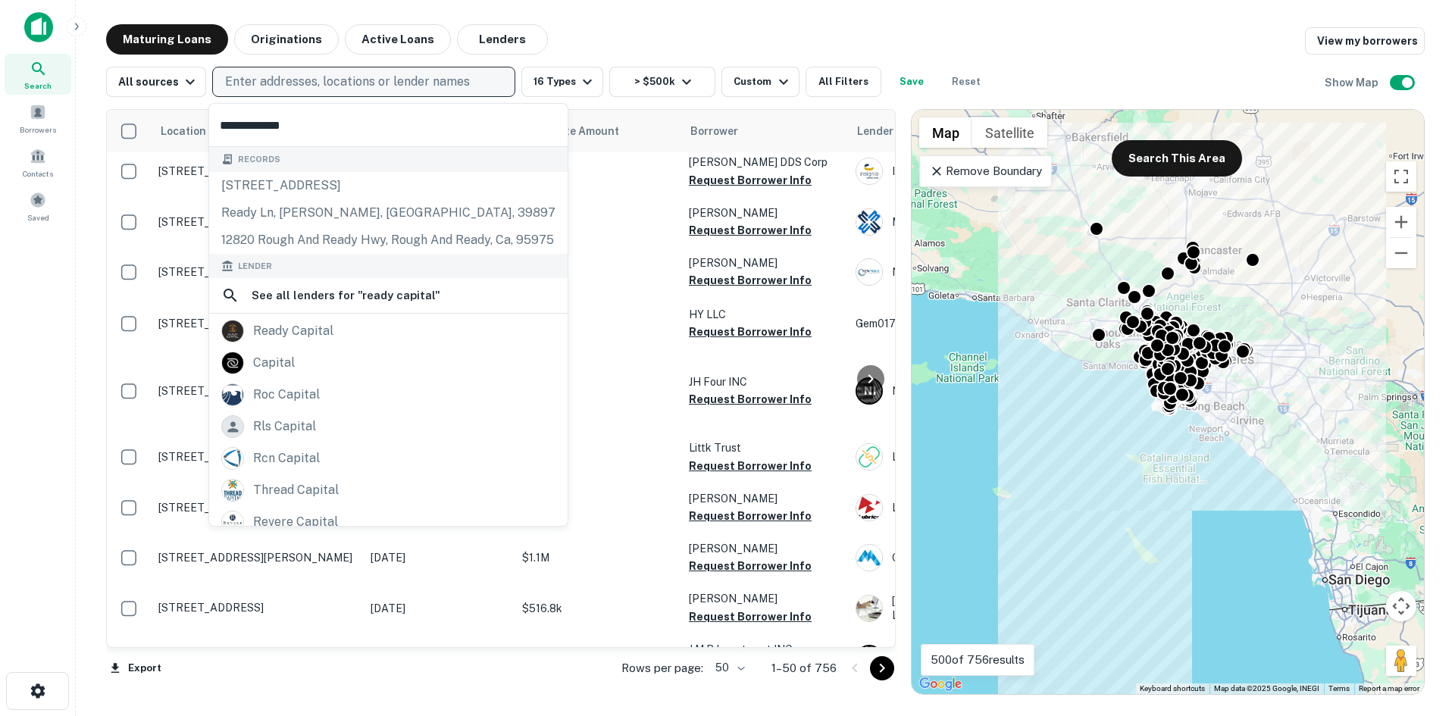
type input "**********"
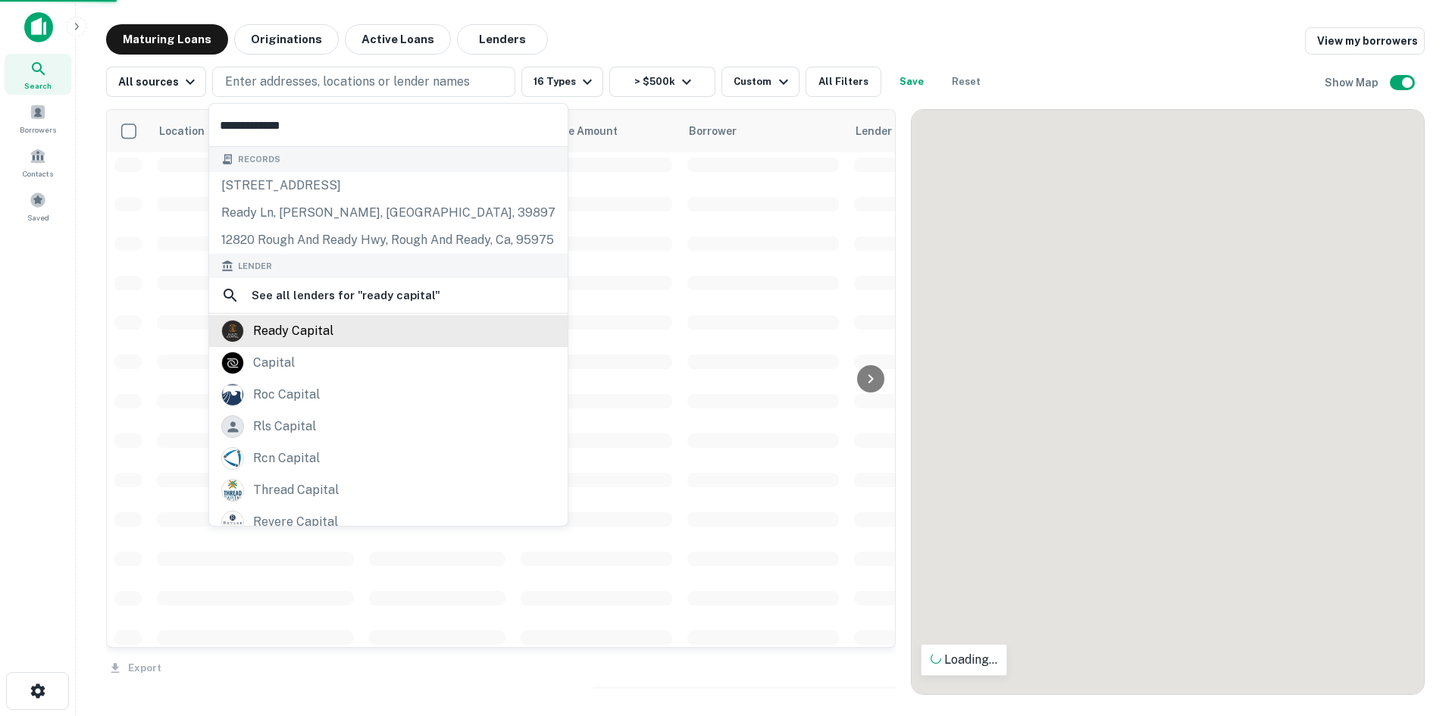
click at [310, 329] on div "ready capital" at bounding box center [293, 331] width 80 height 23
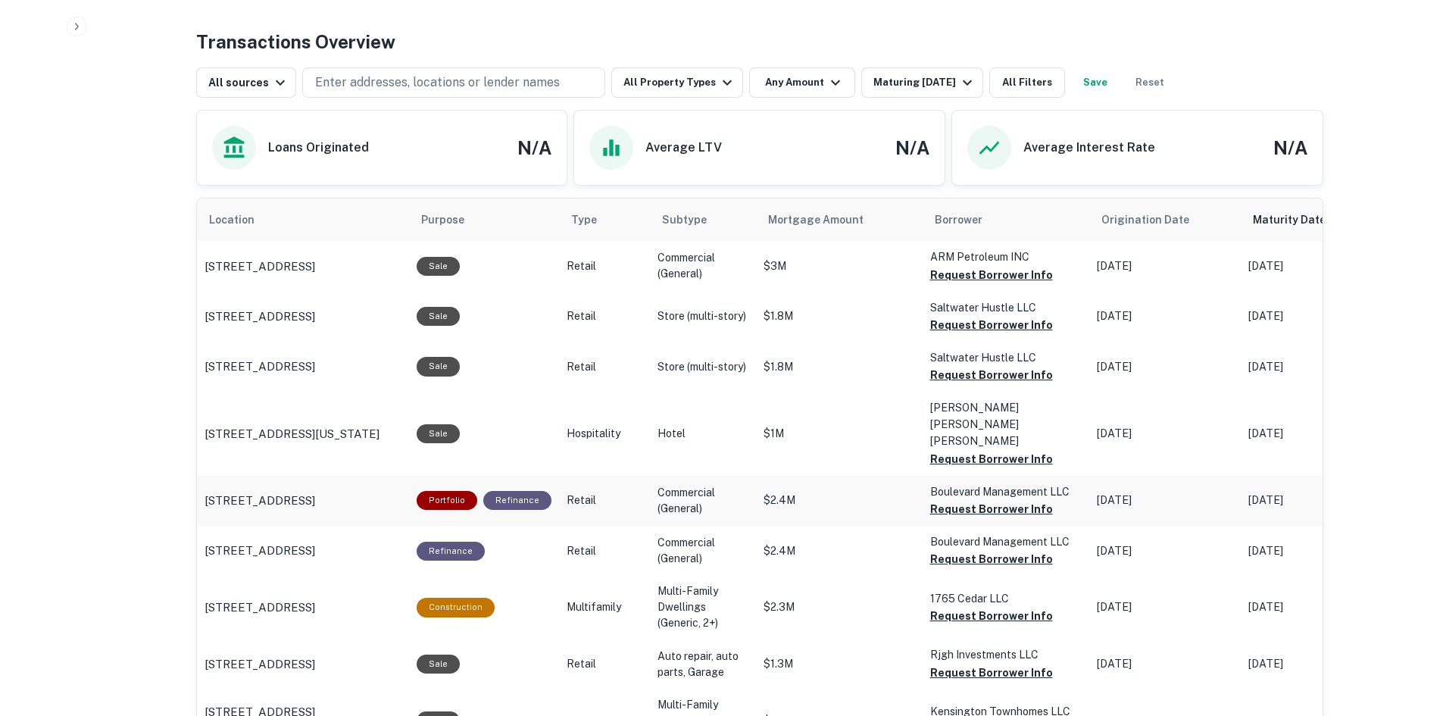
scroll to position [898, 0]
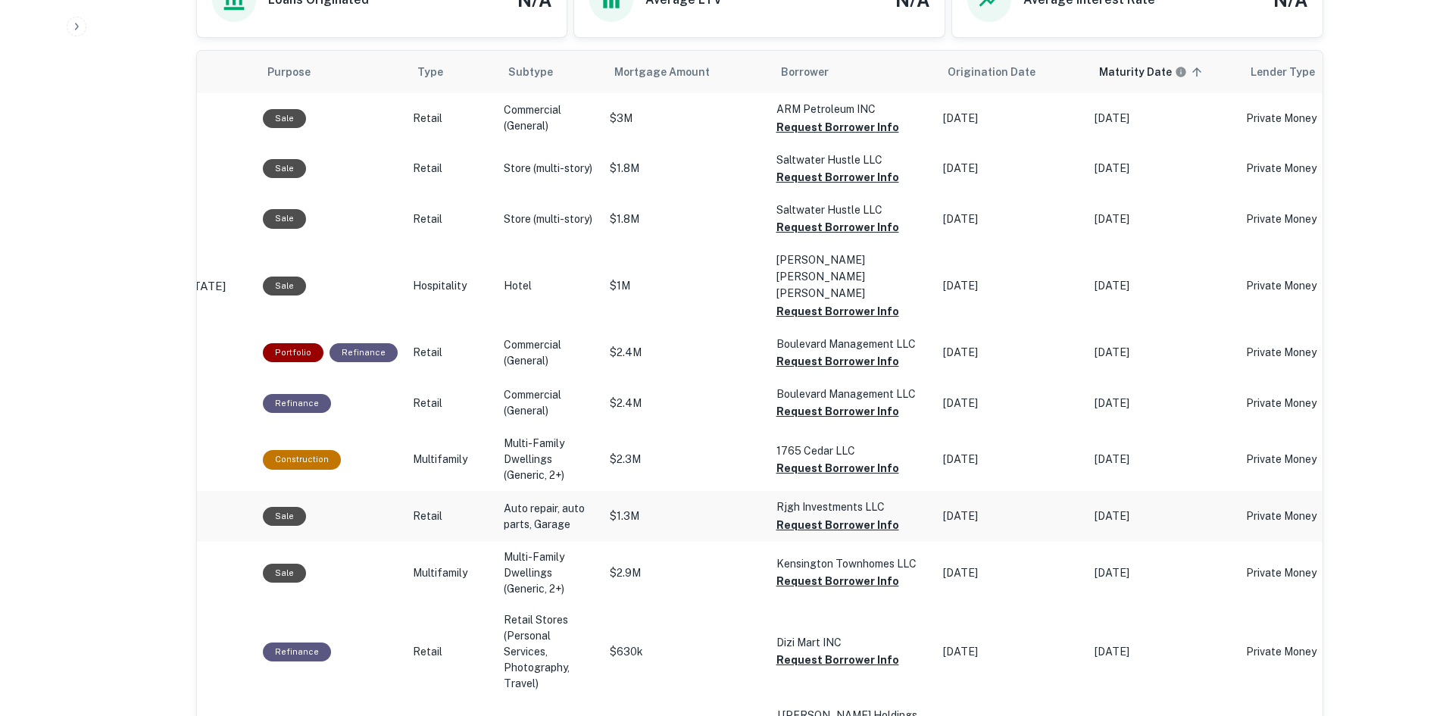
scroll to position [0, 0]
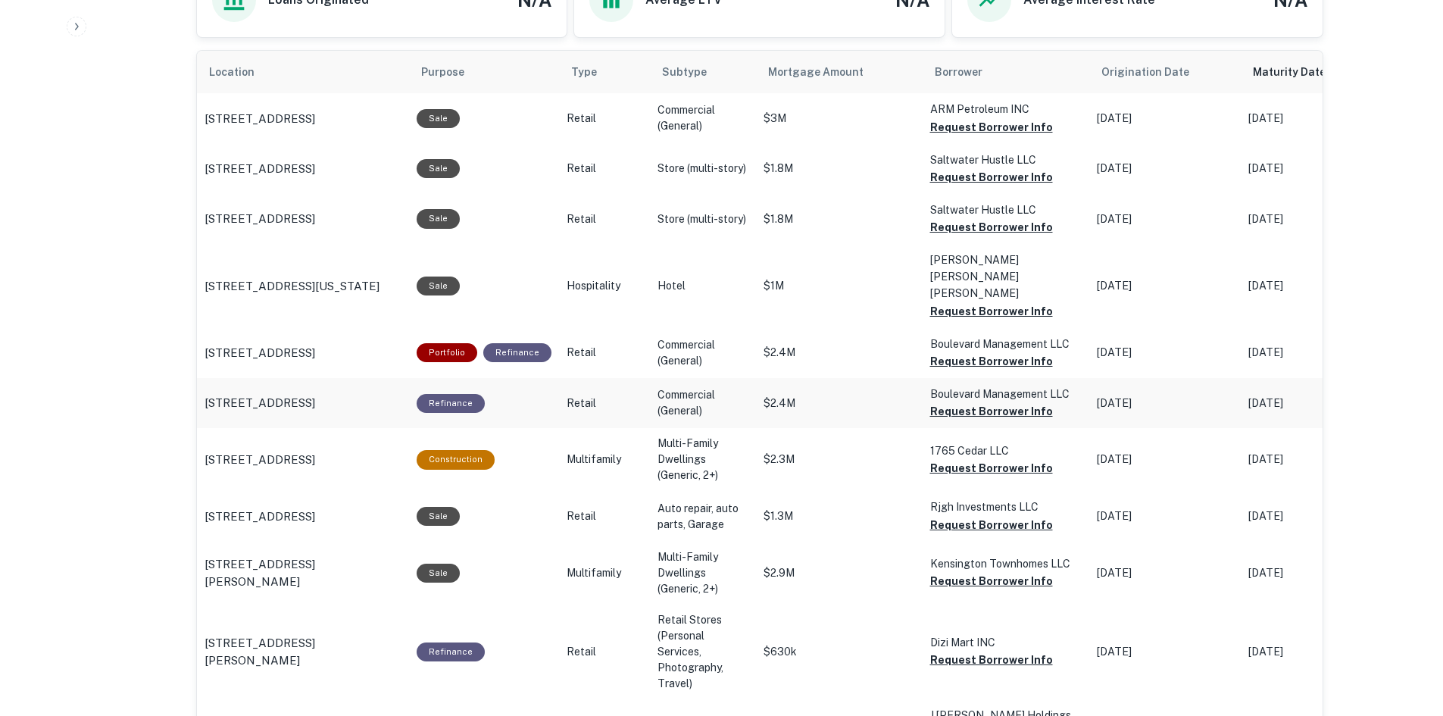
click at [672, 387] on p "Commercial (General)" at bounding box center [703, 403] width 91 height 32
click at [294, 394] on p "5350 W Hillsboro Blvd Ste 106b Coconut Creek, FL 33073" at bounding box center [260, 403] width 111 height 18
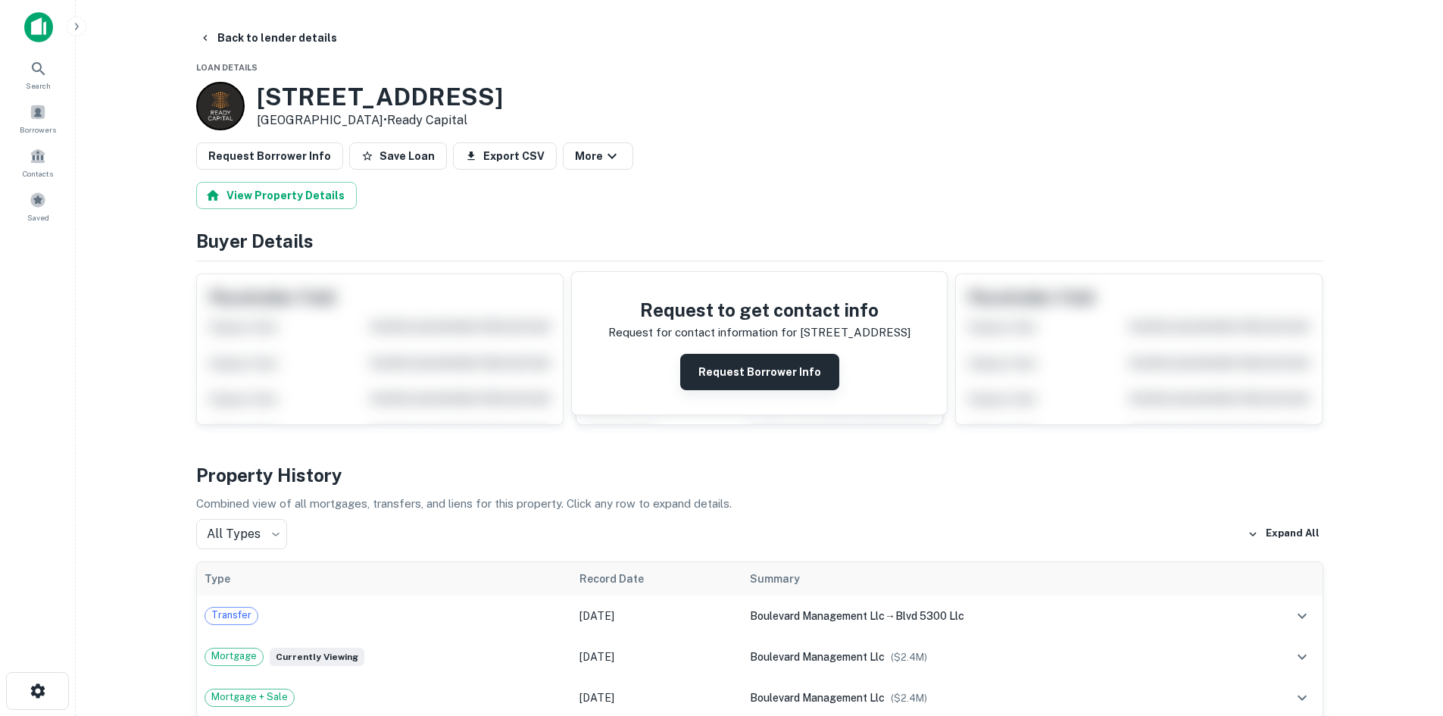
click at [778, 374] on button "Request Borrower Info" at bounding box center [759, 372] width 159 height 36
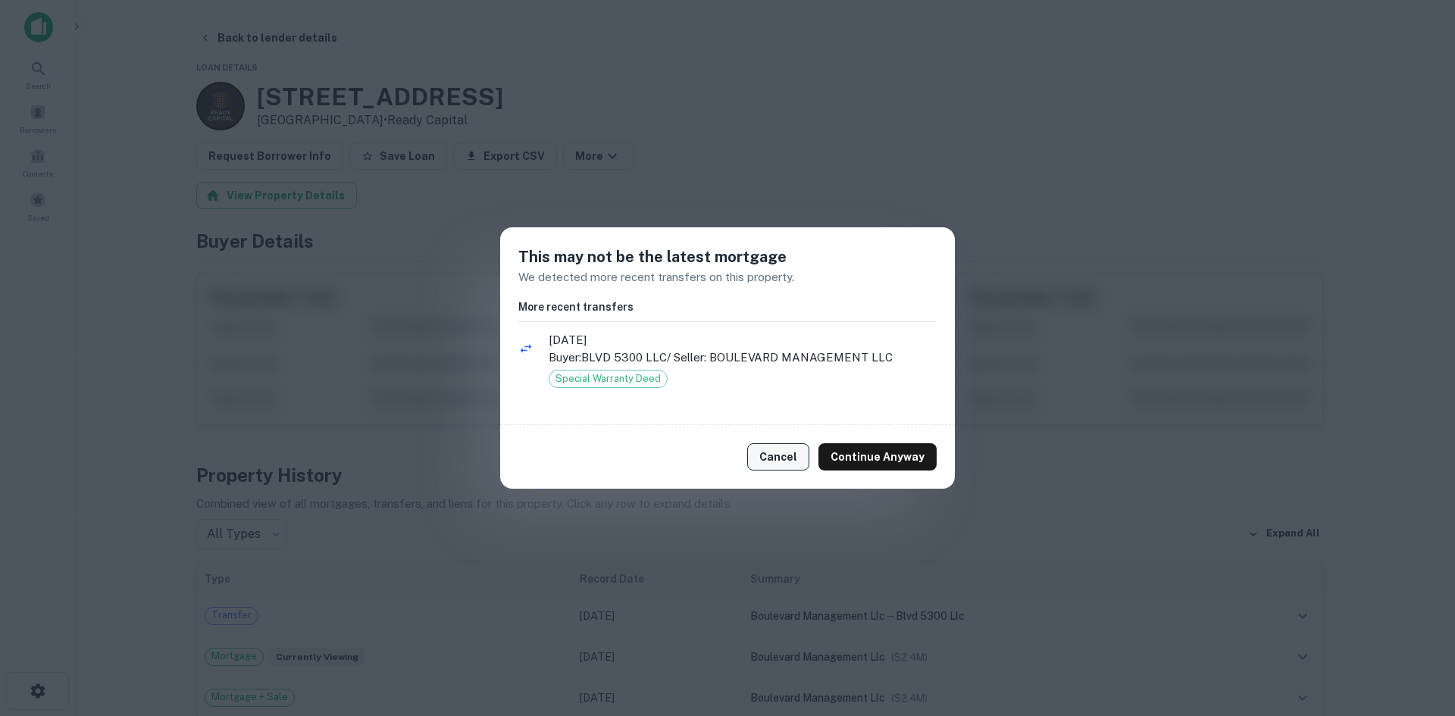
click at [781, 458] on button "Cancel" at bounding box center [778, 456] width 62 height 27
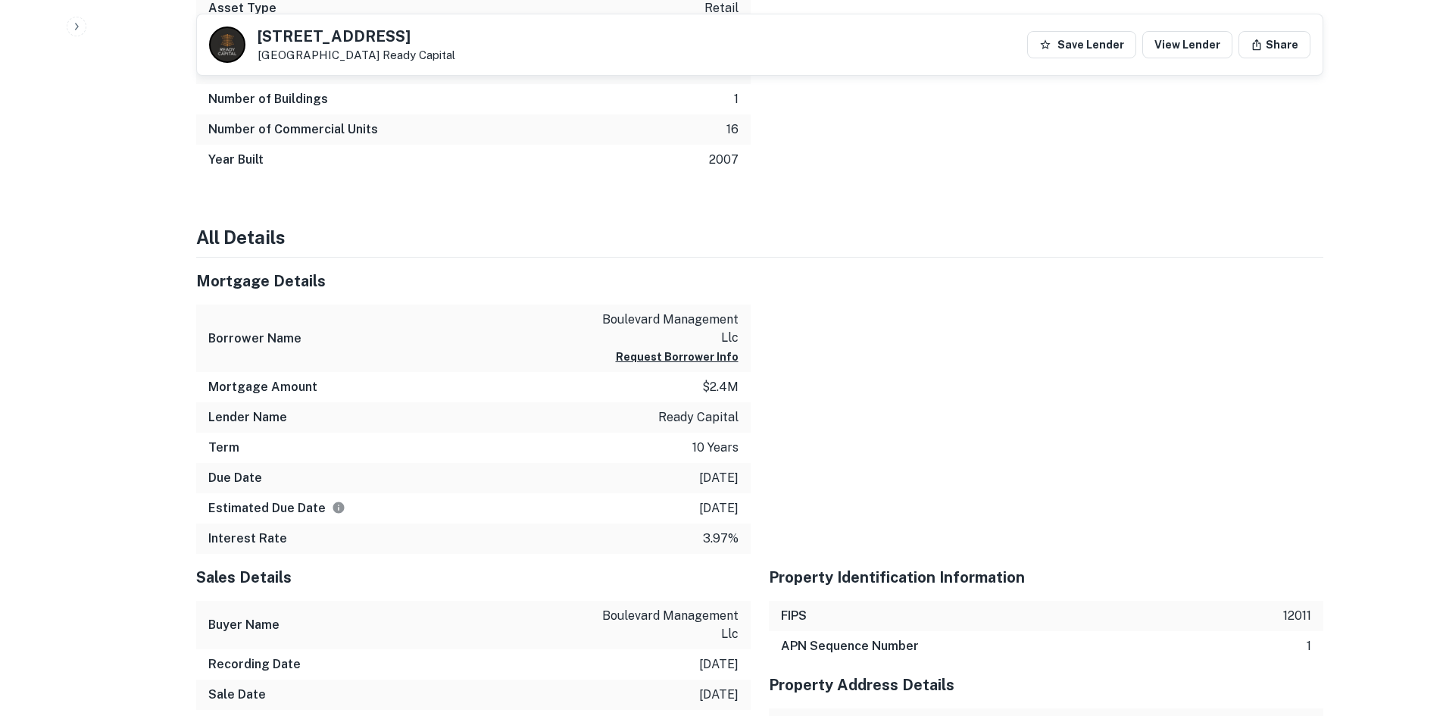
scroll to position [1106, 0]
